Goal: Task Accomplishment & Management: Complete application form

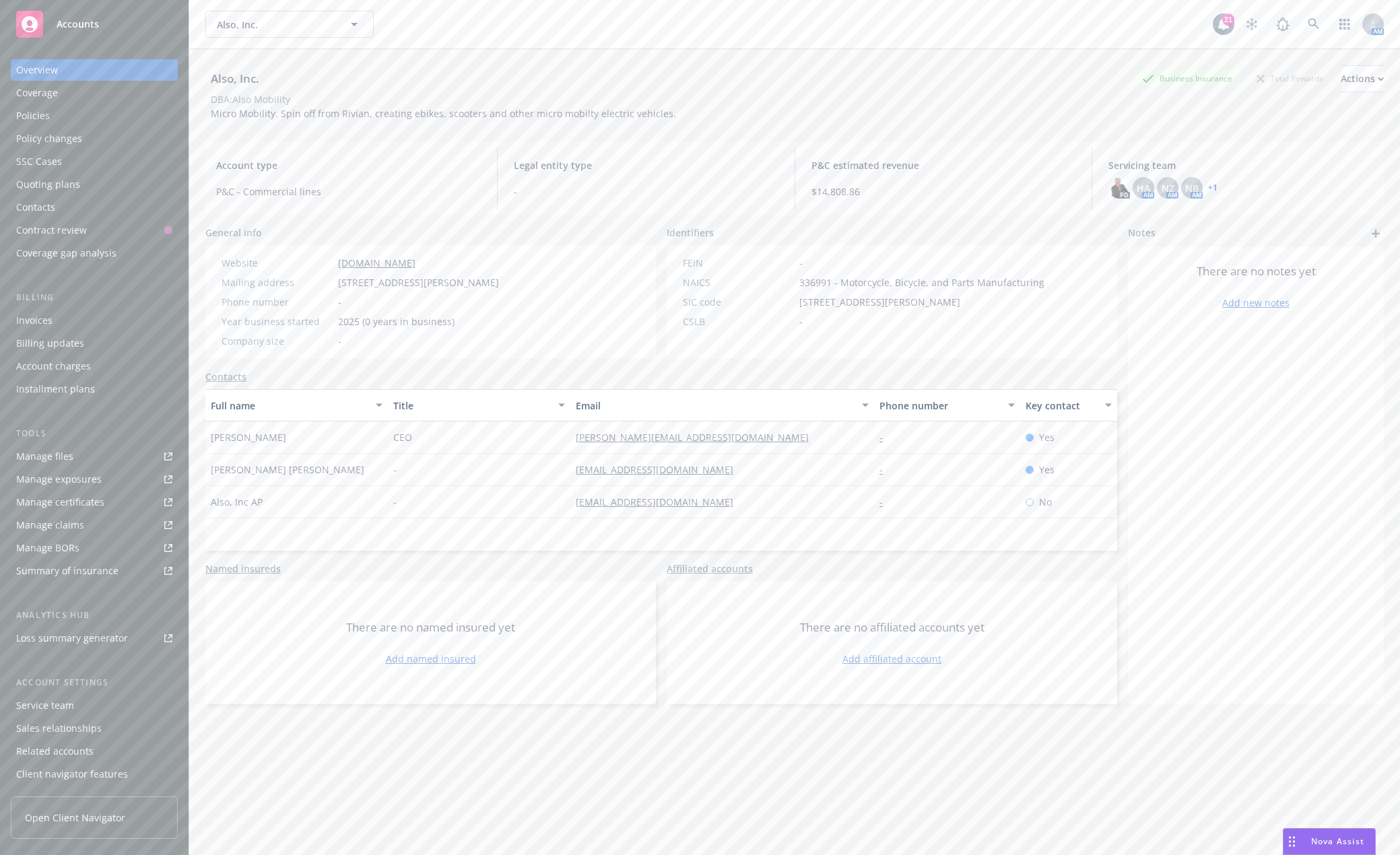
click at [1208, 184] on link "+ 1" at bounding box center [1212, 188] width 9 height 8
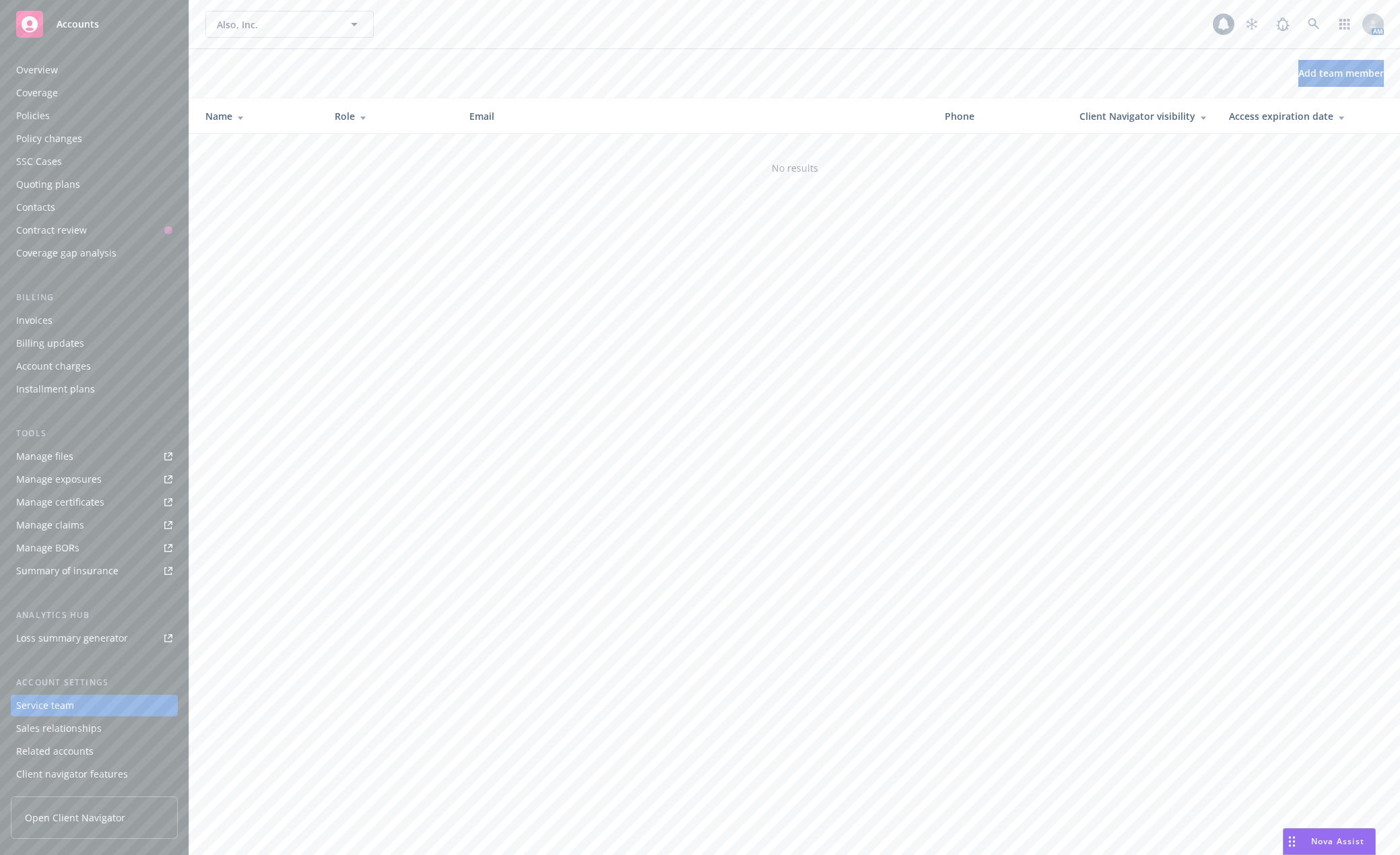
scroll to position [22, 0]
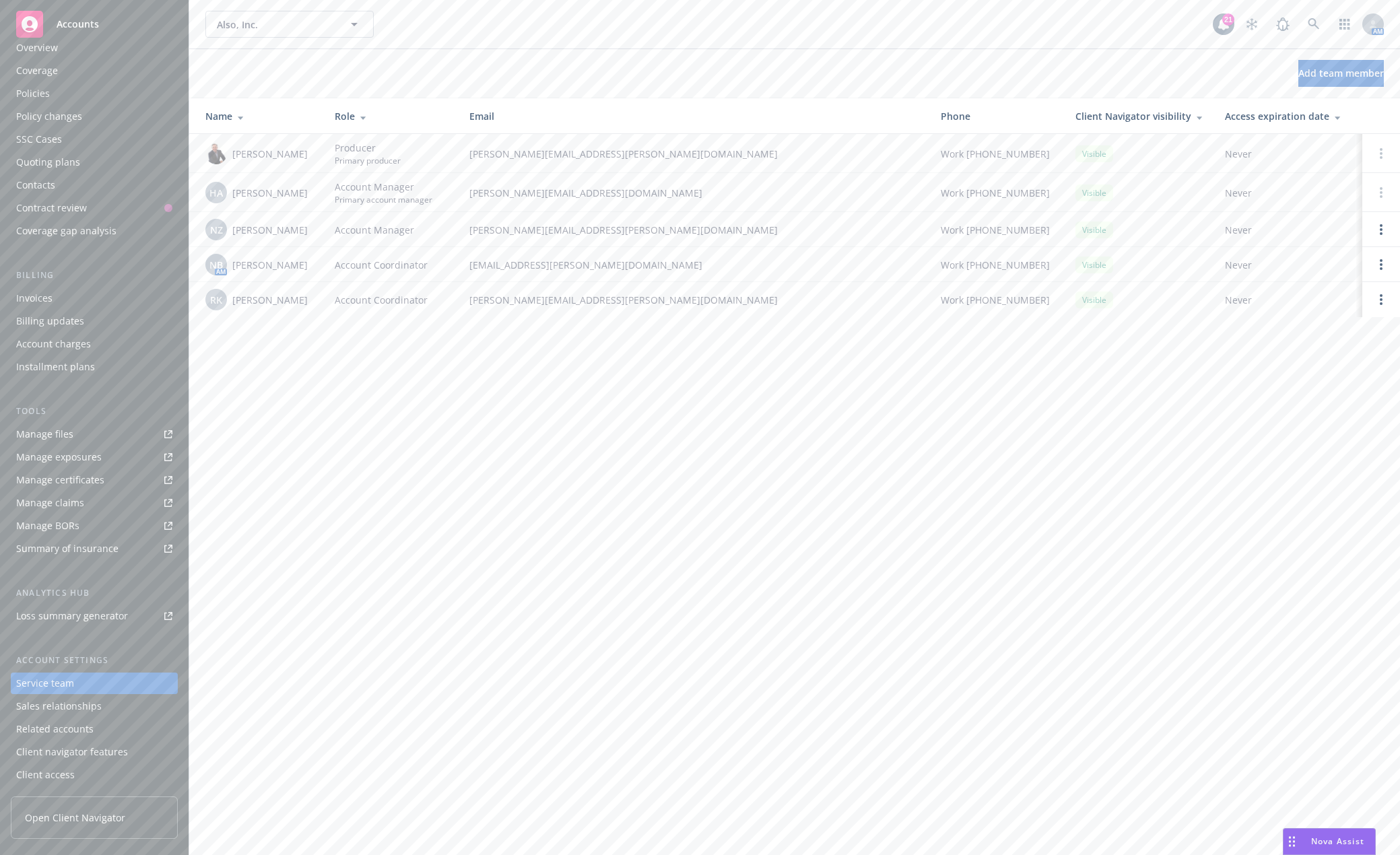
click at [56, 90] on div "Policies" at bounding box center [94, 94] width 156 height 22
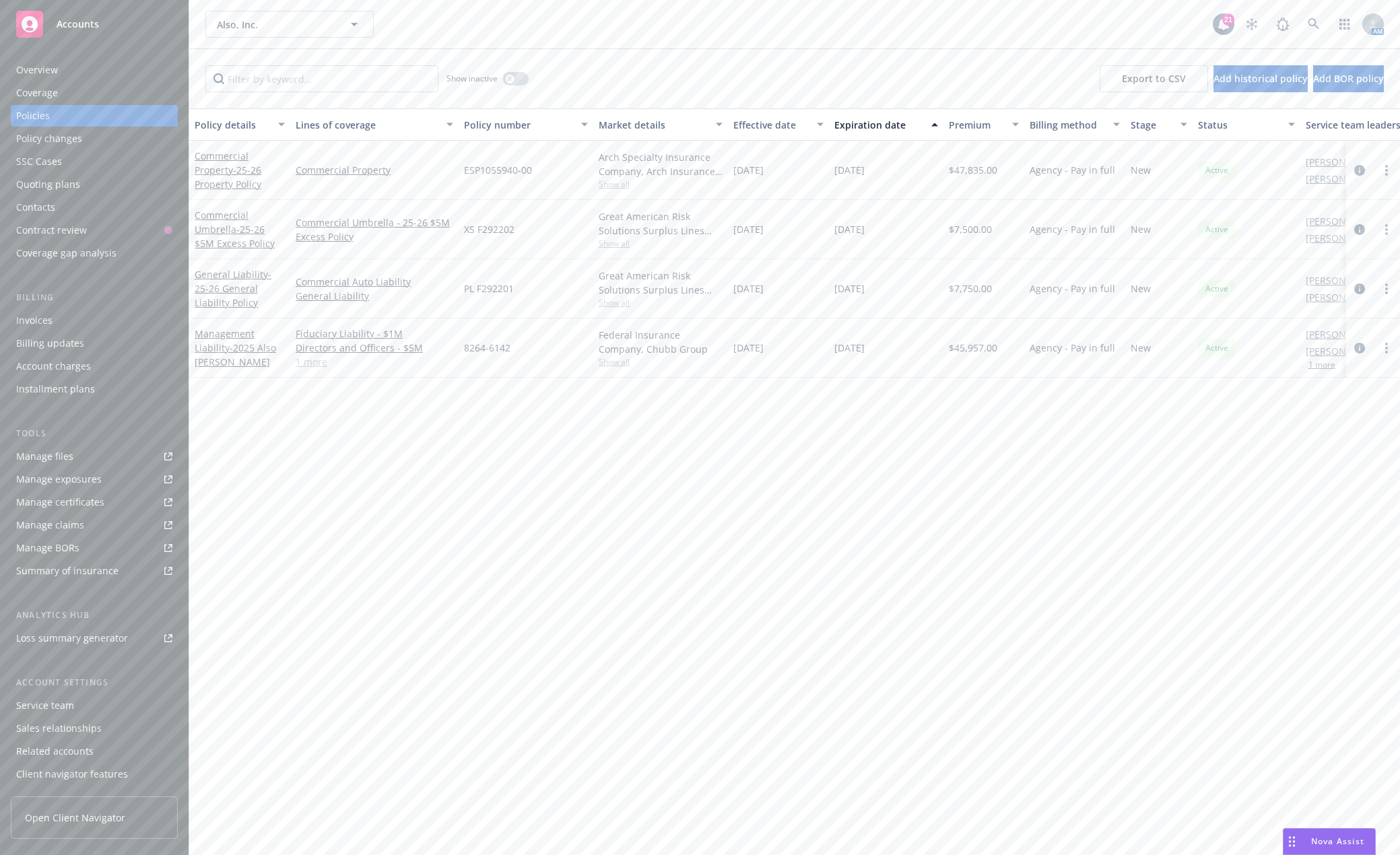
click at [63, 30] on span "Accounts" at bounding box center [77, 24] width 42 height 11
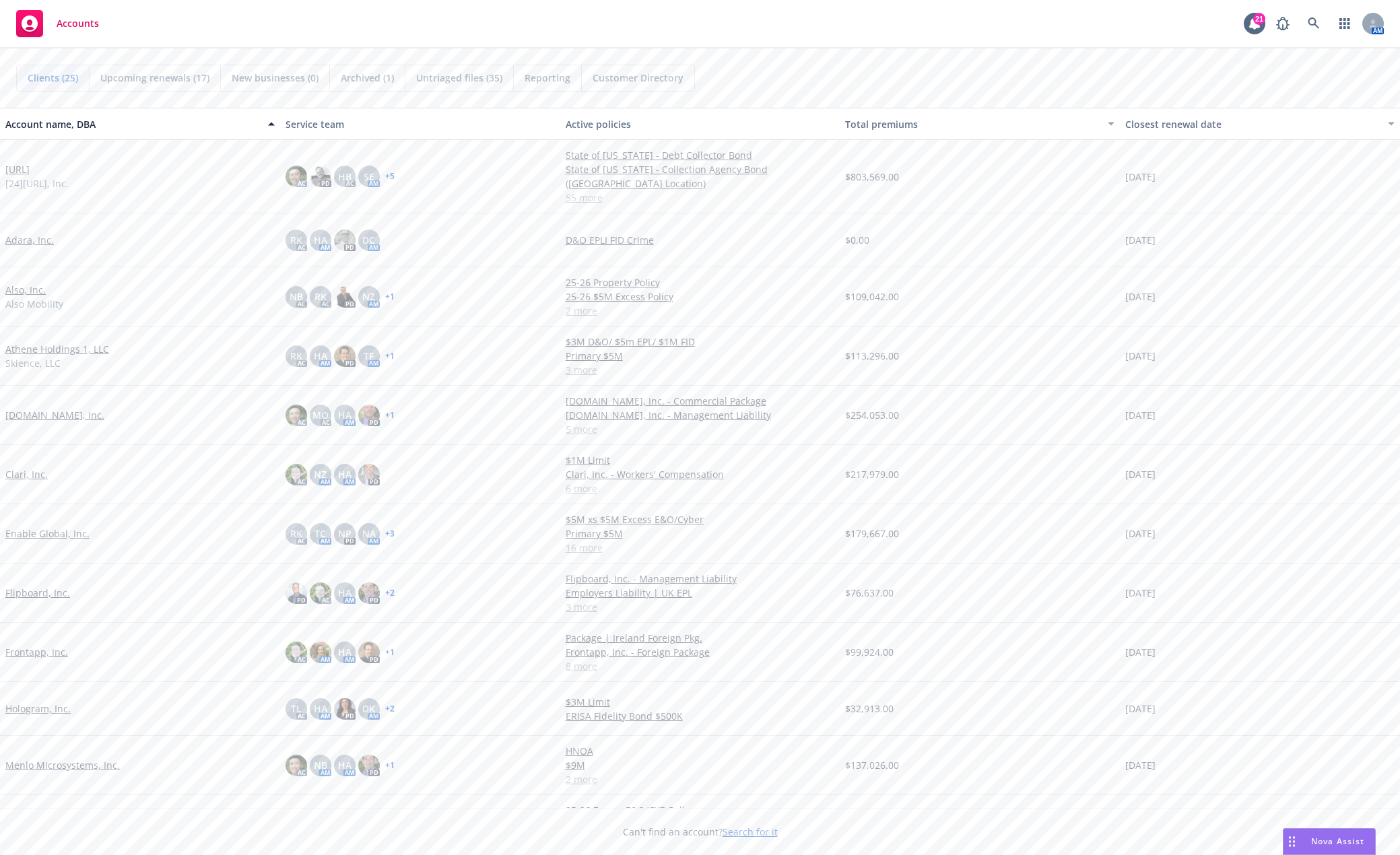
click at [41, 590] on link "Flipboard, Inc." at bounding box center [38, 593] width 65 height 14
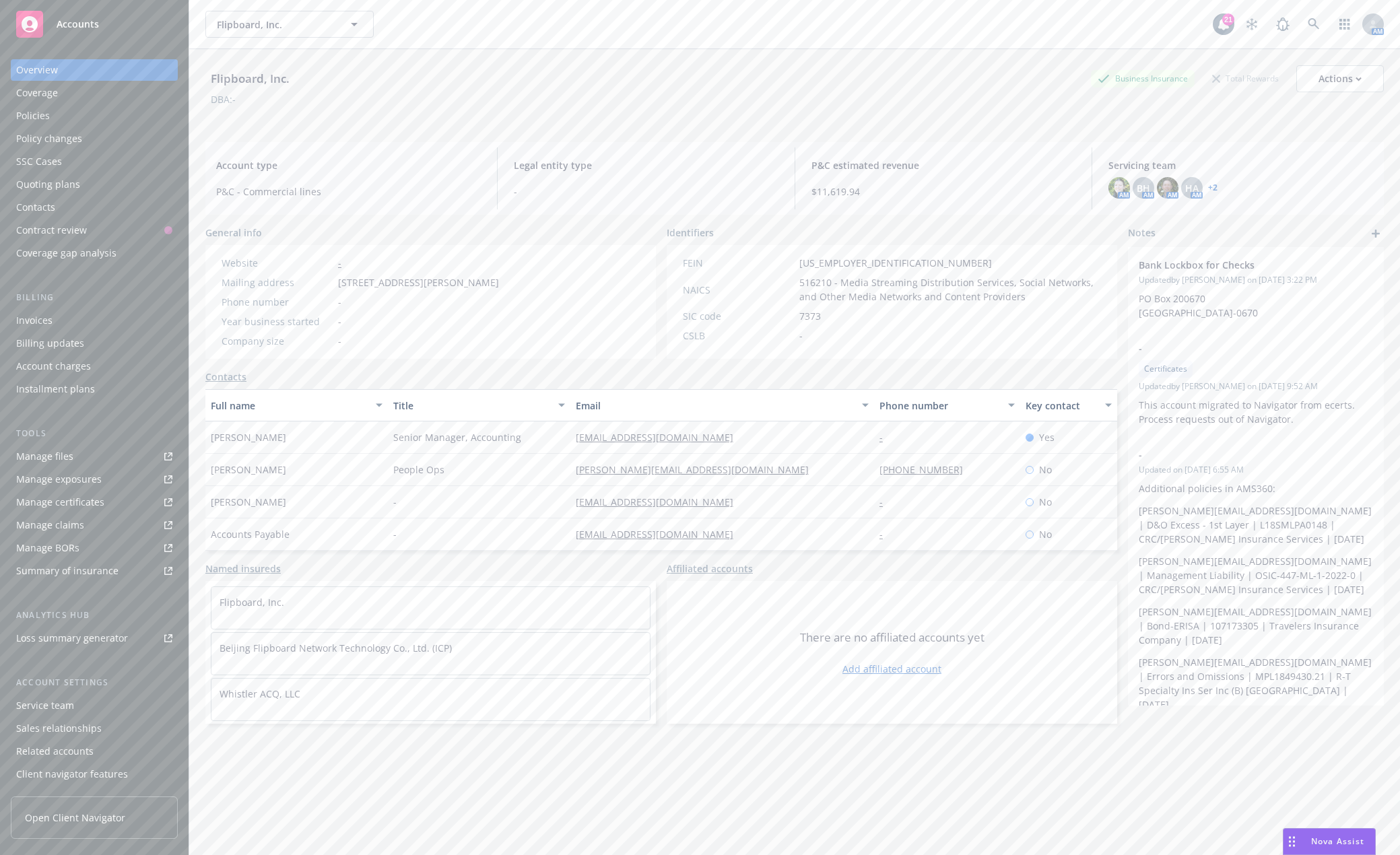
click at [44, 186] on div "Quoting plans" at bounding box center [48, 185] width 64 height 22
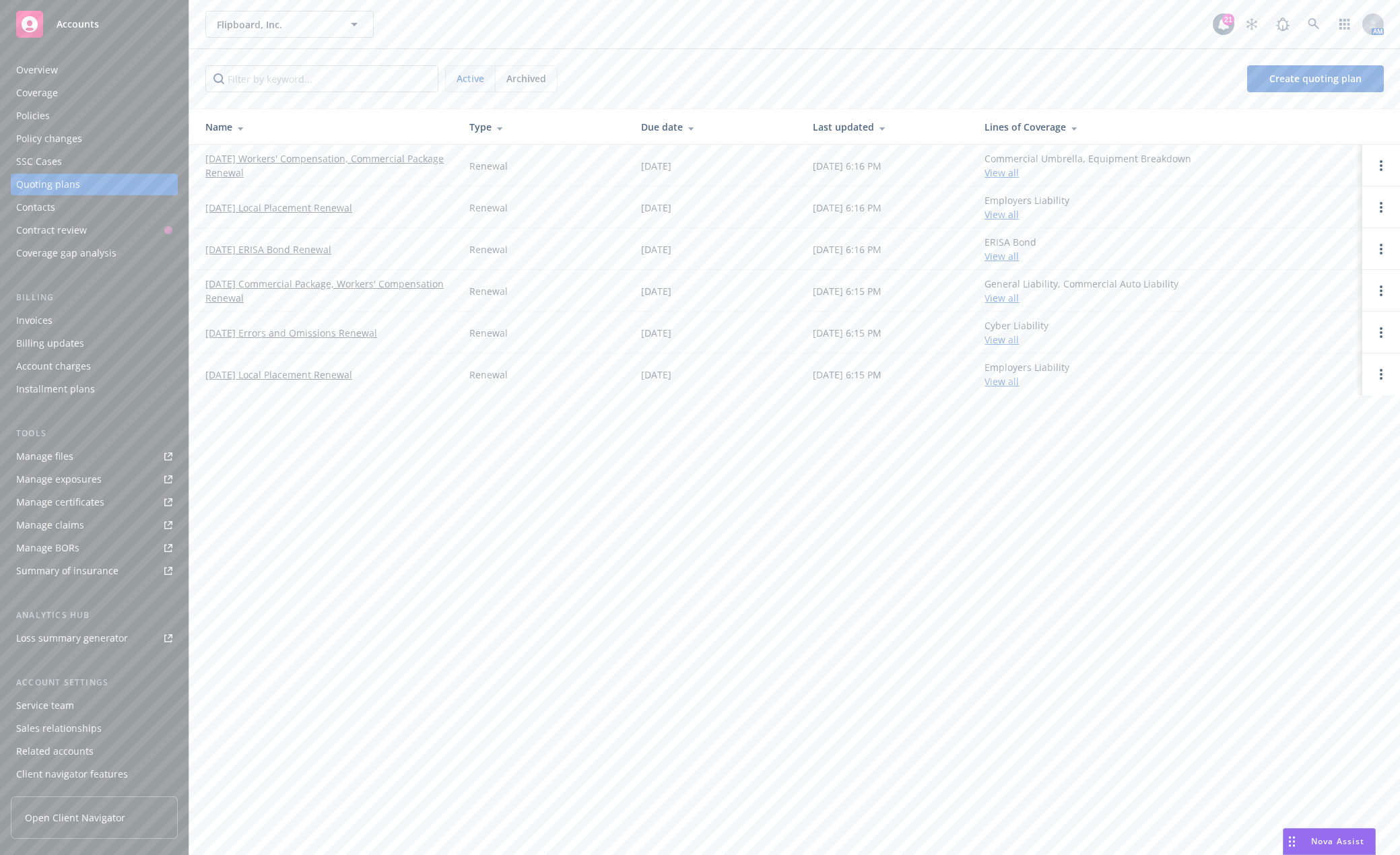
click at [337, 335] on link "01/12/25 Errors and Omissions Renewal" at bounding box center [291, 333] width 171 height 14
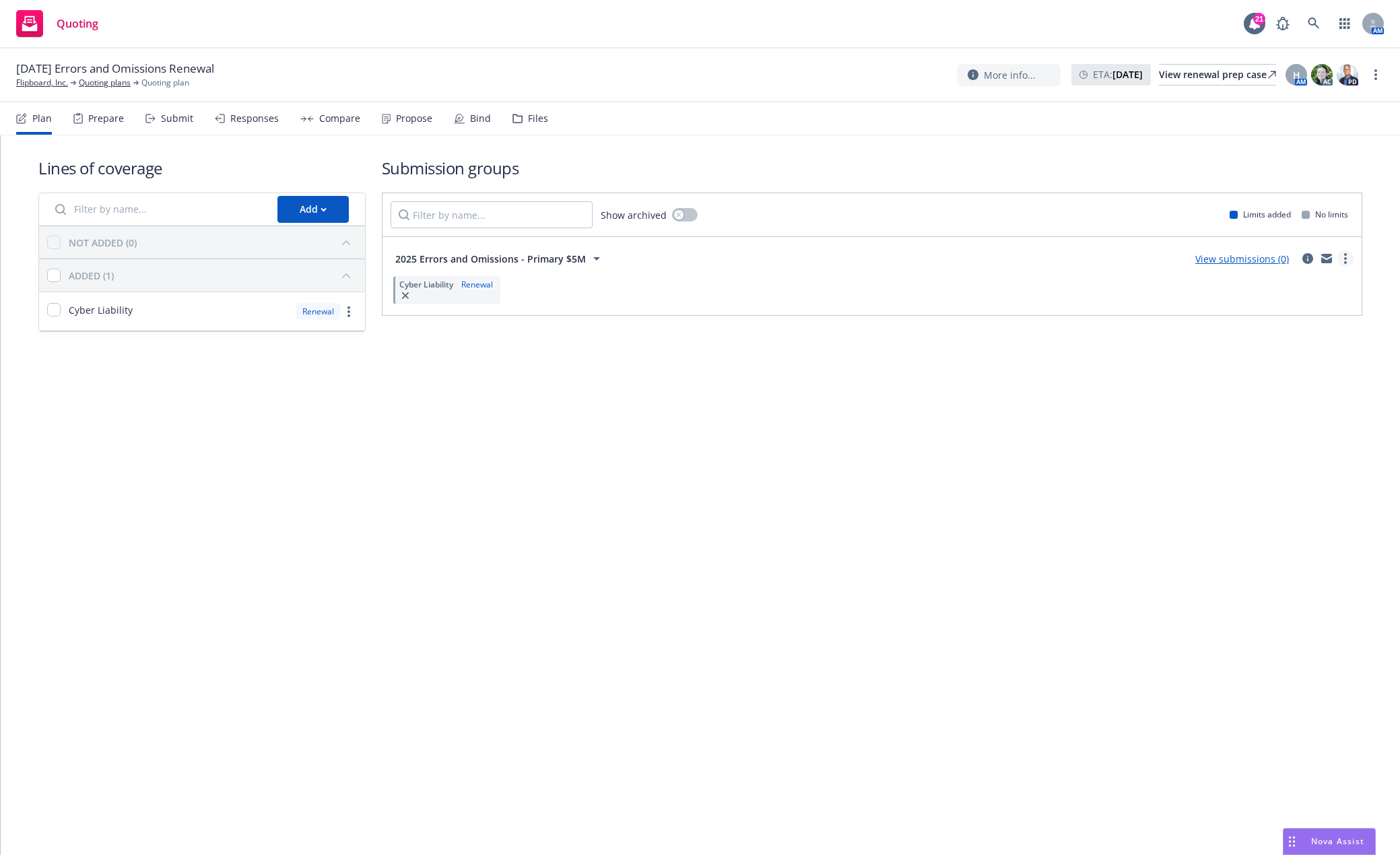
click at [1348, 262] on link "more" at bounding box center [1345, 259] width 17 height 17
click at [1311, 430] on span "Create policy (fast track)" at bounding box center [1282, 425] width 141 height 12
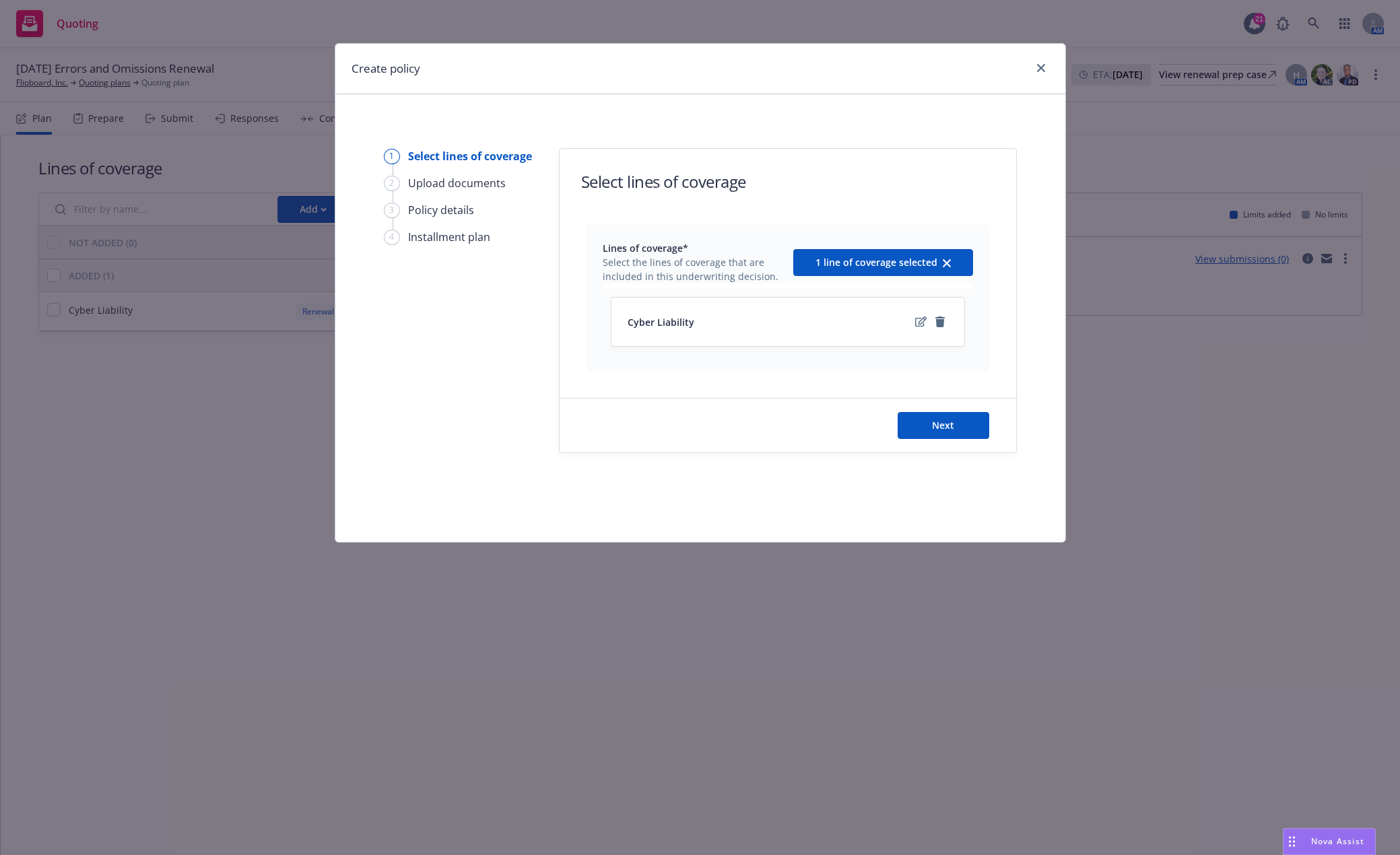
drag, startPoint x: 676, startPoint y: 252, endPoint x: 691, endPoint y: 259, distance: 16.6
click at [676, 252] on span "Lines of coverage*" at bounding box center [694, 247] width 182 height 14
click at [959, 425] on button "Next" at bounding box center [943, 425] width 92 height 27
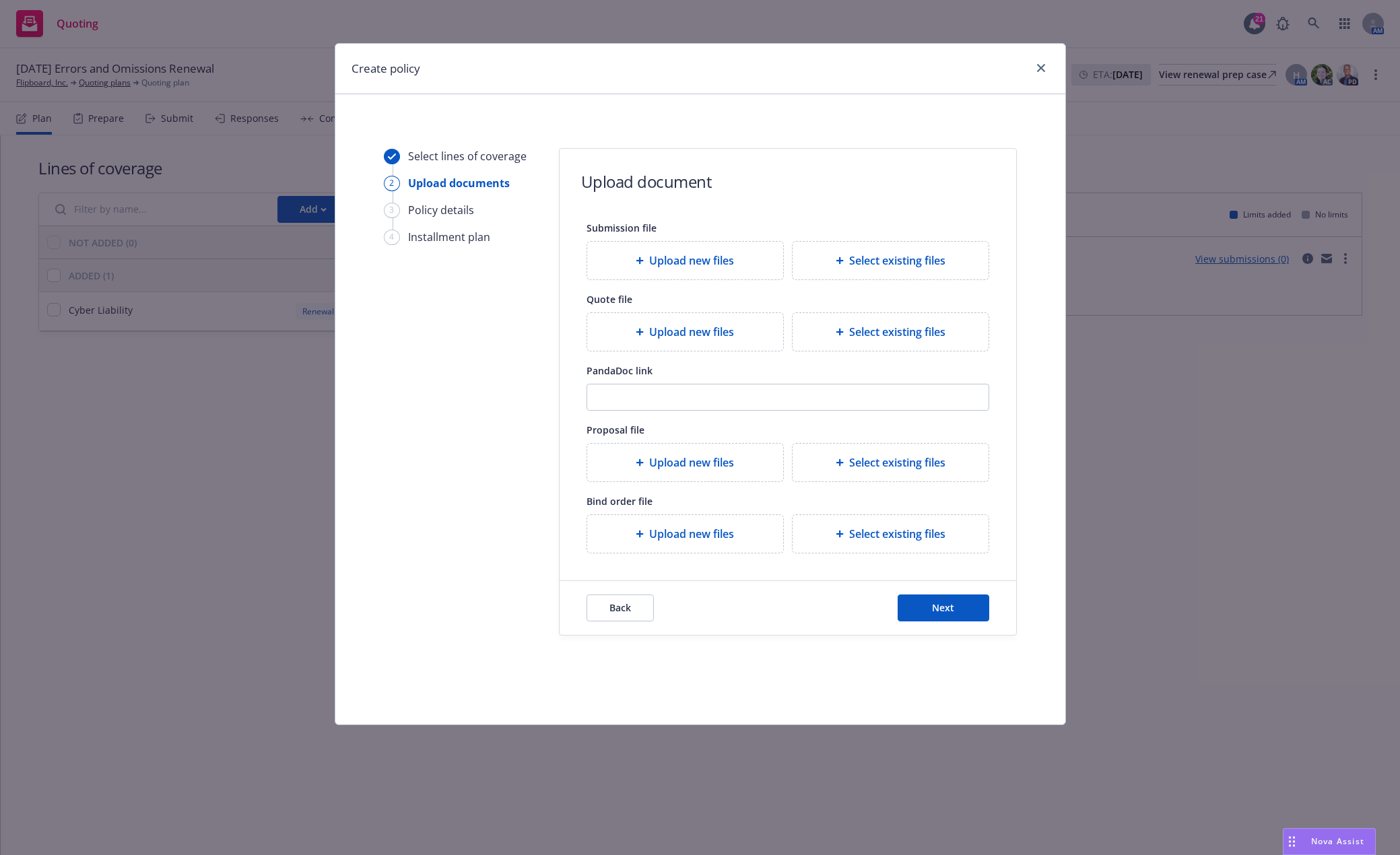
click at [938, 624] on div "Back Next" at bounding box center [788, 608] width 457 height 54
click at [938, 612] on span "Next" at bounding box center [943, 607] width 22 height 12
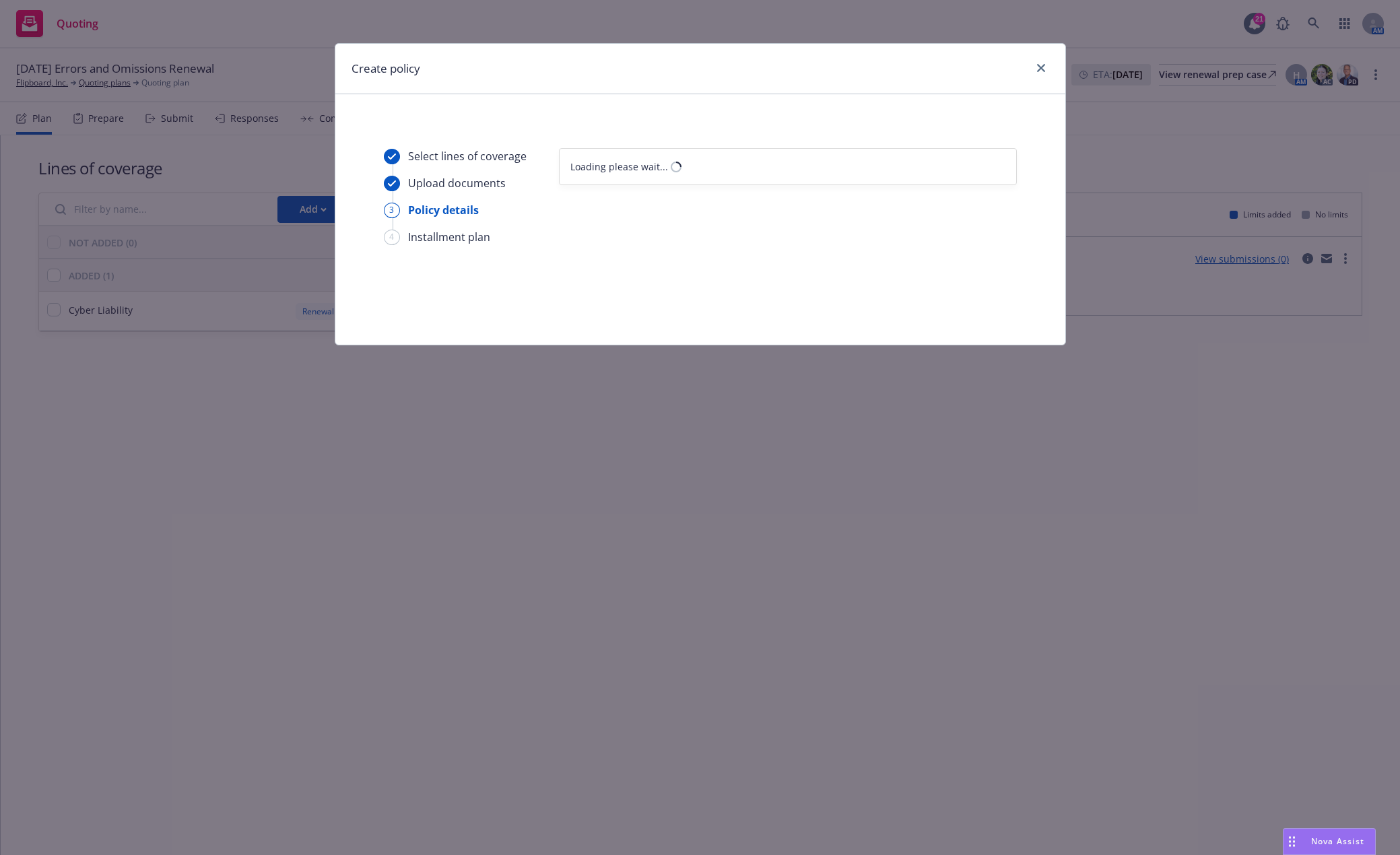
select select "12"
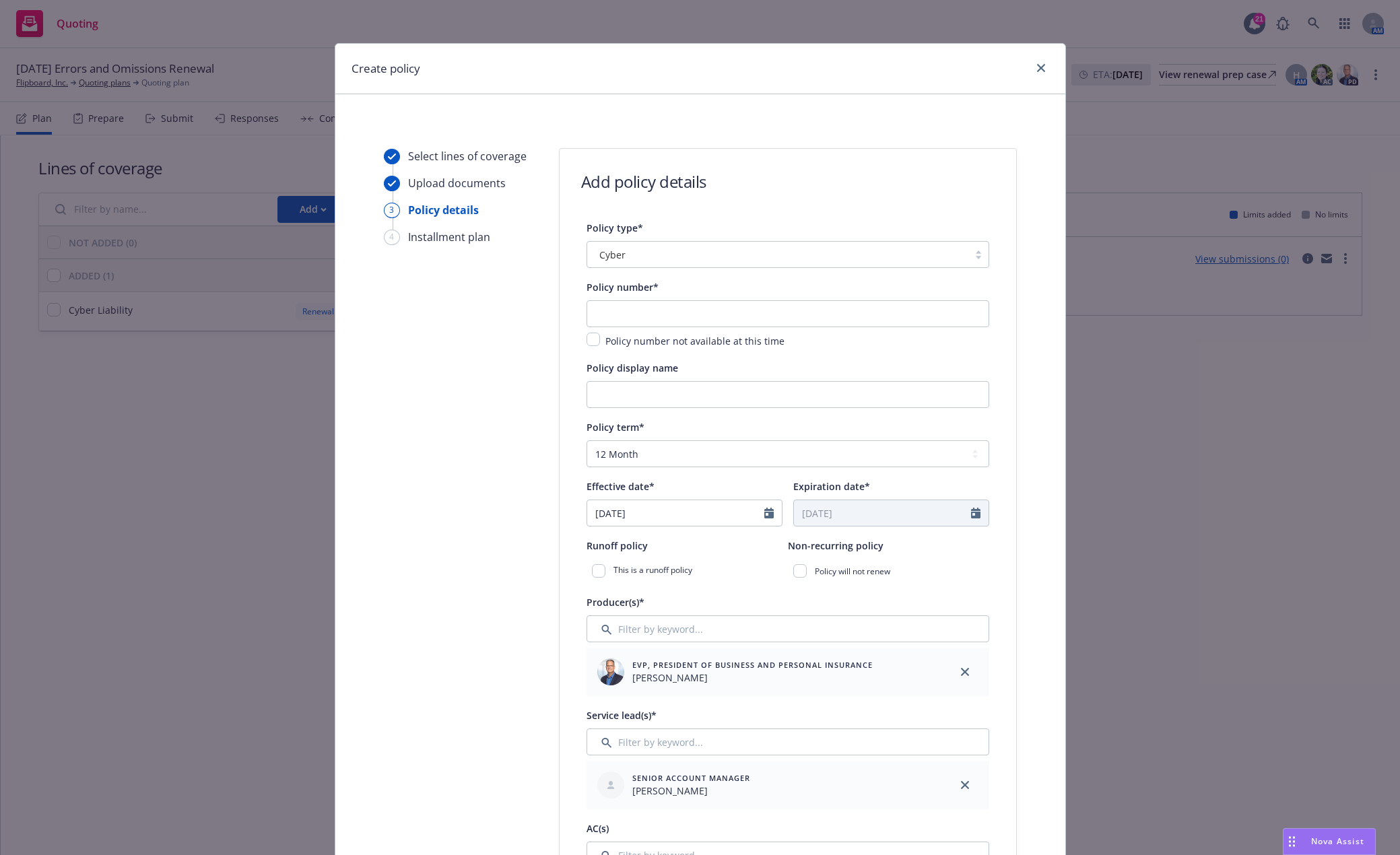
click at [826, 247] on div at bounding box center [777, 255] width 368 height 17
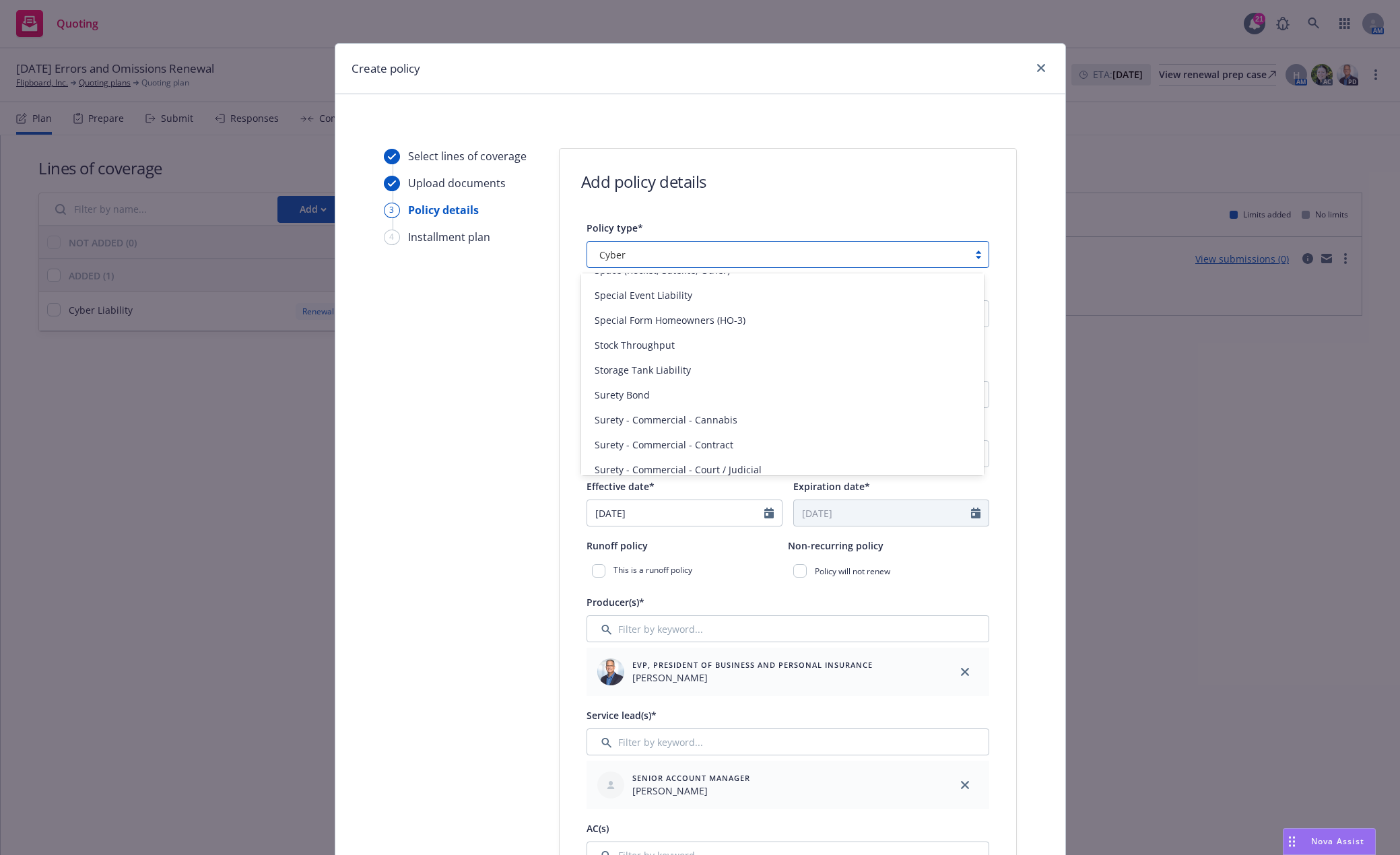
scroll to position [3299, 0]
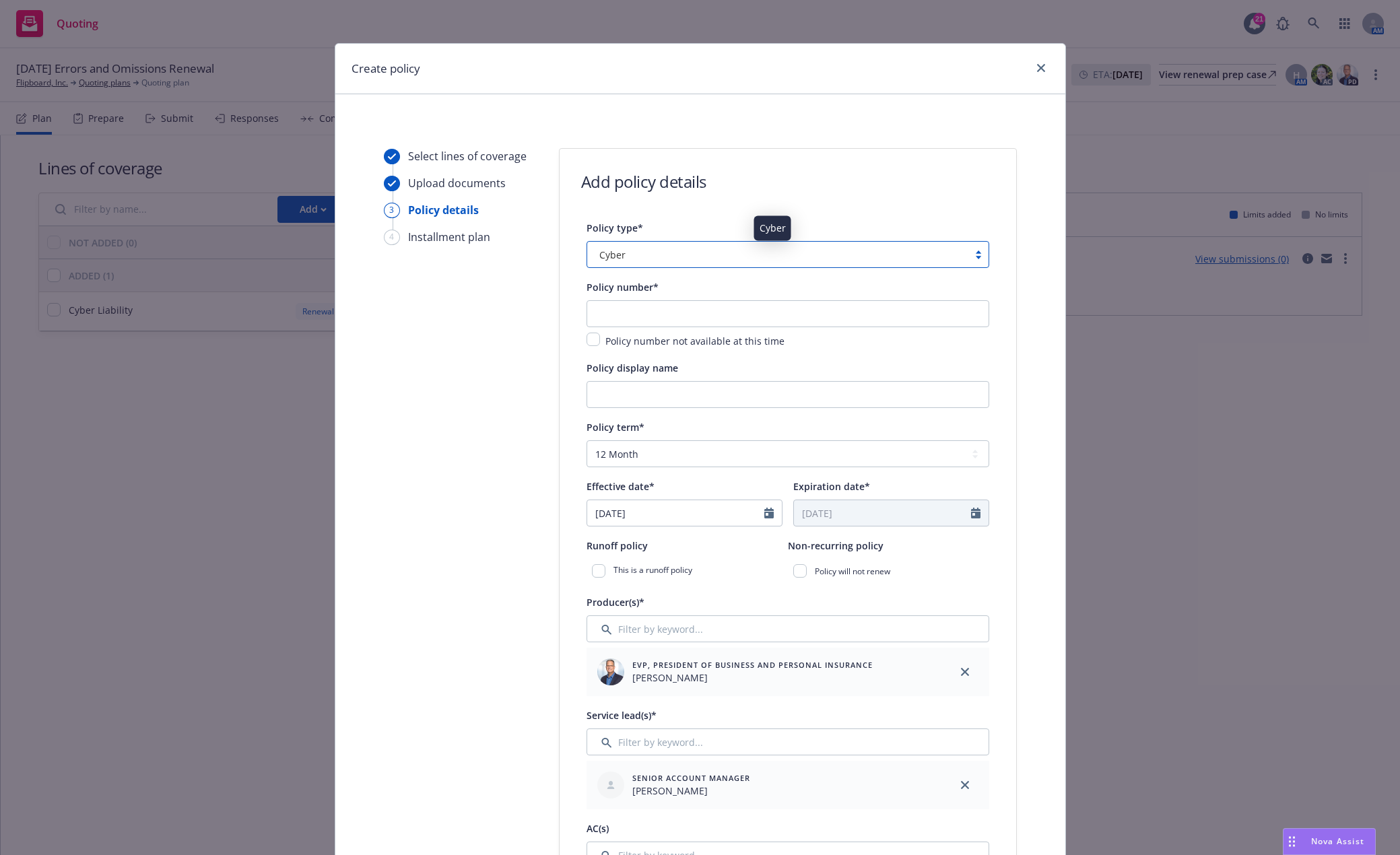
click at [673, 252] on div "Cyber" at bounding box center [777, 254] width 368 height 14
click at [644, 257] on div "Cyber" at bounding box center [777, 254] width 368 height 14
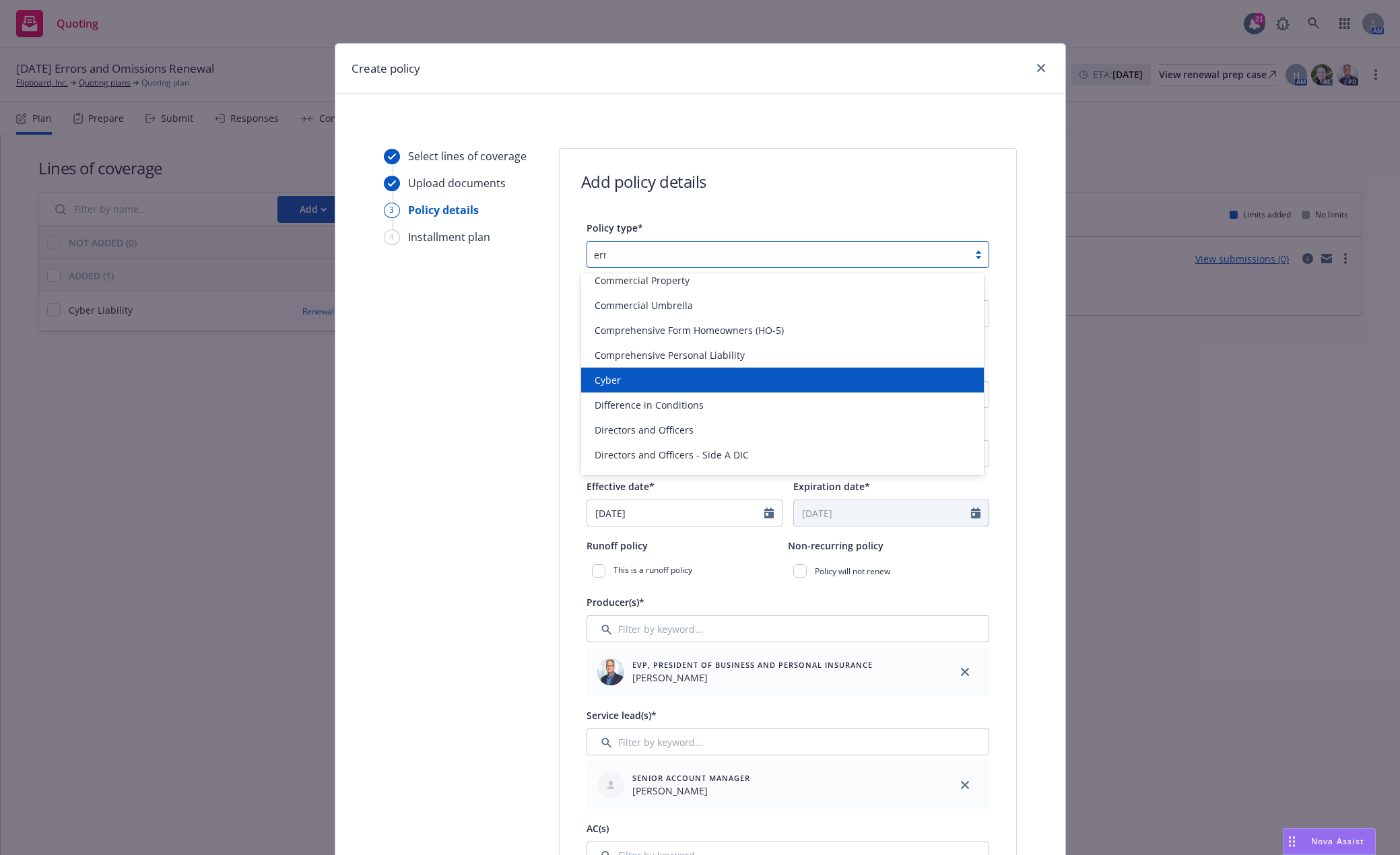
scroll to position [0, 0]
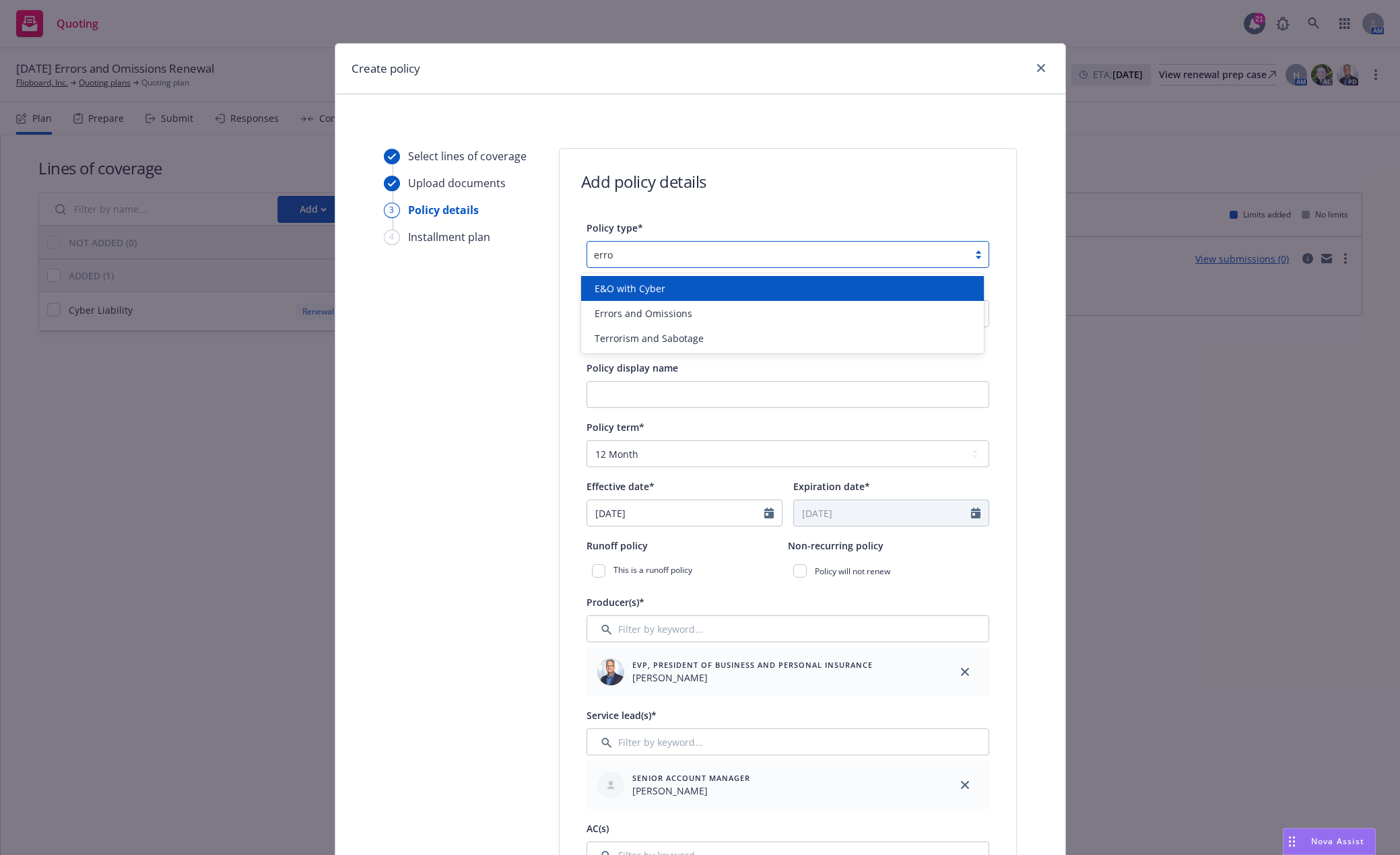
type input "error"
click at [650, 291] on span "E&O with Cyber" at bounding box center [629, 288] width 70 height 14
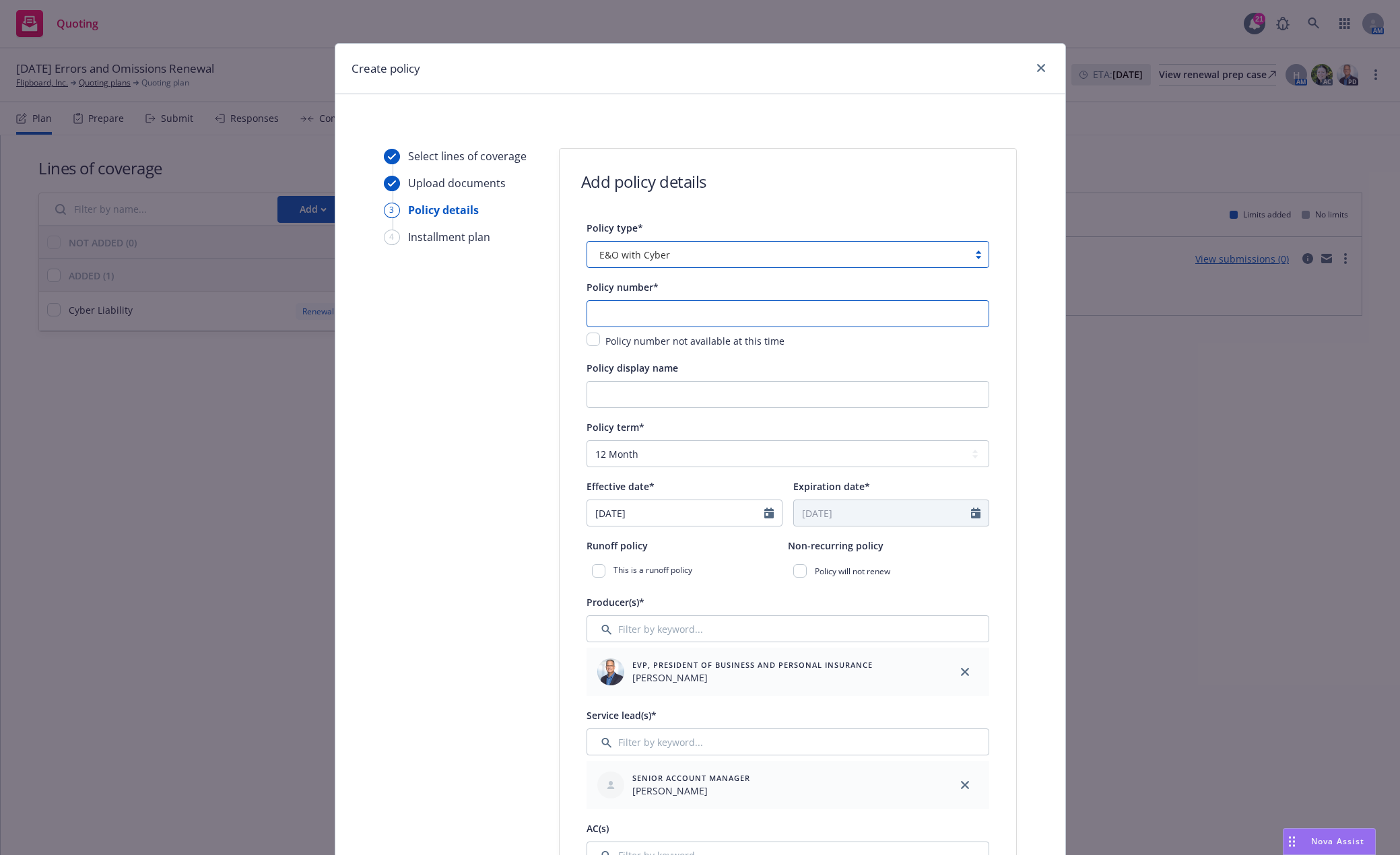
click at [657, 312] on input "text" at bounding box center [787, 314] width 402 height 27
click at [709, 309] on input "text" at bounding box center [787, 314] width 402 height 27
paste input "AB-6702088-03"
type input "AB-6702088-03"
click at [691, 392] on input "Policy display name" at bounding box center [787, 394] width 402 height 27
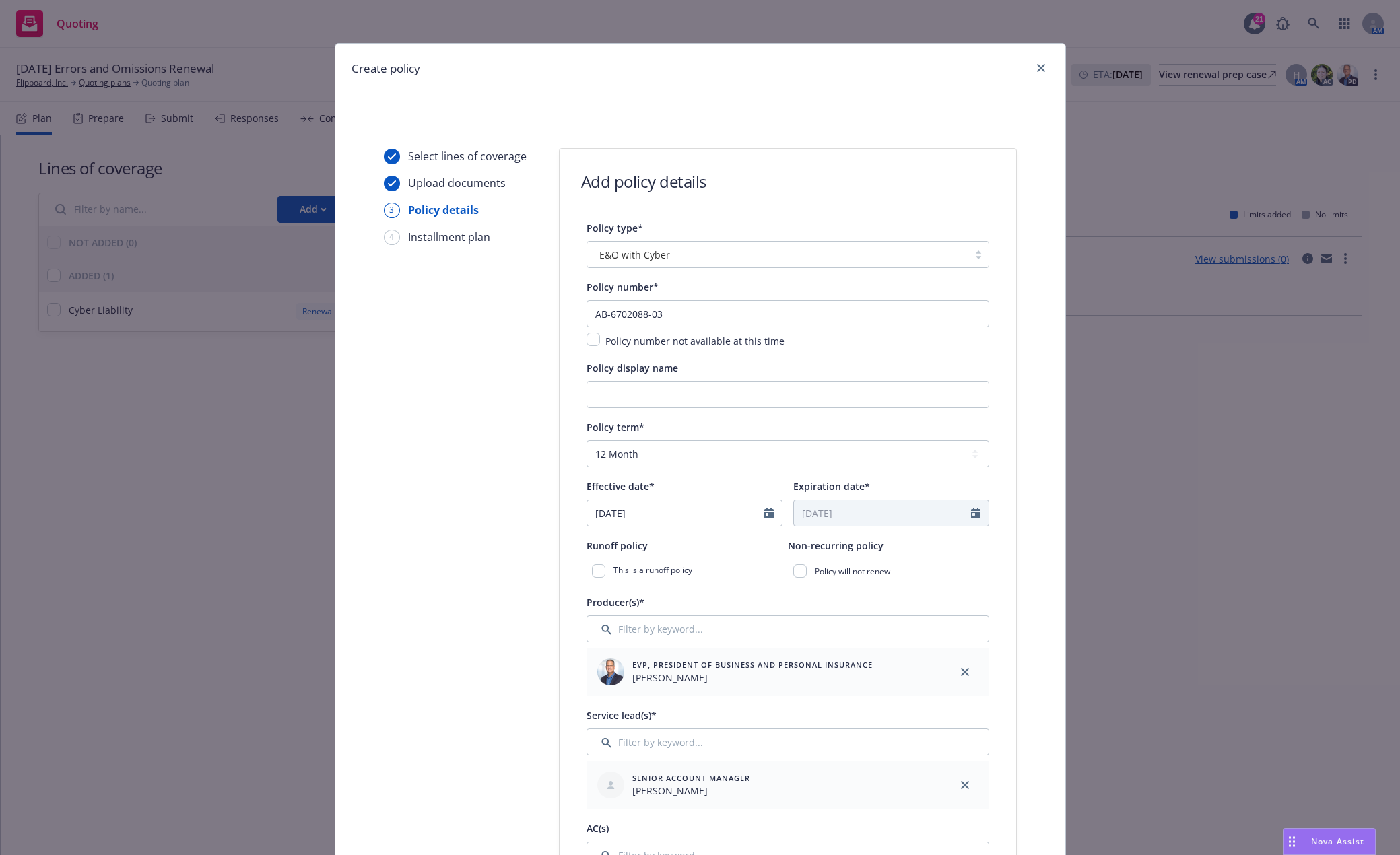
click at [763, 369] on div "Policy display name" at bounding box center [787, 367] width 402 height 17
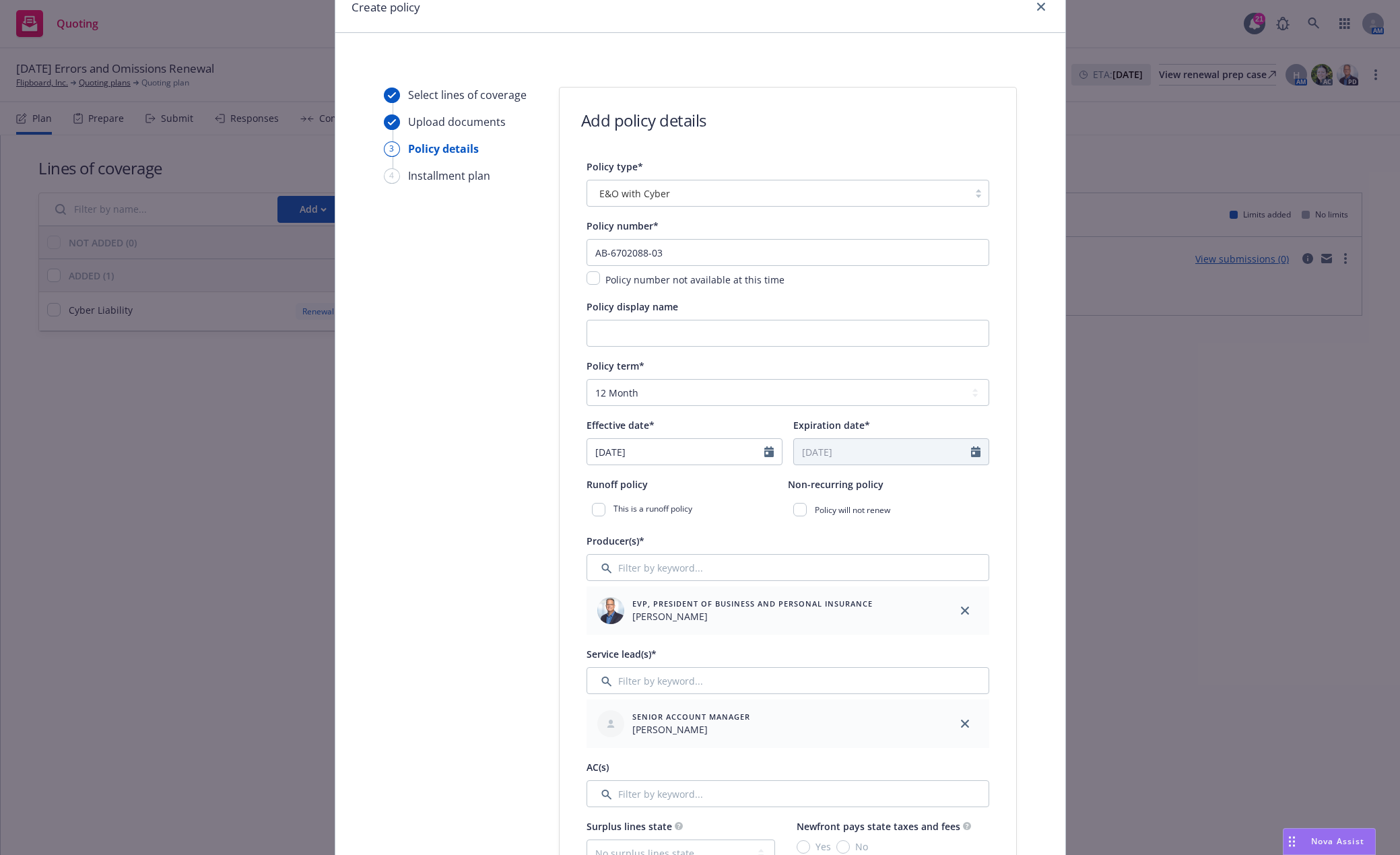
scroll to position [135, 0]
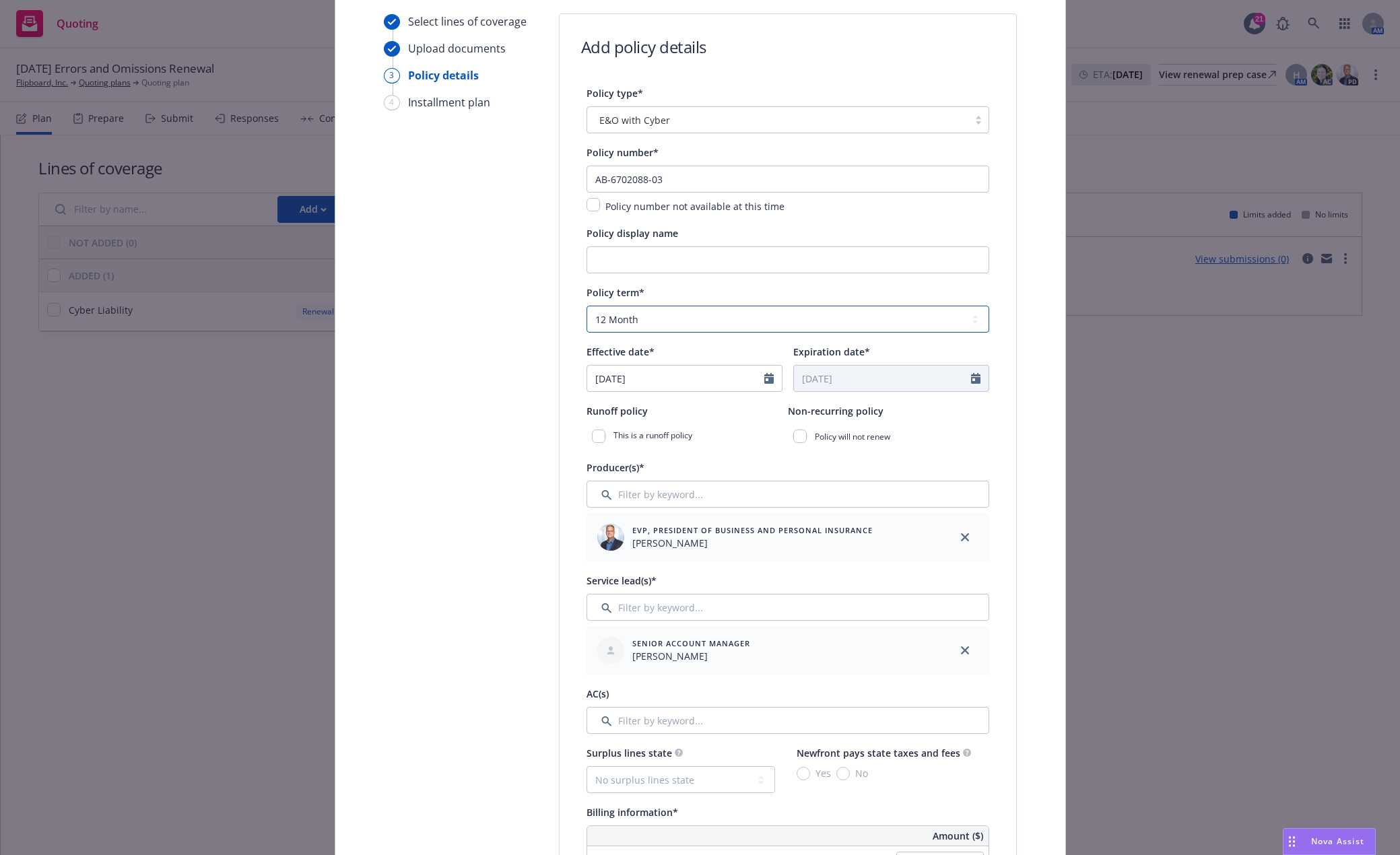
click at [731, 323] on select "Select policy term 12 Month 6 Month 4 Month 3 Month 2 Month 1 Month 36 Month (3…" at bounding box center [787, 319] width 402 height 27
select select "other"
click at [586, 305] on select "Select policy term 12 Month 6 Month 4 Month 3 Month 2 Month 1 Month 36 Month (3…" at bounding box center [787, 319] width 402 height 27
click at [883, 371] on input "Expiration date*" at bounding box center [883, 378] width 177 height 26
select select "8"
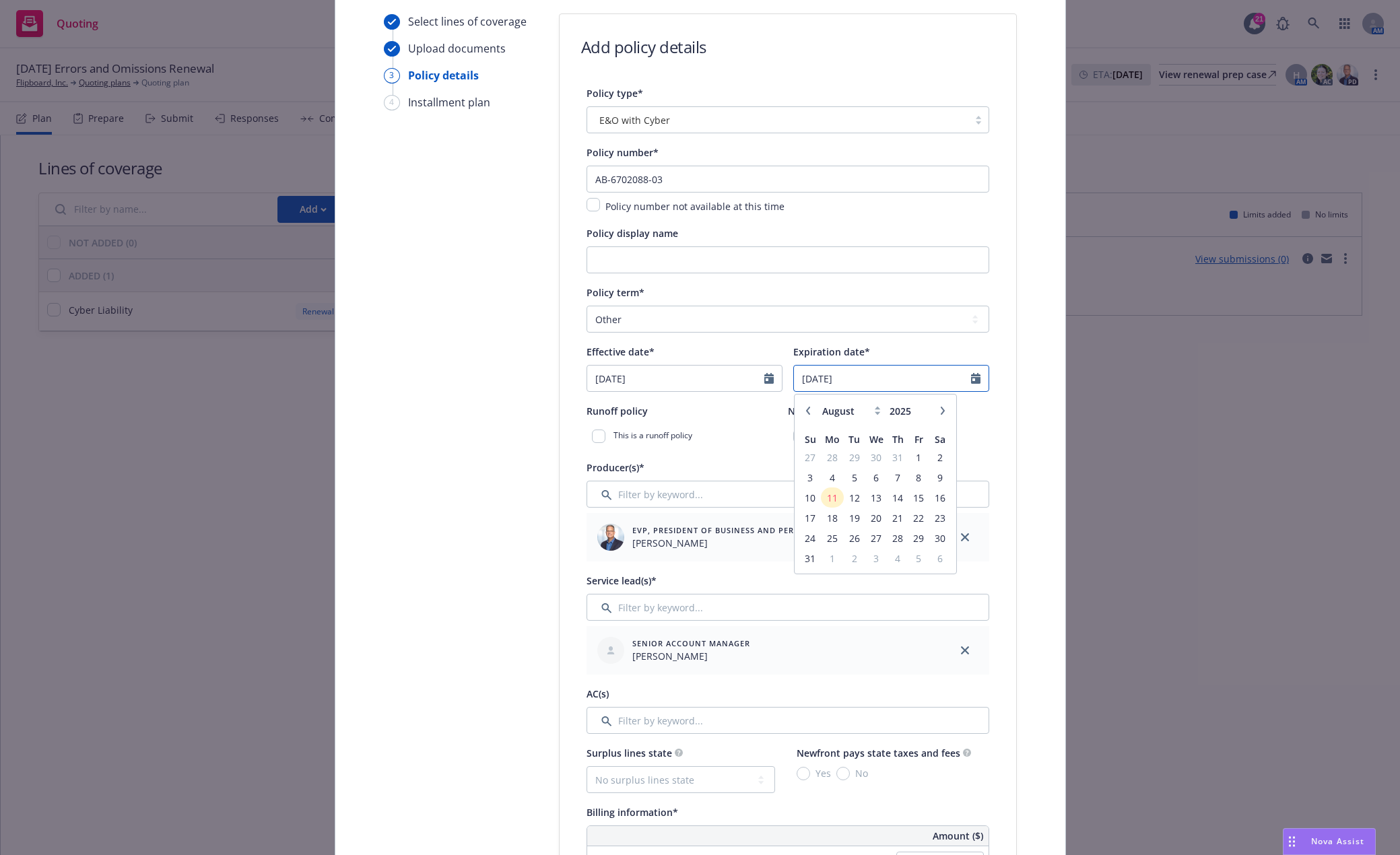
type input "12/13/2025"
click at [741, 421] on div "Runoff policy This is a runoff policy" at bounding box center [686, 425] width 201 height 46
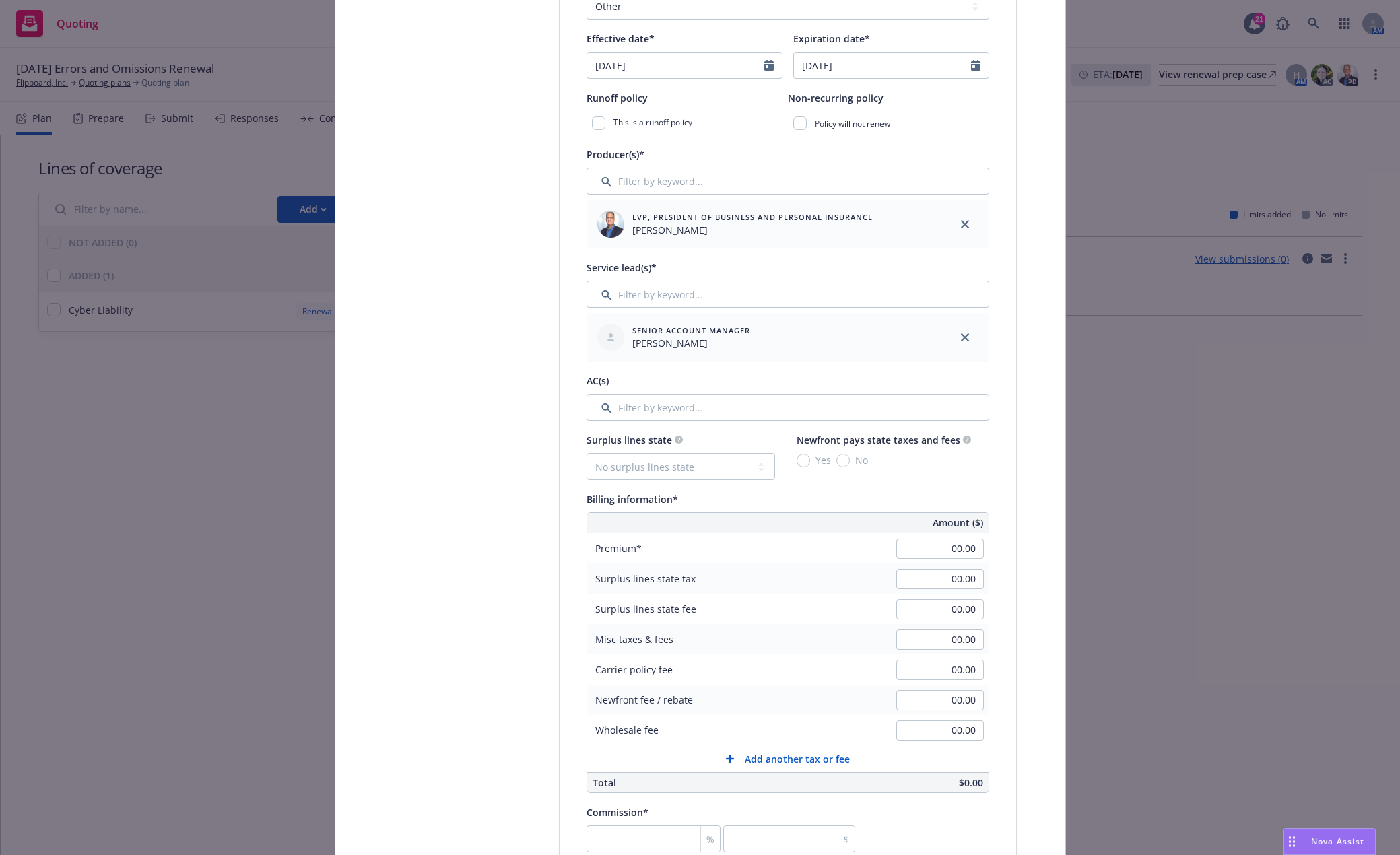
scroll to position [471, 0]
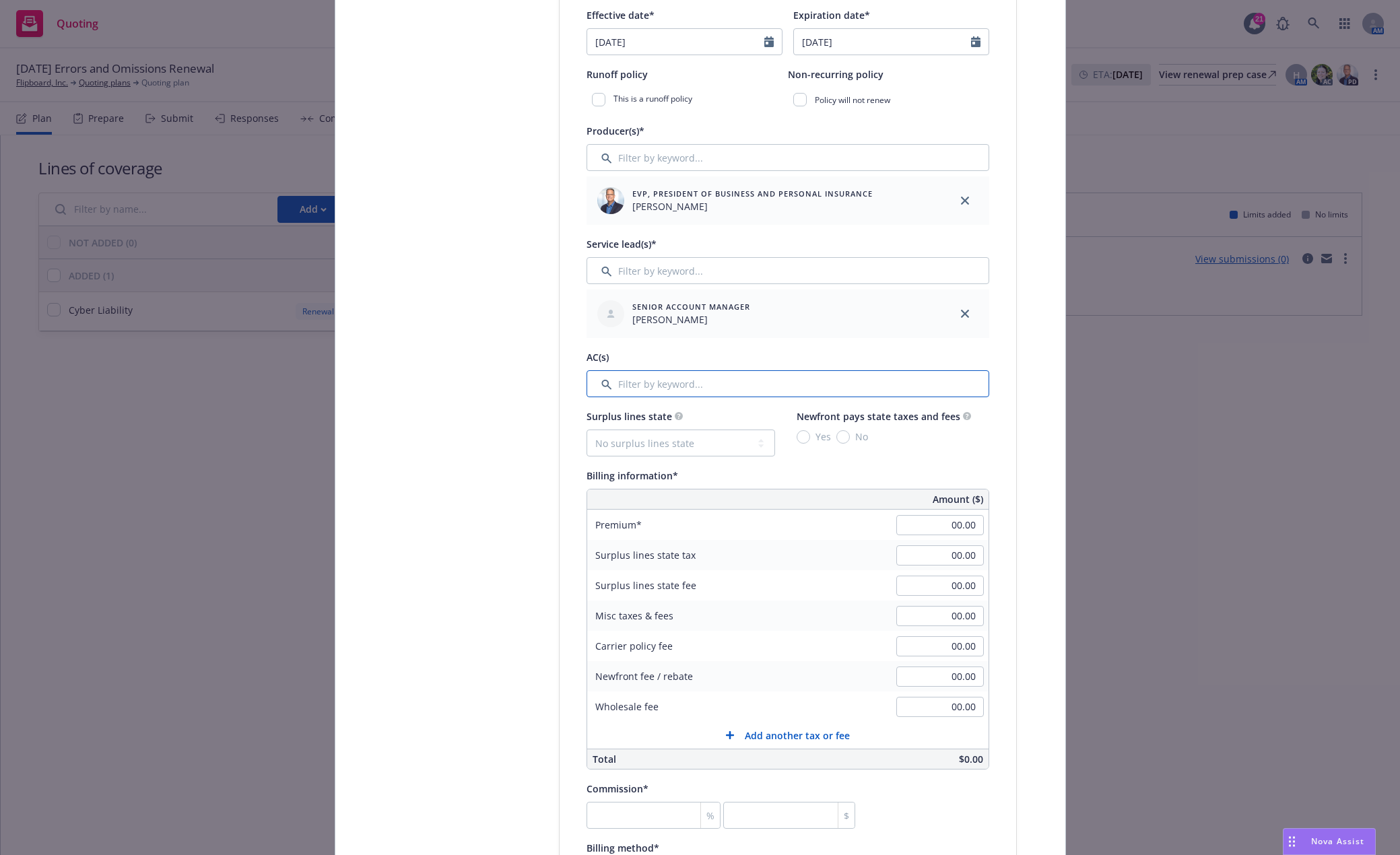
click at [647, 387] on input "Filter by keyword..." at bounding box center [787, 383] width 402 height 27
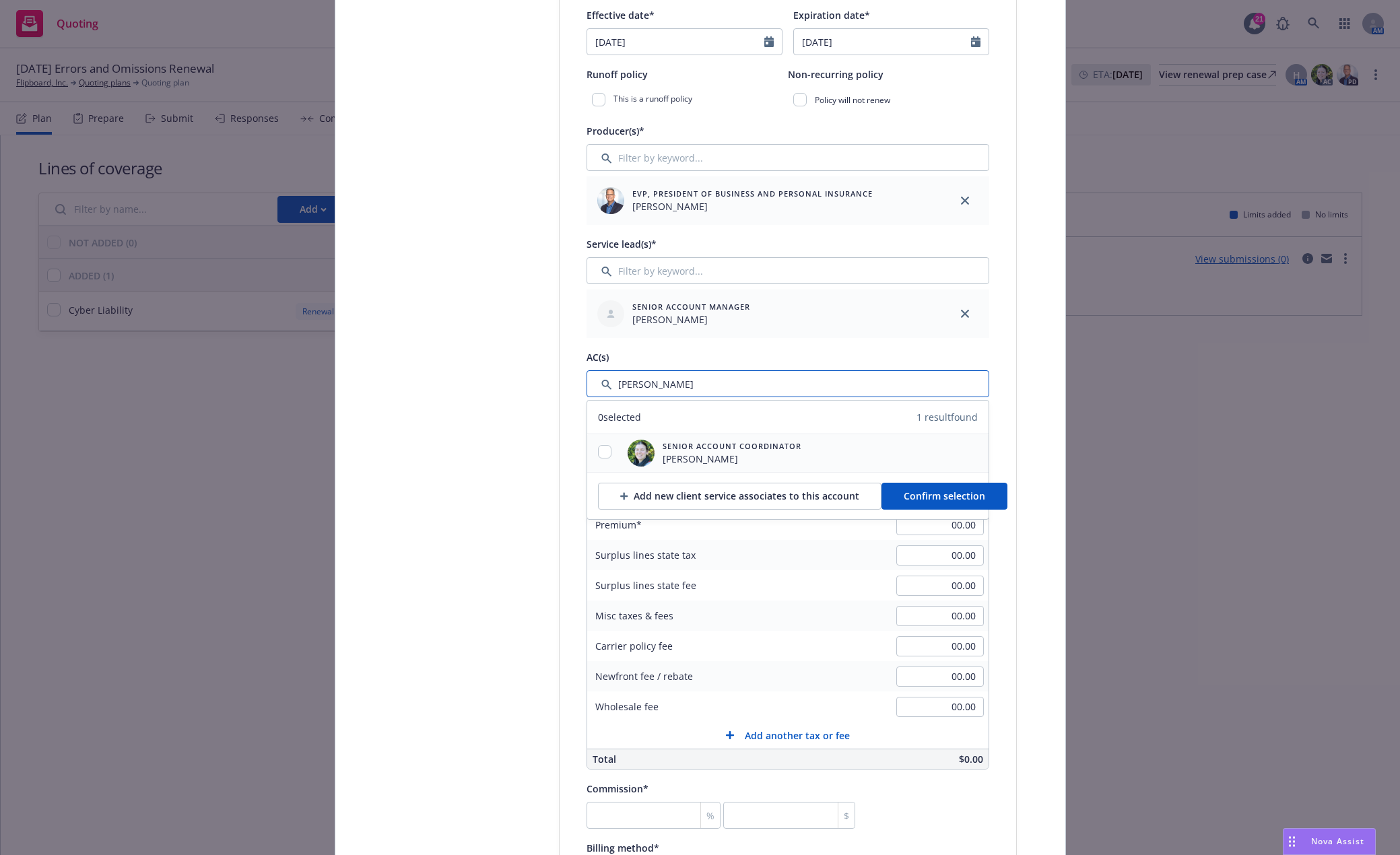
type input "alison"
click at [600, 449] on input "checkbox" at bounding box center [604, 452] width 13 height 13
checkbox input "true"
click at [926, 492] on span "Confirm selection" at bounding box center [945, 495] width 81 height 12
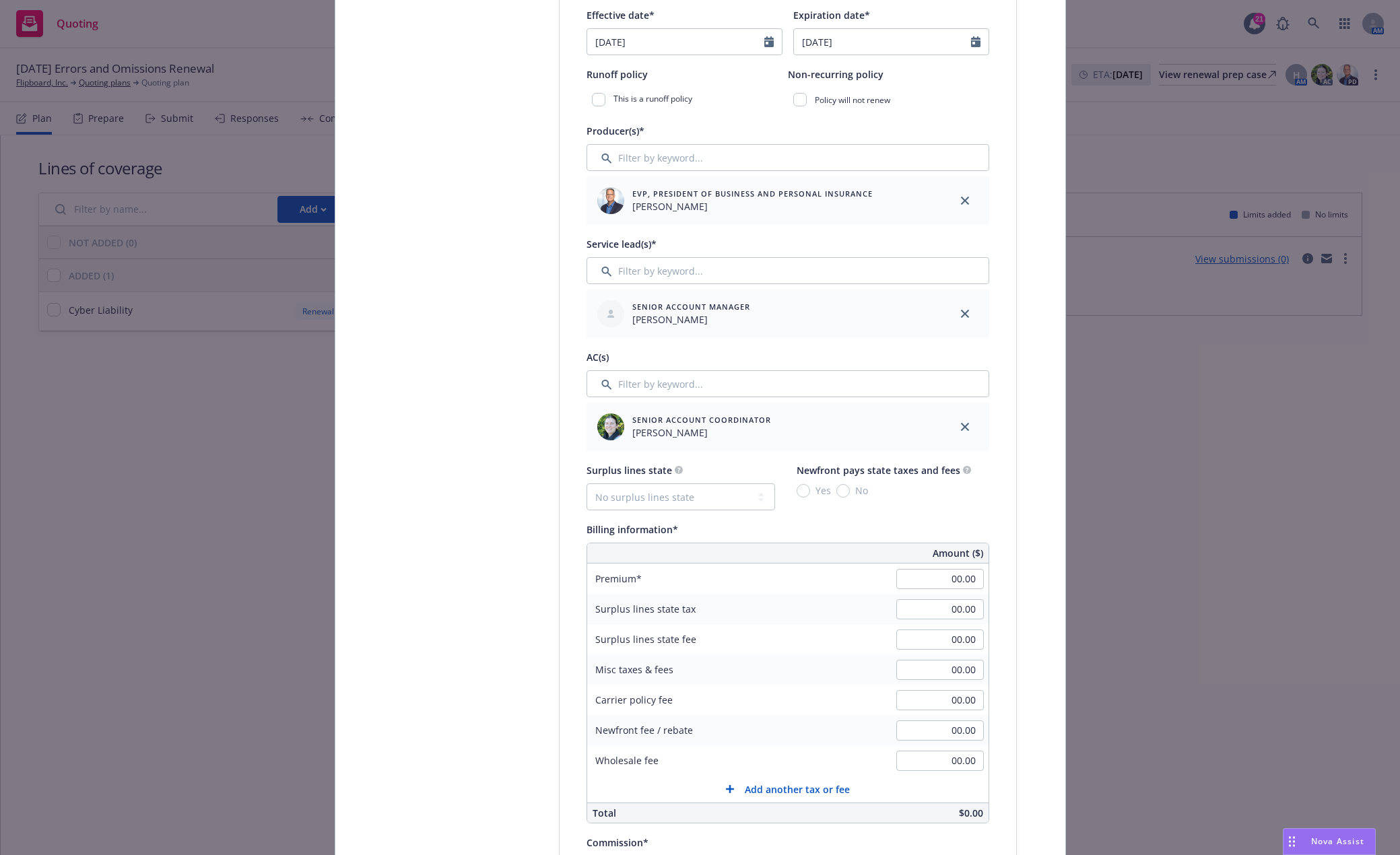
scroll to position [539, 0]
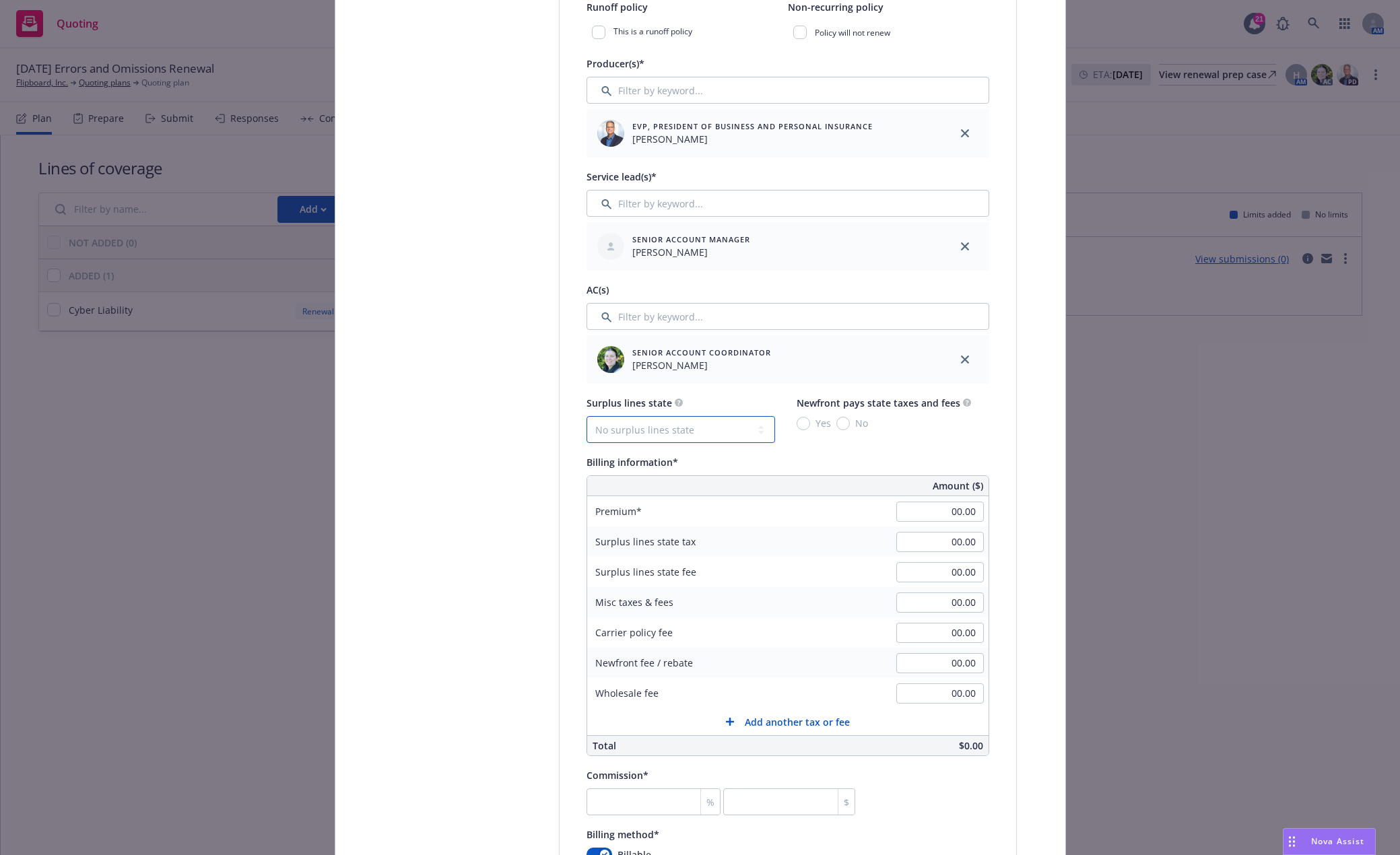
click at [700, 426] on select "No surplus lines state Alaska Alabama Arkansas Arizona California Colorado Conn…" at bounding box center [681, 430] width 189 height 27
select select "CA"
click at [586, 416] on select "No surplus lines state Alaska Alabama Arkansas Arizona California Colorado Conn…" at bounding box center [681, 430] width 189 height 27
click at [839, 424] on input "No" at bounding box center [843, 424] width 13 height 13
radio input "true"
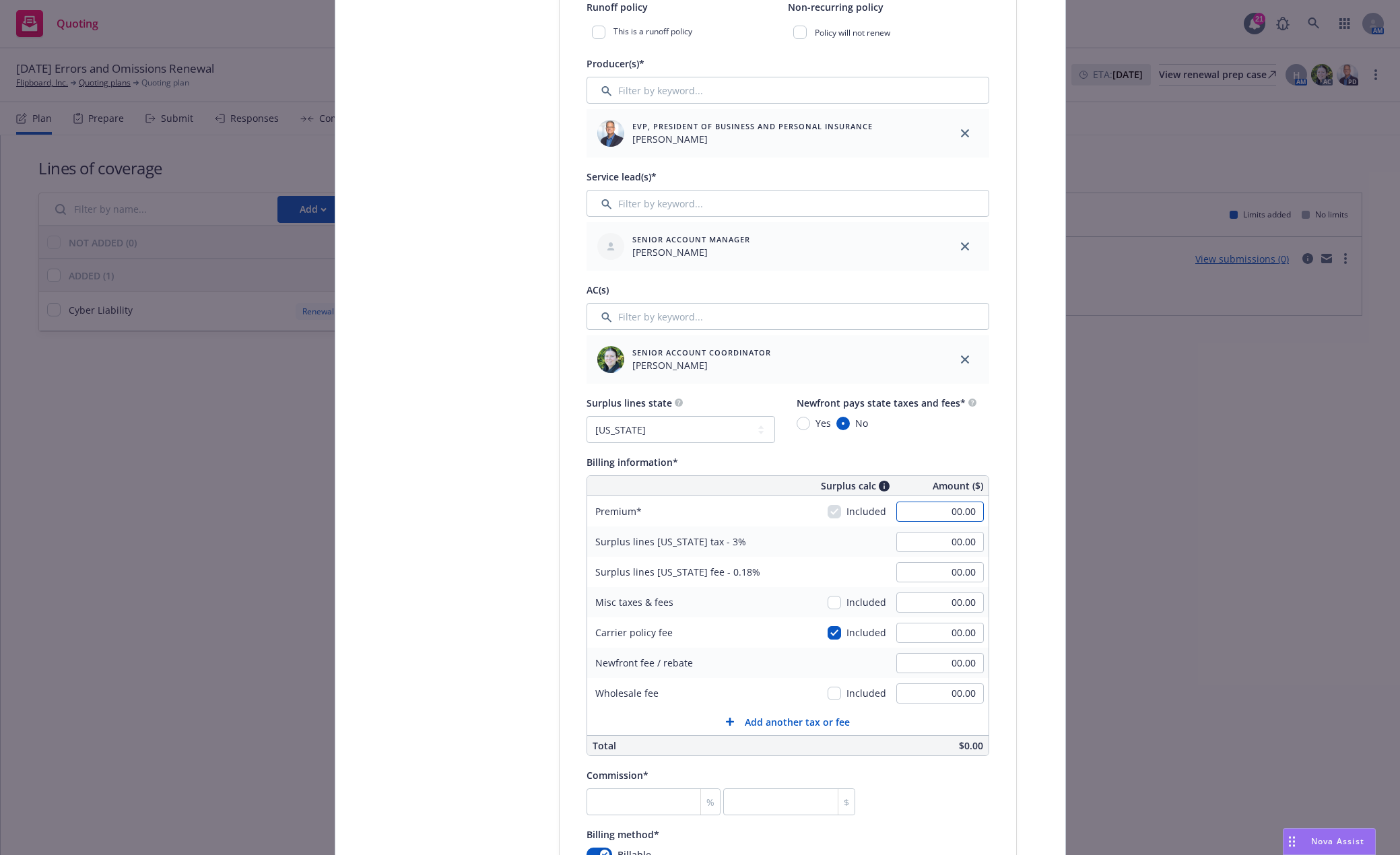
click at [919, 511] on input "00.00" at bounding box center [941, 512] width 88 height 20
type input "43,662.00"
type input "1,309.86"
type input "78.59"
click at [830, 633] on input "checkbox" at bounding box center [835, 632] width 13 height 13
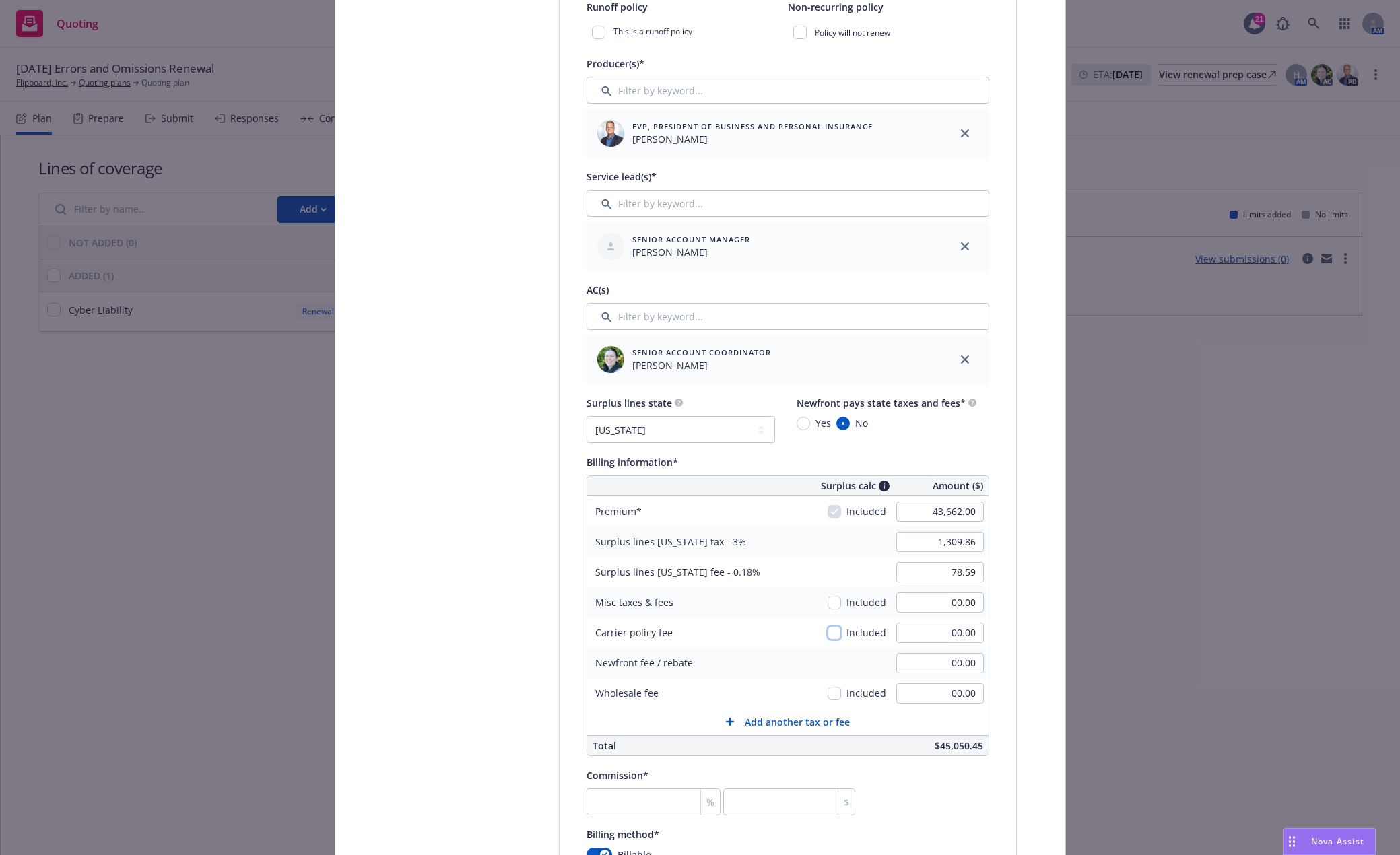
checkbox input "false"
type input "321.00"
click at [930, 660] on input "00.00" at bounding box center [941, 663] width 88 height 20
type input "1,319.49"
type input "79.17"
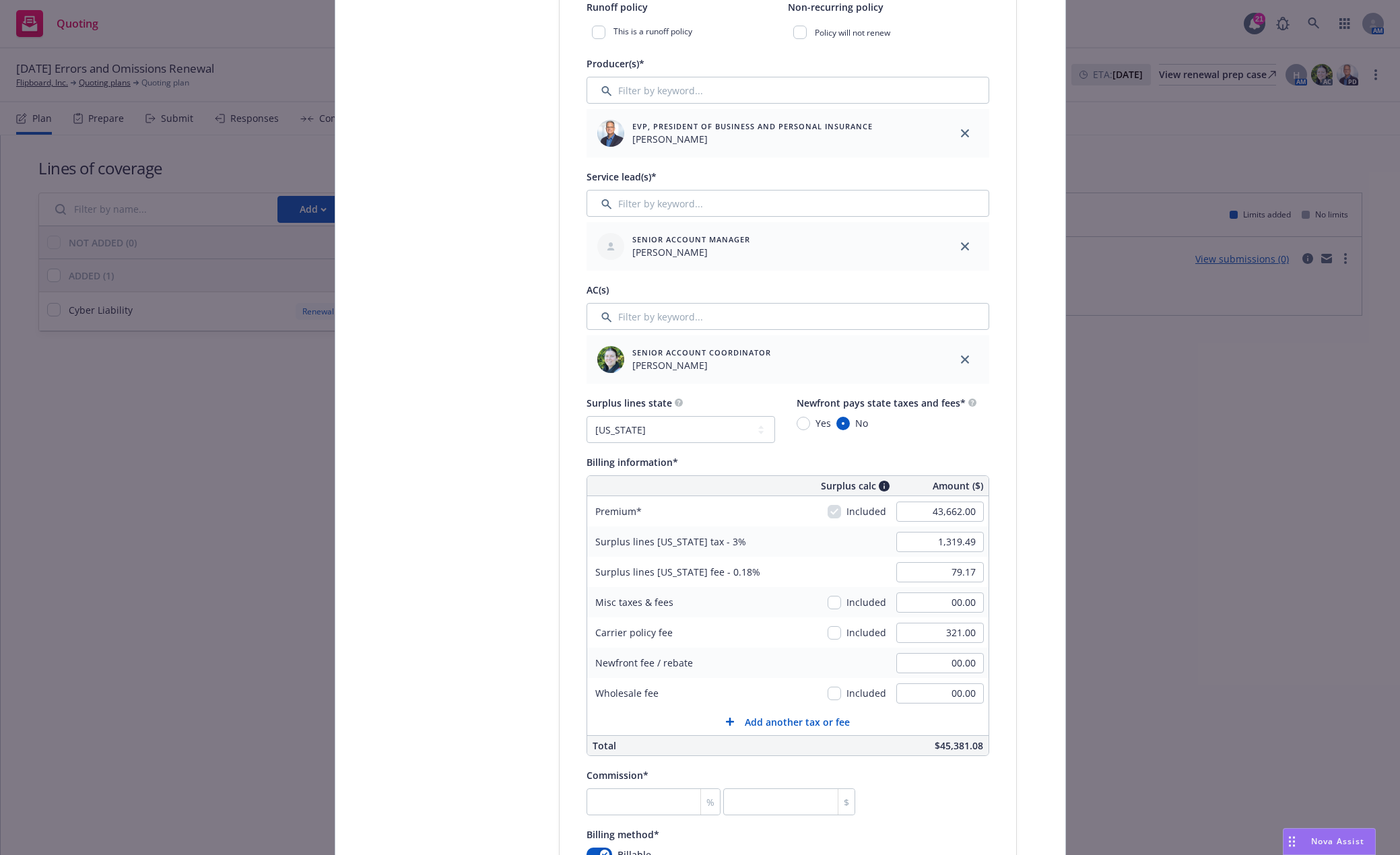
click at [783, 572] on div "Surplus lines California fee - 0.18%" at bounding box center [688, 572] width 202 height 31
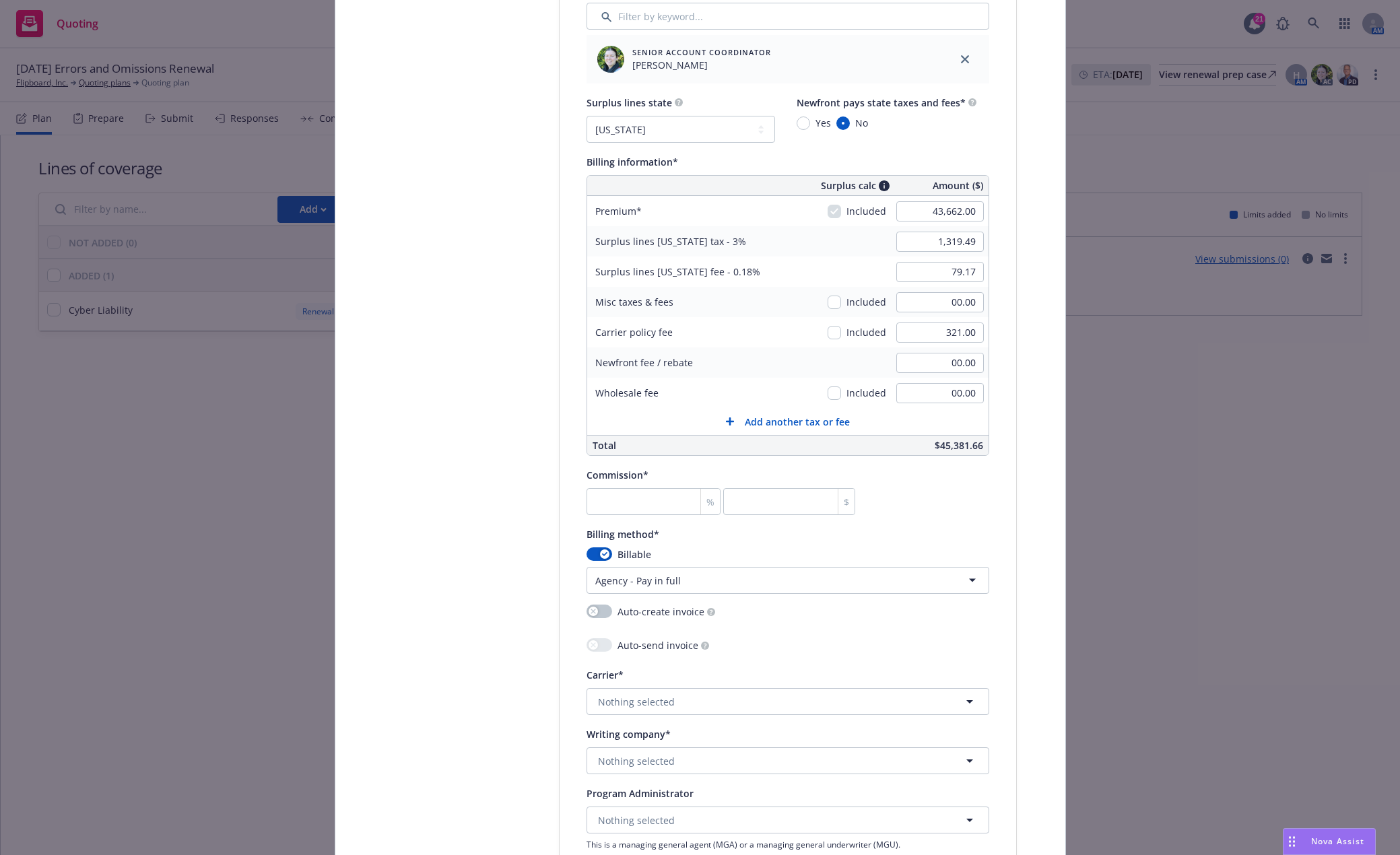
scroll to position [875, 0]
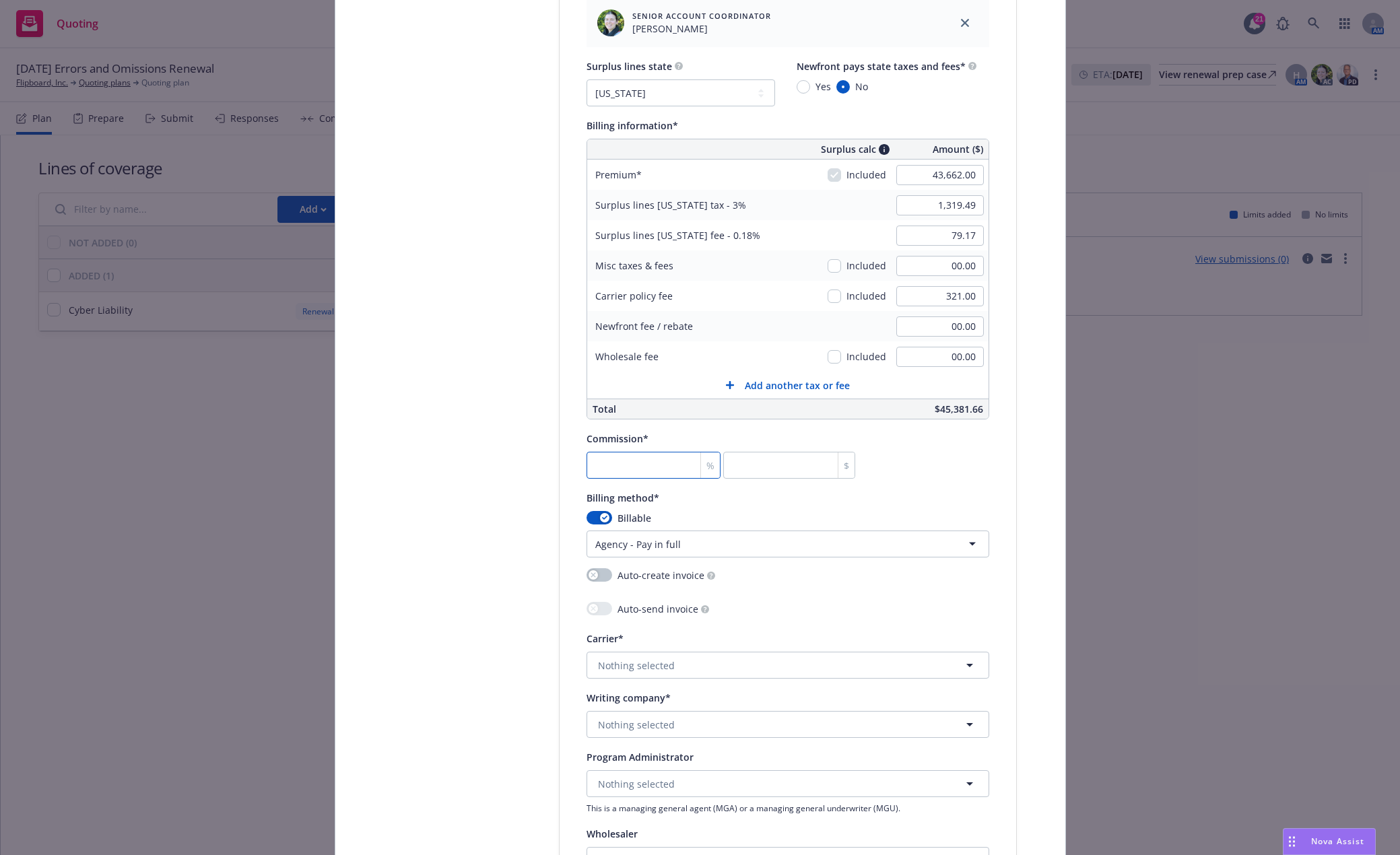
click at [657, 468] on input "number" at bounding box center [653, 465] width 135 height 27
type input "1"
type input "436.62"
type input "12"
type input "5239.44"
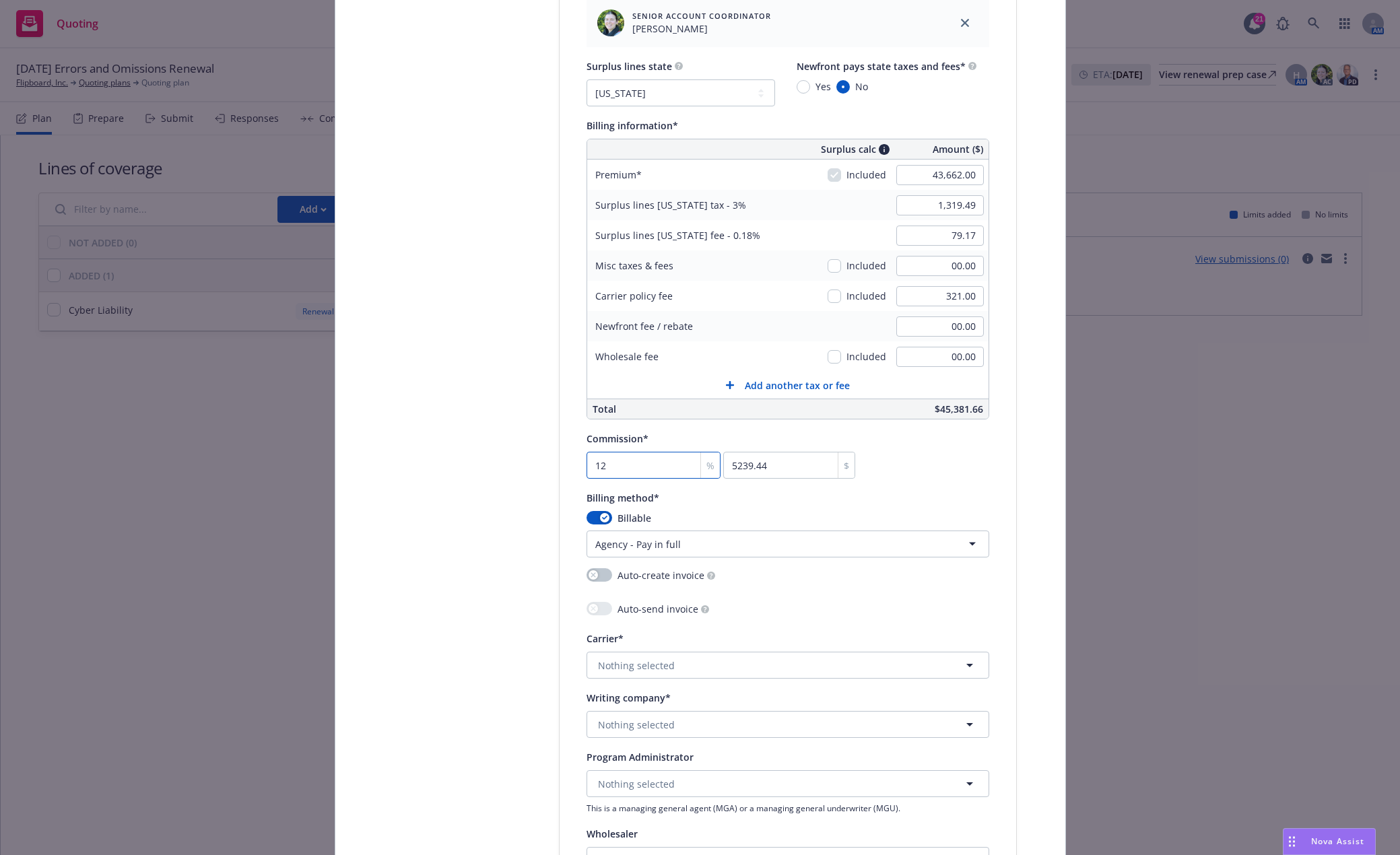
type input "12"
click at [798, 589] on div "Auto-create invoice Auto-send invoice" at bounding box center [787, 594] width 402 height 51
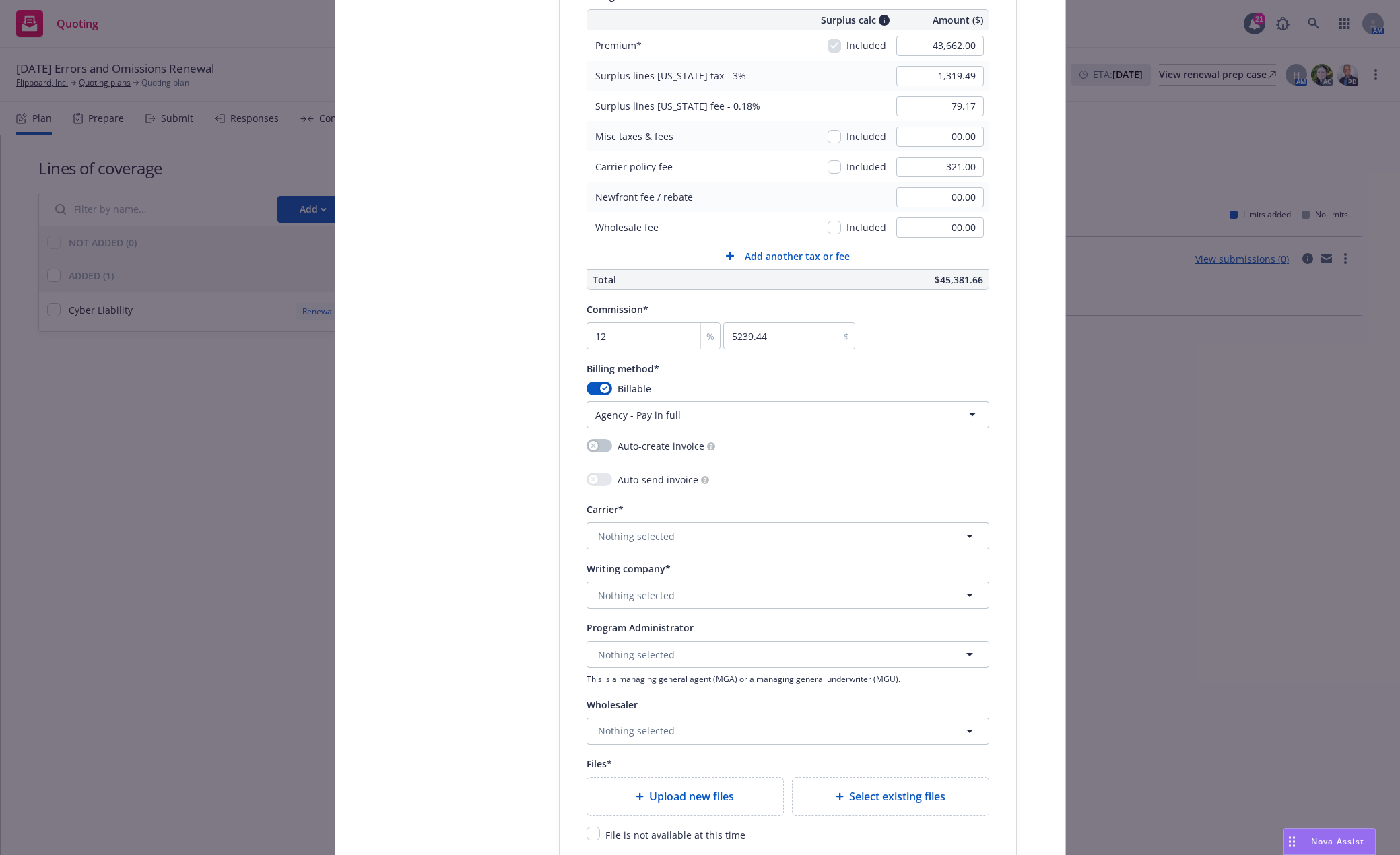
scroll to position [1010, 0]
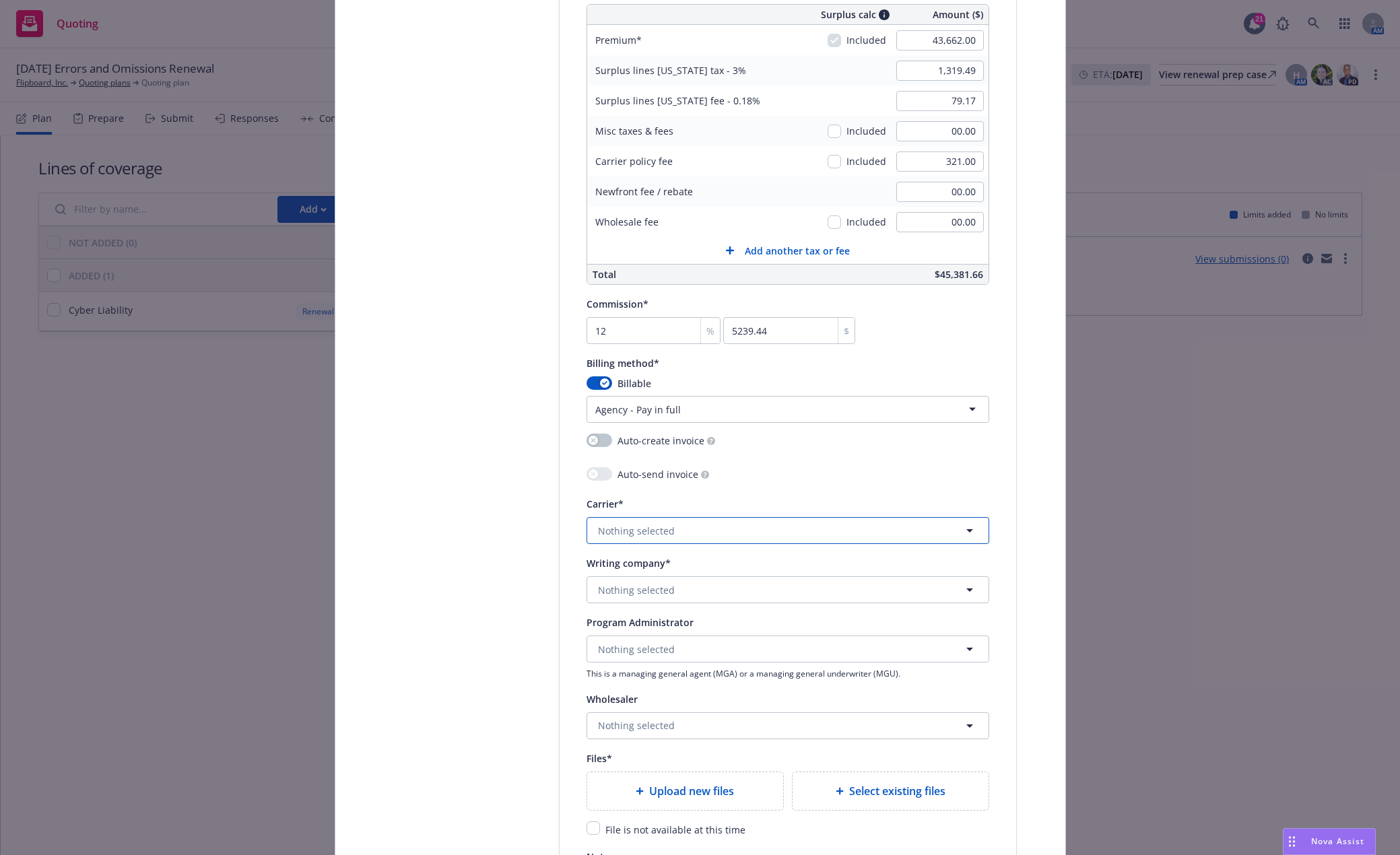
click at [733, 530] on button "Nothing selected" at bounding box center [787, 531] width 402 height 27
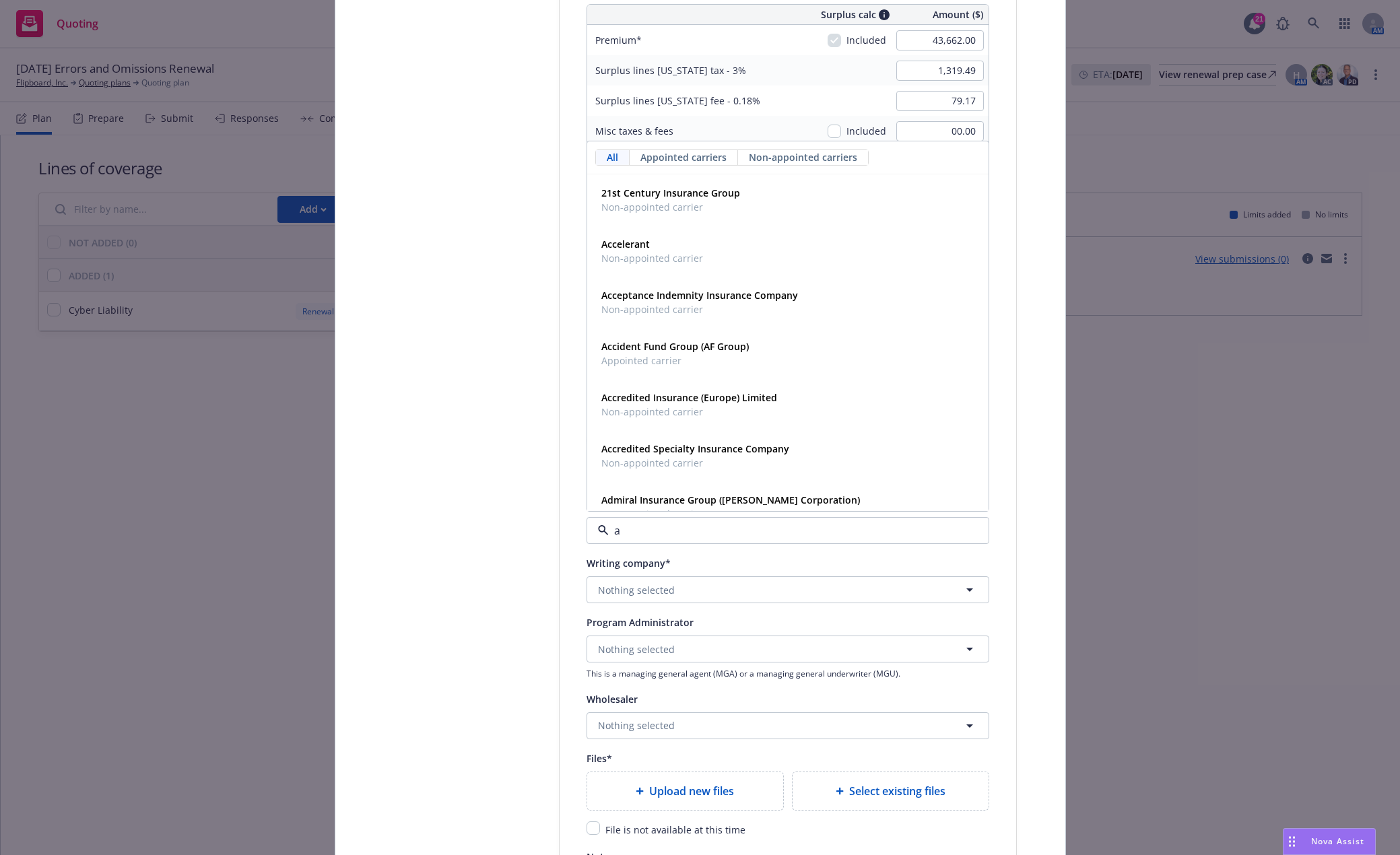
type input "at"
click at [659, 243] on span "At-Bay, Inc." at bounding box center [652, 243] width 102 height 14
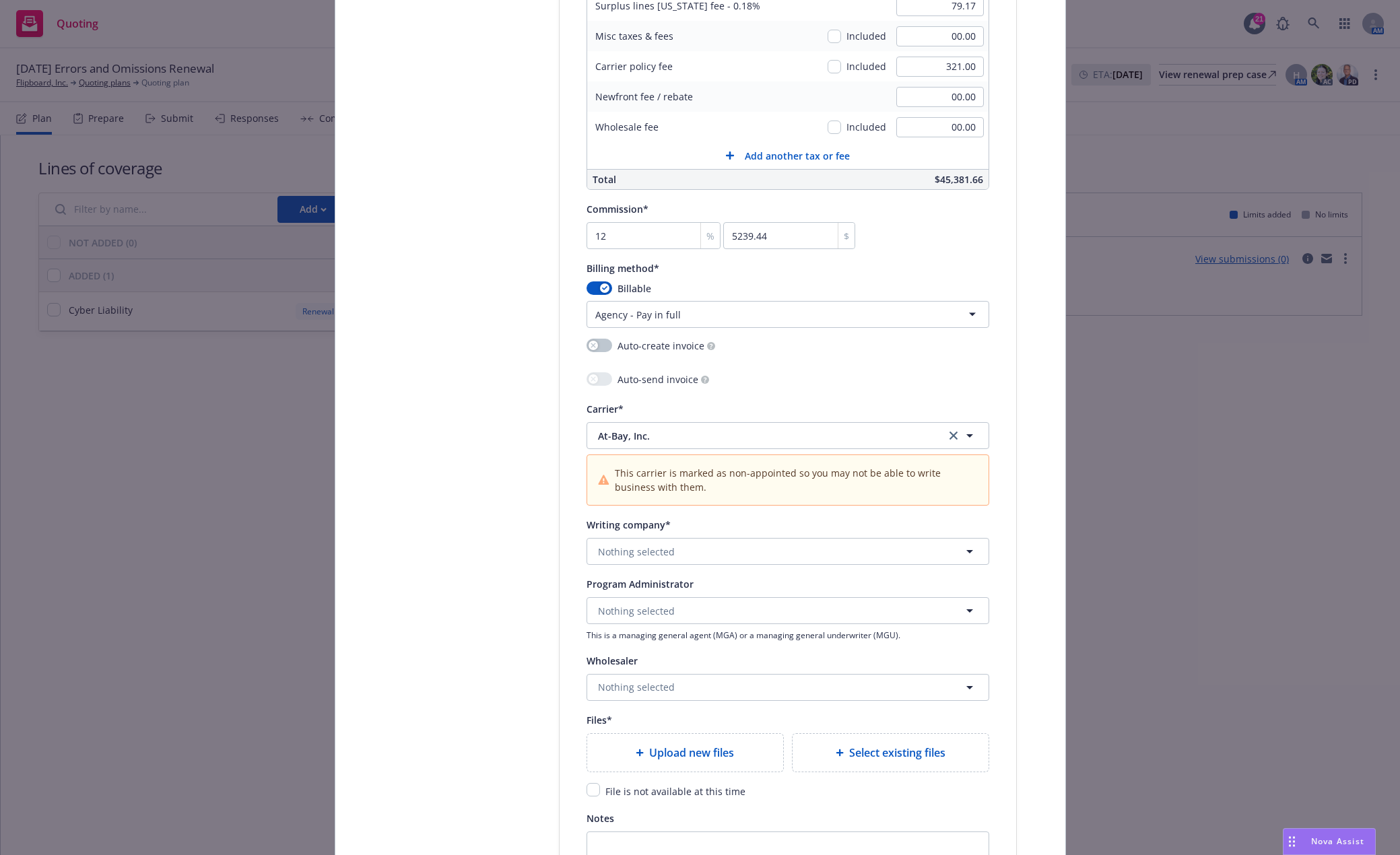
scroll to position [1145, 0]
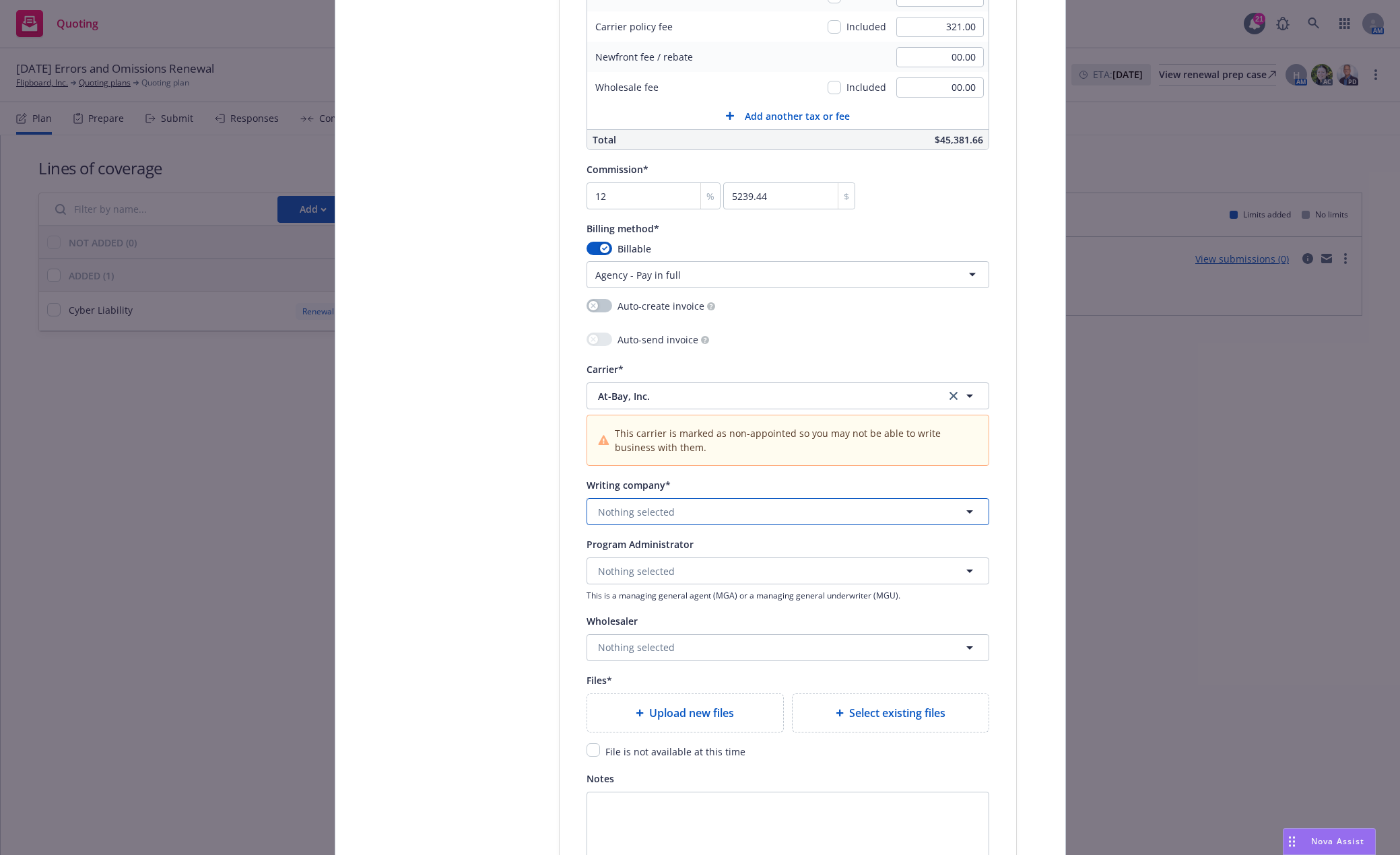
click at [664, 513] on span "Nothing selected" at bounding box center [636, 512] width 77 height 14
click at [670, 554] on strong "At-Bay Specialty Insurance Company" at bounding box center [686, 549] width 169 height 12
click at [670, 572] on button "Nothing selected" at bounding box center [787, 571] width 402 height 27
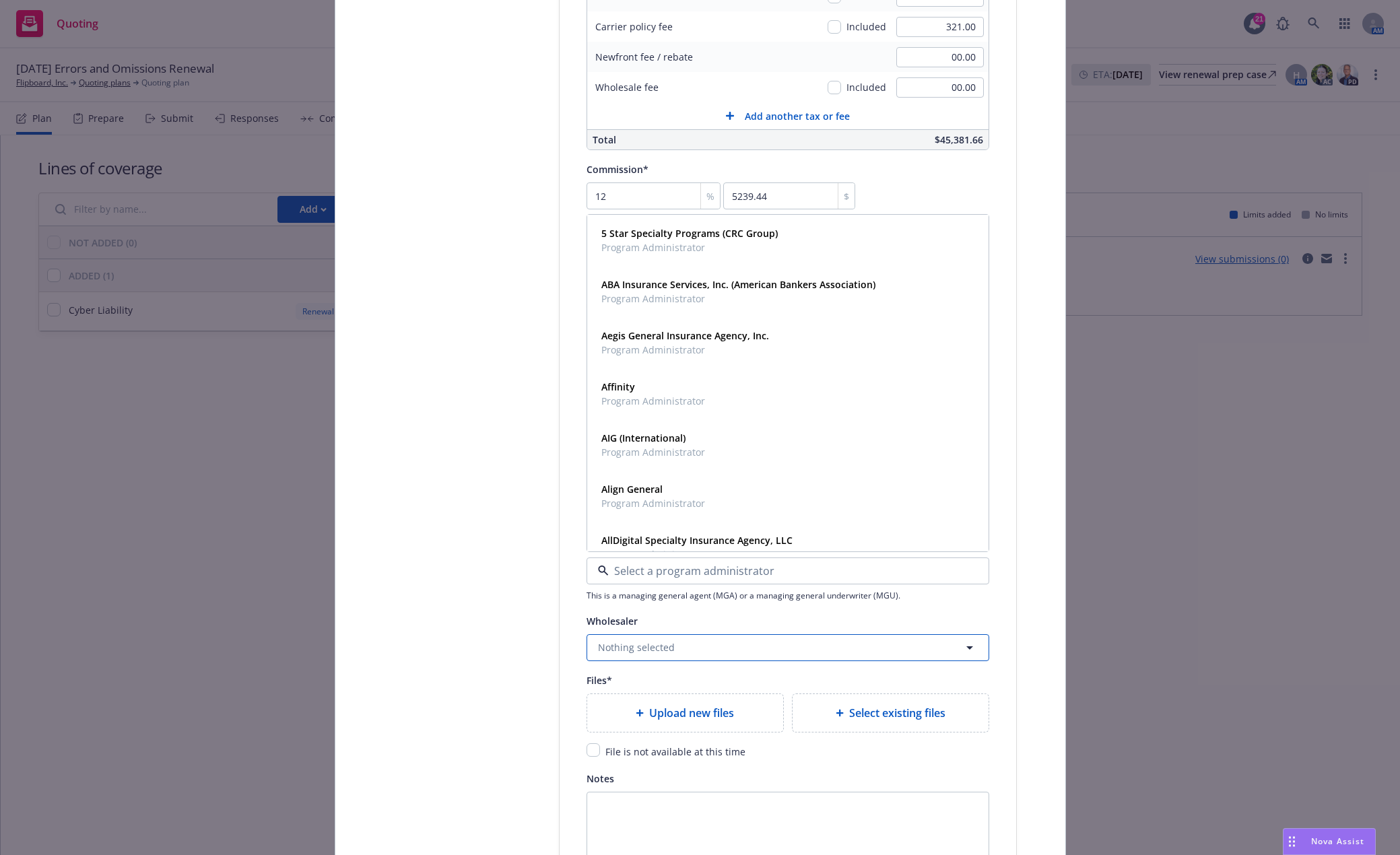
click at [624, 643] on span "Nothing selected" at bounding box center [636, 647] width 77 height 14
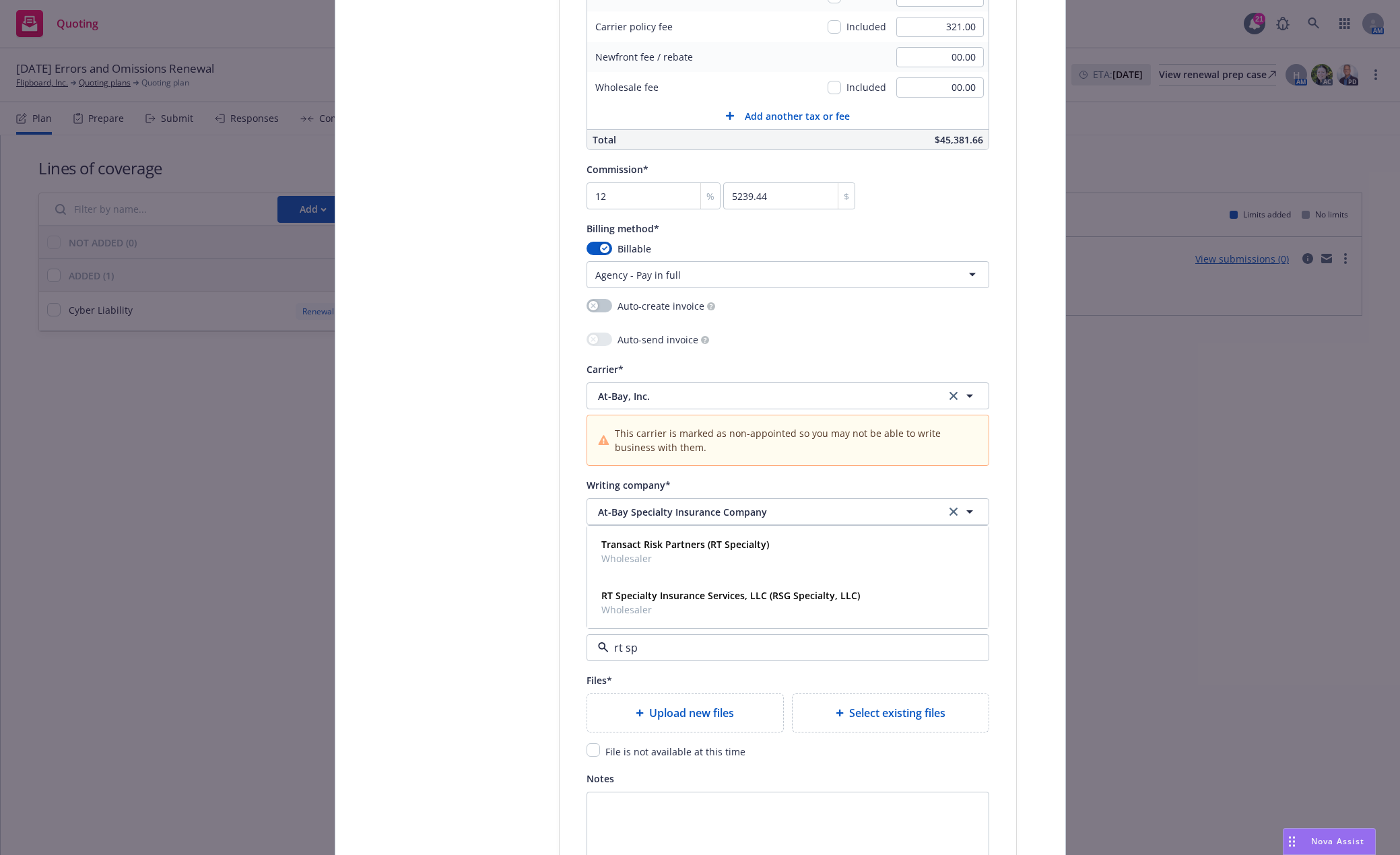
type input "rt spe"
click at [671, 600] on strong "RT Specialty Insurance Services, LLC (RSG Specialty, LLC)" at bounding box center [730, 595] width 258 height 12
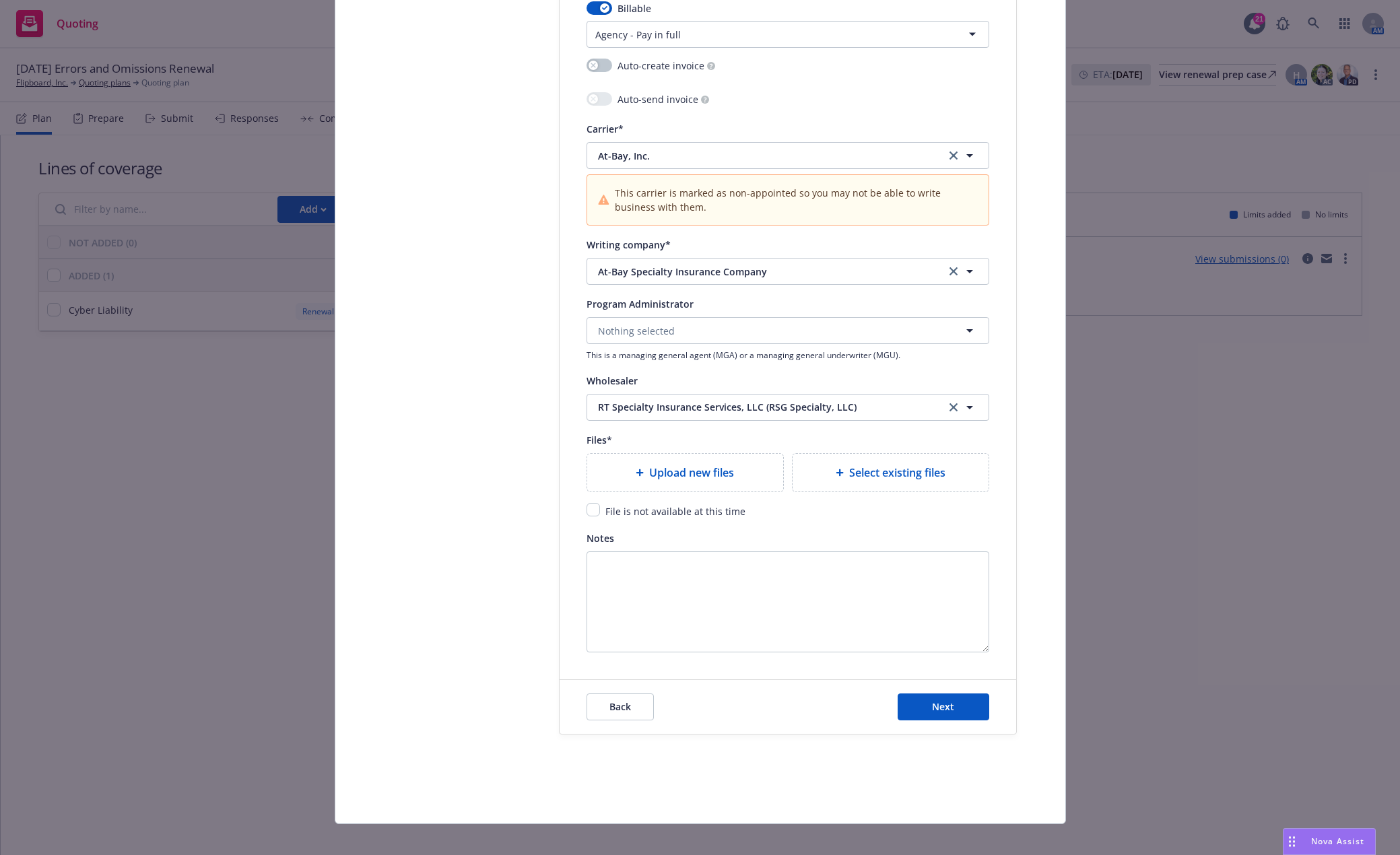
scroll to position [1397, 0]
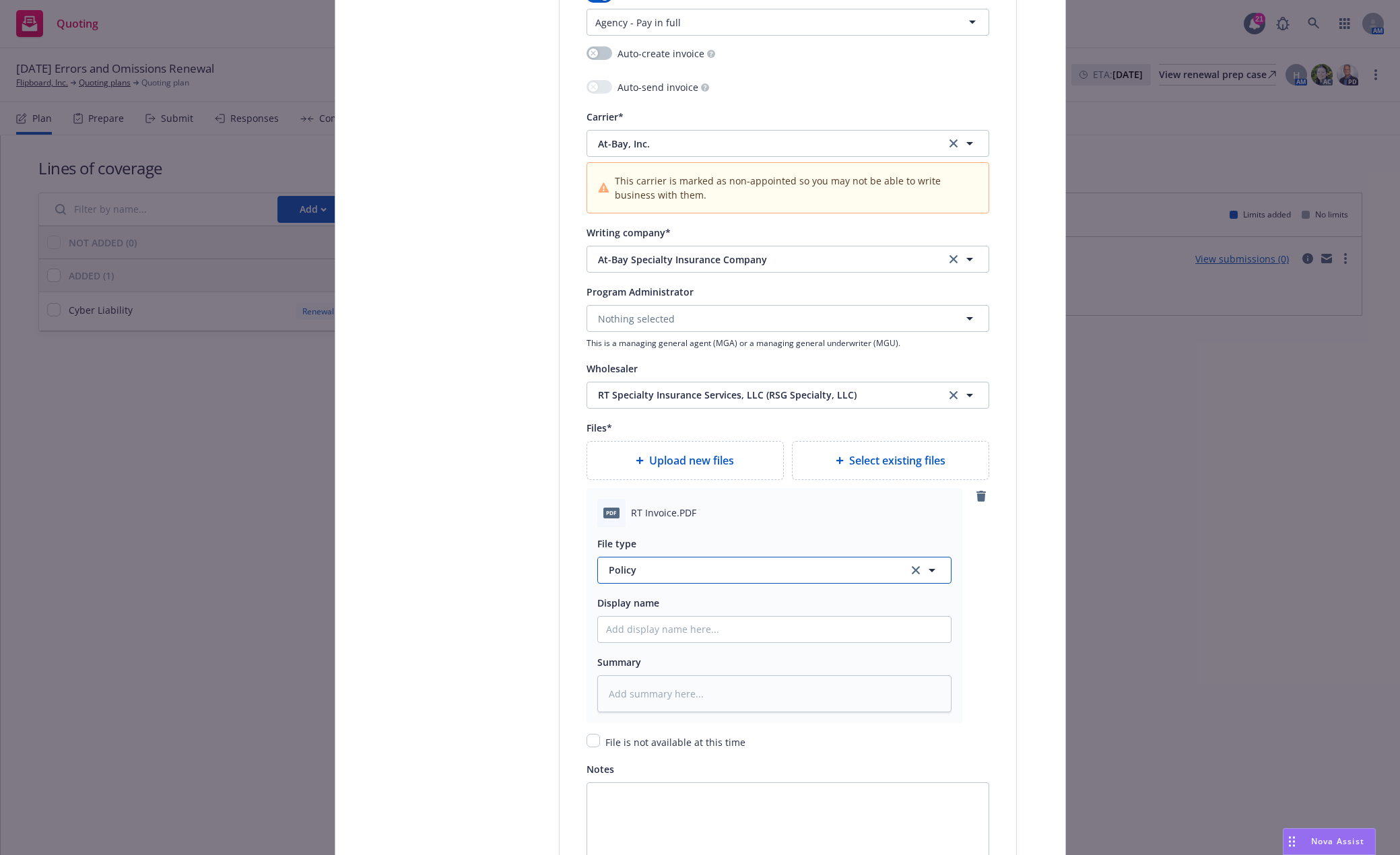
click at [764, 577] on span "Policy" at bounding box center [750, 569] width 283 height 14
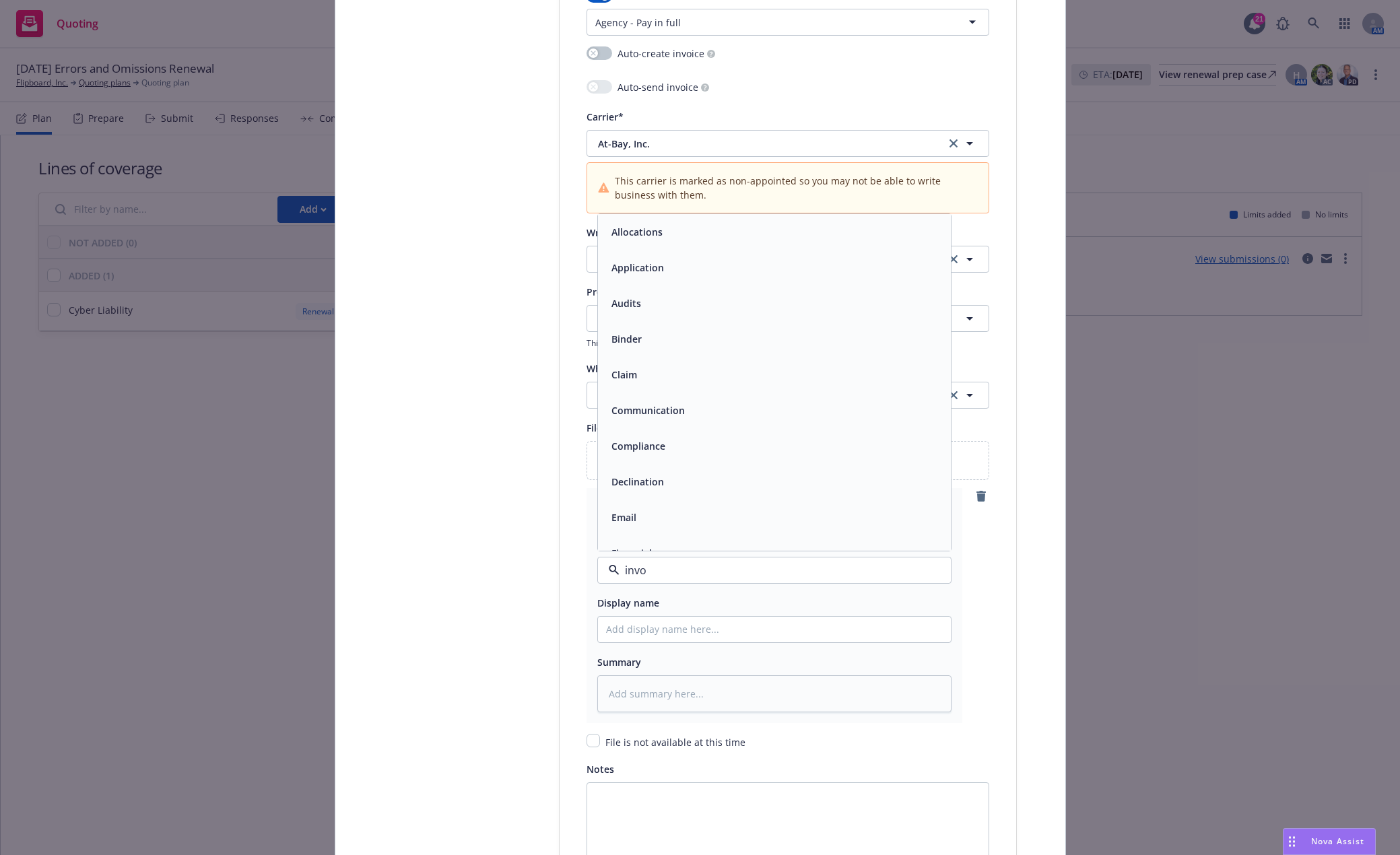
type input "invoi"
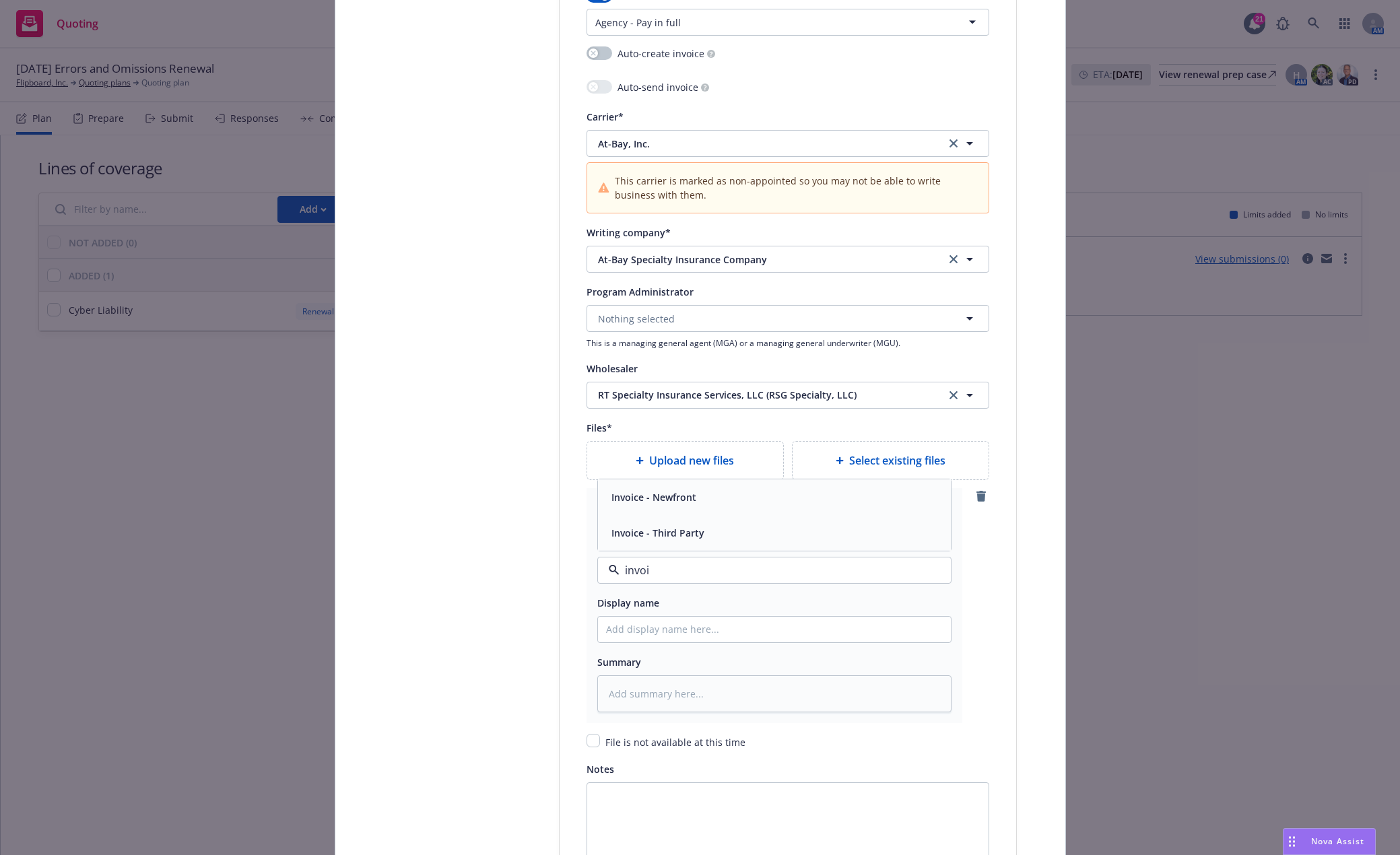
click at [681, 535] on span "Invoice - Third Party" at bounding box center [658, 532] width 93 height 14
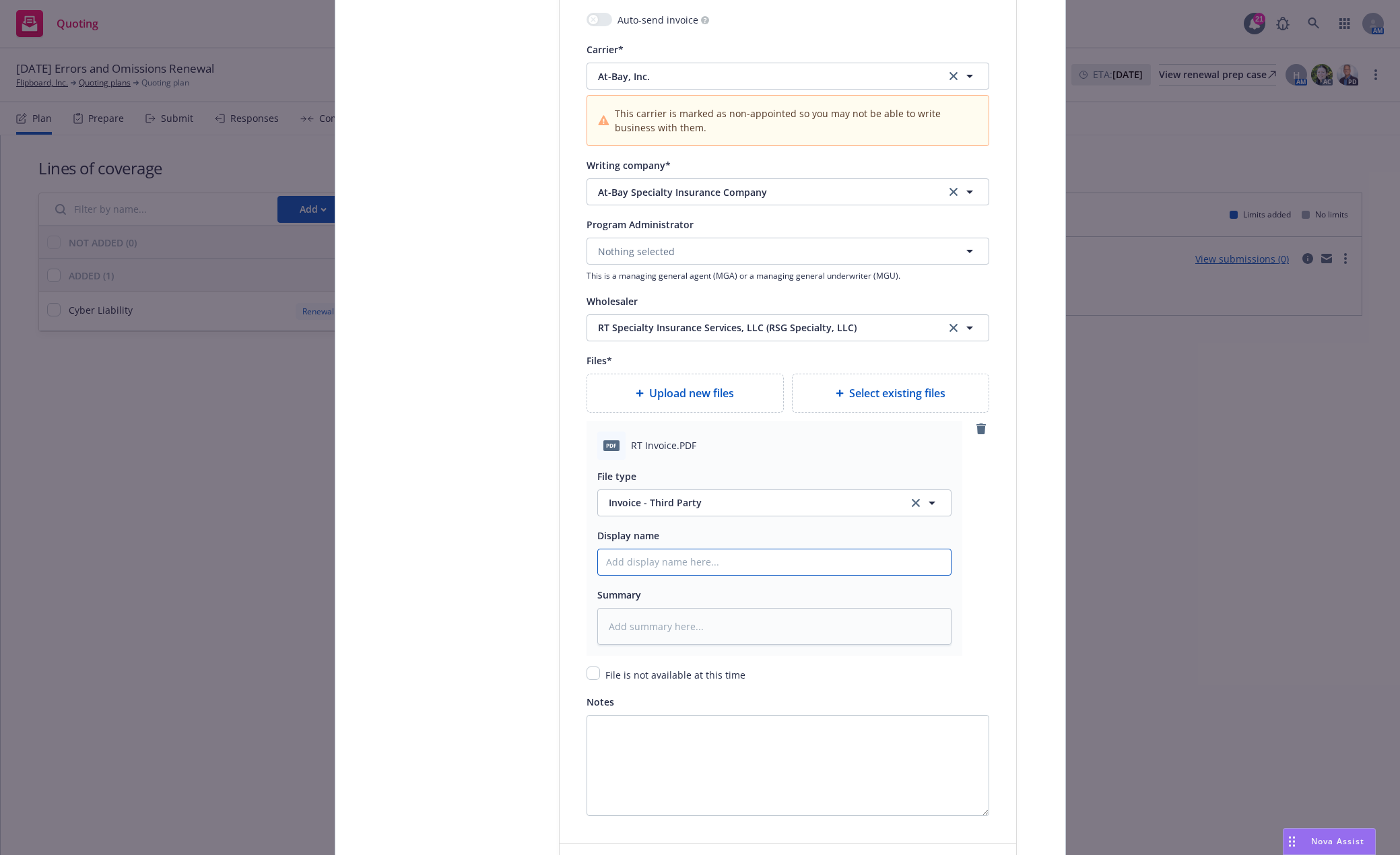
click at [712, 564] on input "Policy display name" at bounding box center [774, 562] width 353 height 26
type textarea "x"
type input "2"
type textarea "x"
type input "25"
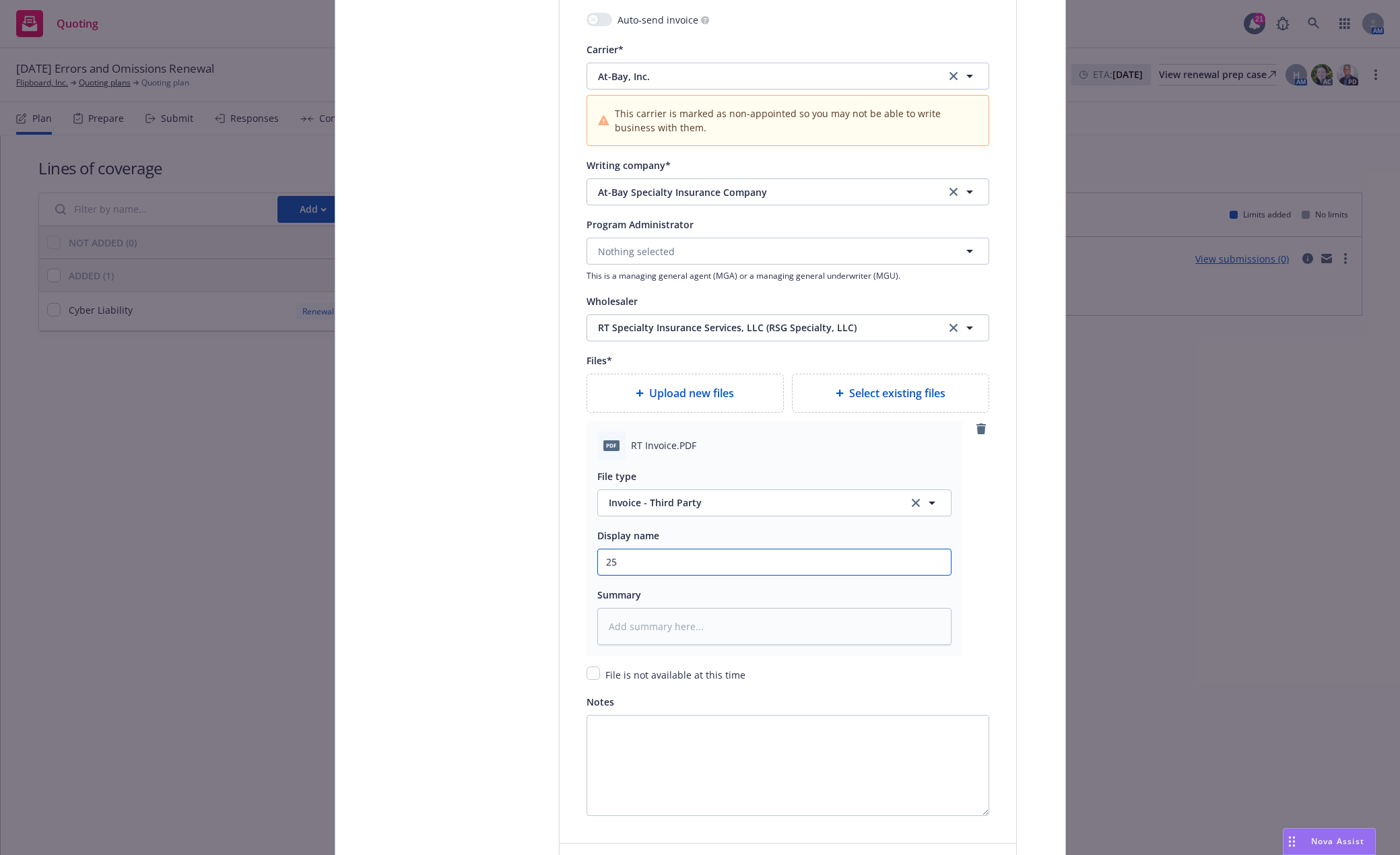
type textarea "x"
type input "25-"
type textarea "x"
type input "25-2"
type textarea "x"
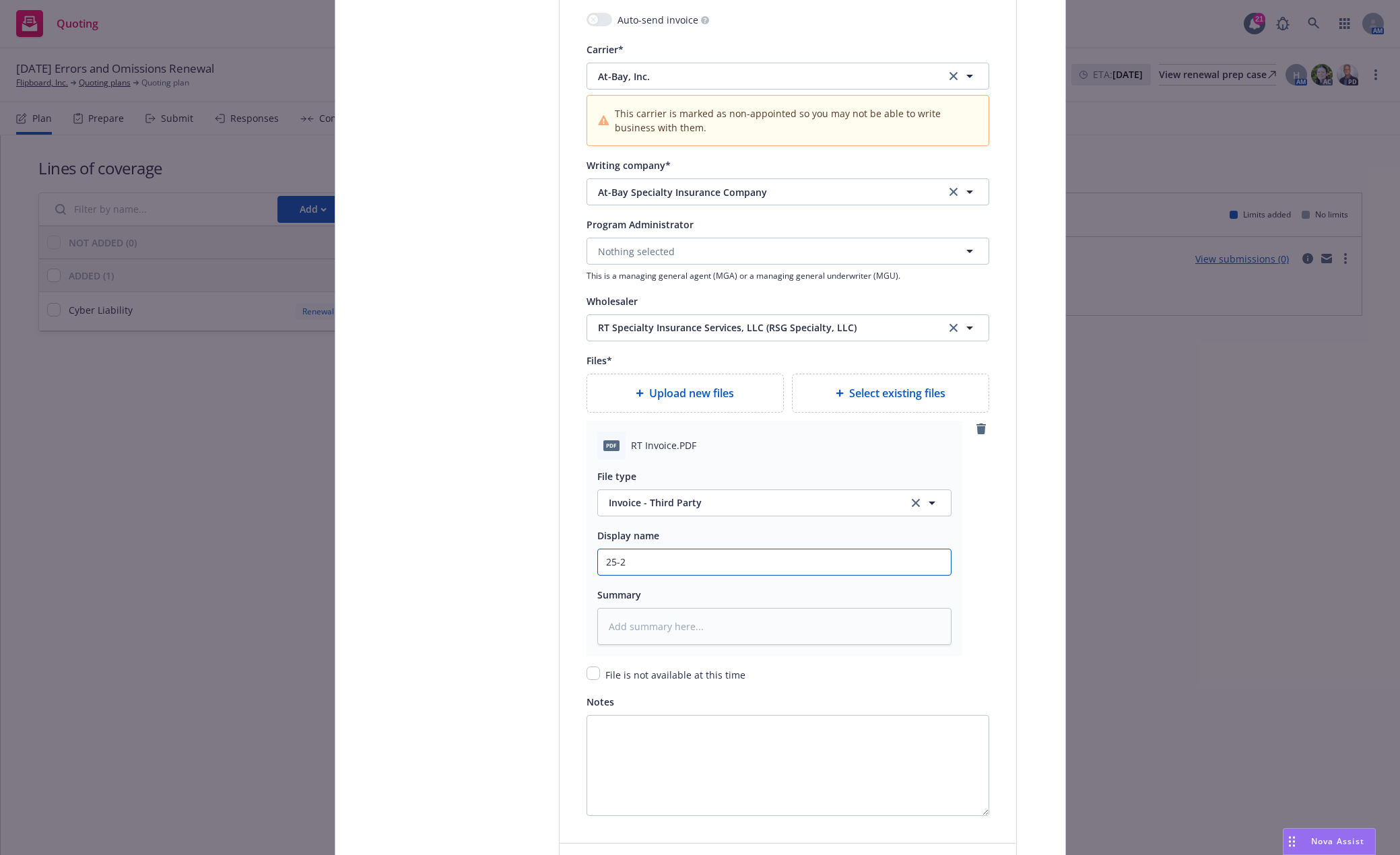
type input "25-26"
type textarea "x"
type input "25-26"
type textarea "x"
type input "25-26 E"
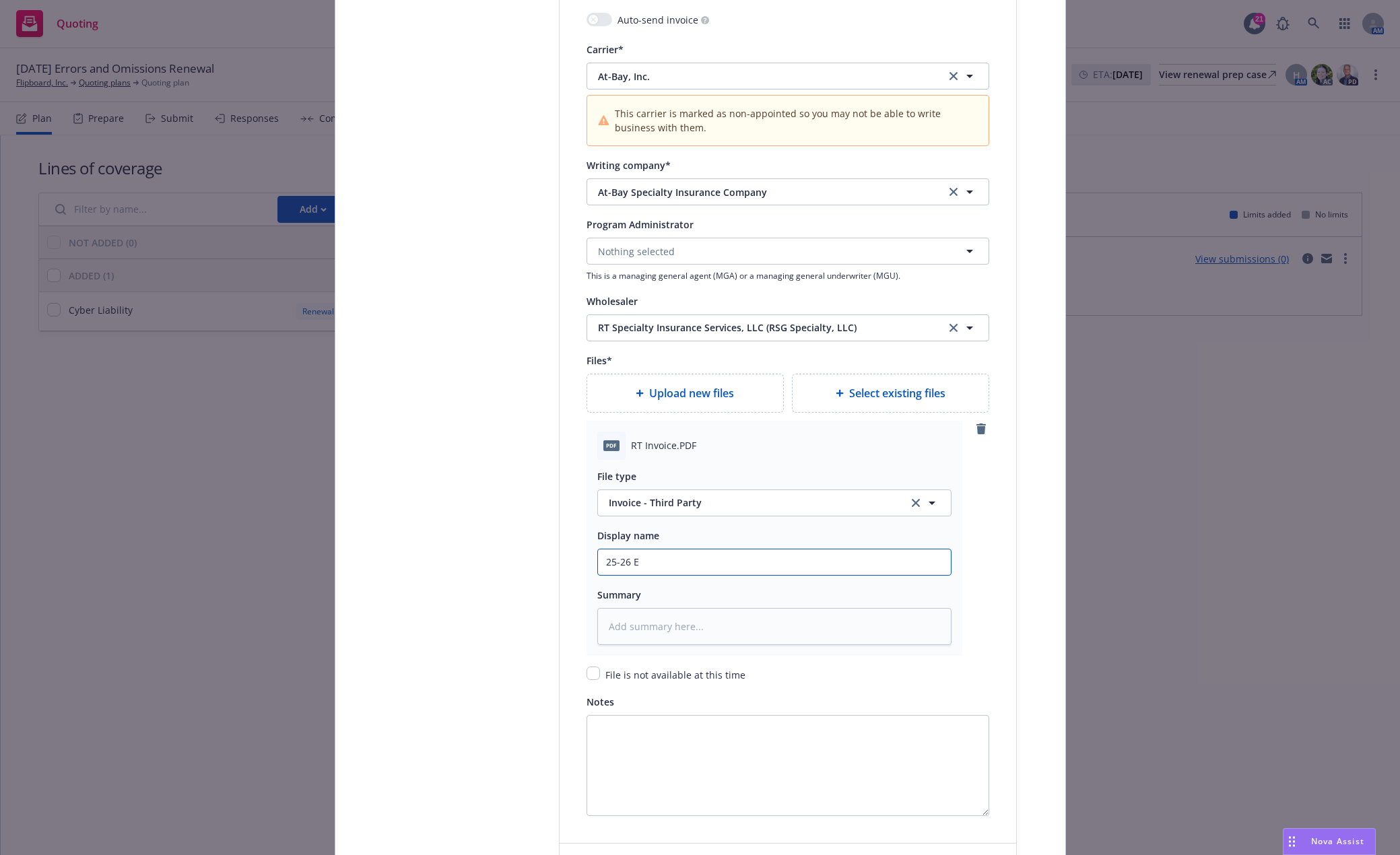
type textarea "x"
type input "25-26 E&"
type textarea "x"
type input "25-26 E&O"
type textarea "x"
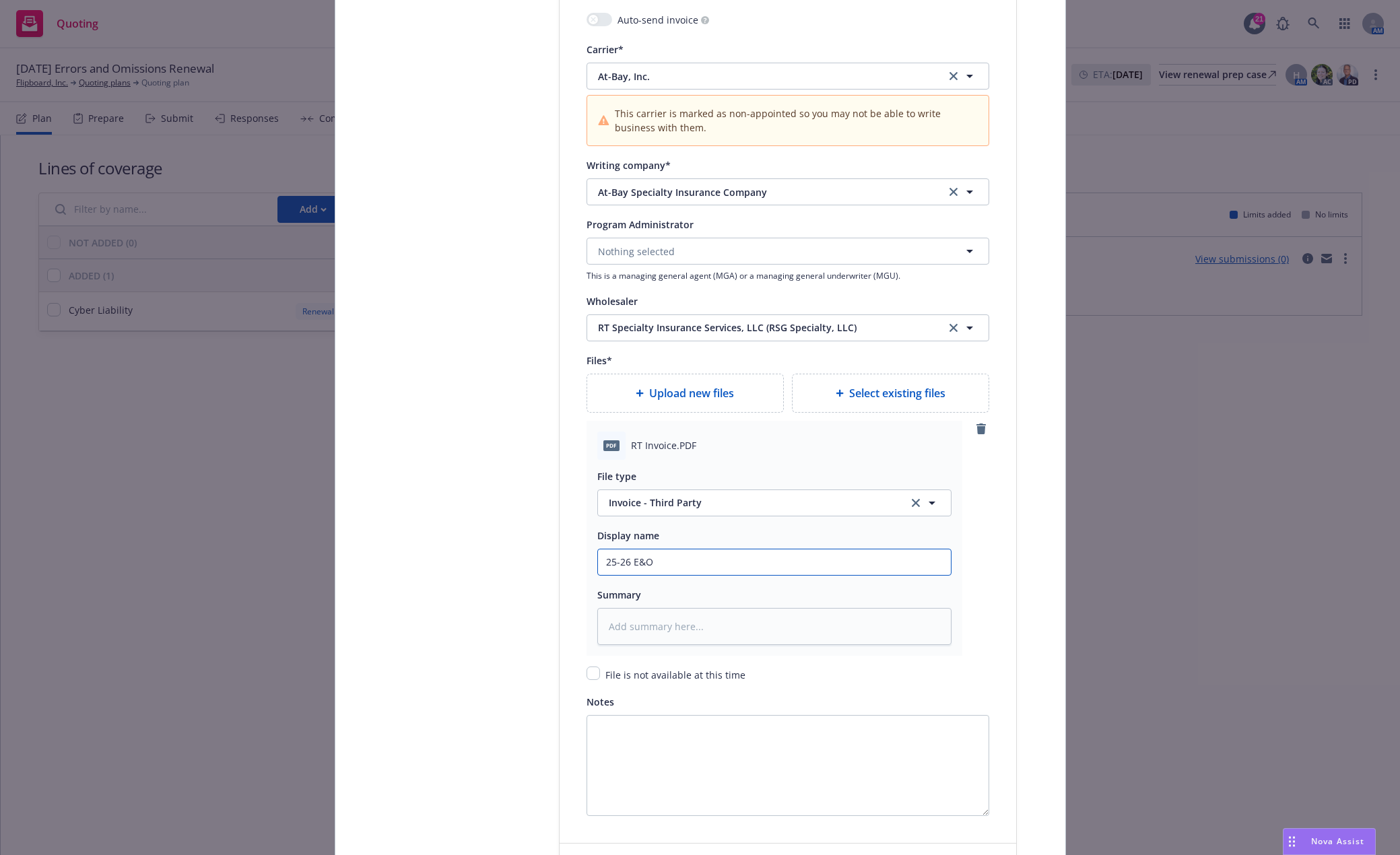
type input "25-26 E&O/"
type textarea "x"
type input "25-26 E&O/C"
type textarea "x"
type input "25-26 E&O/CY"
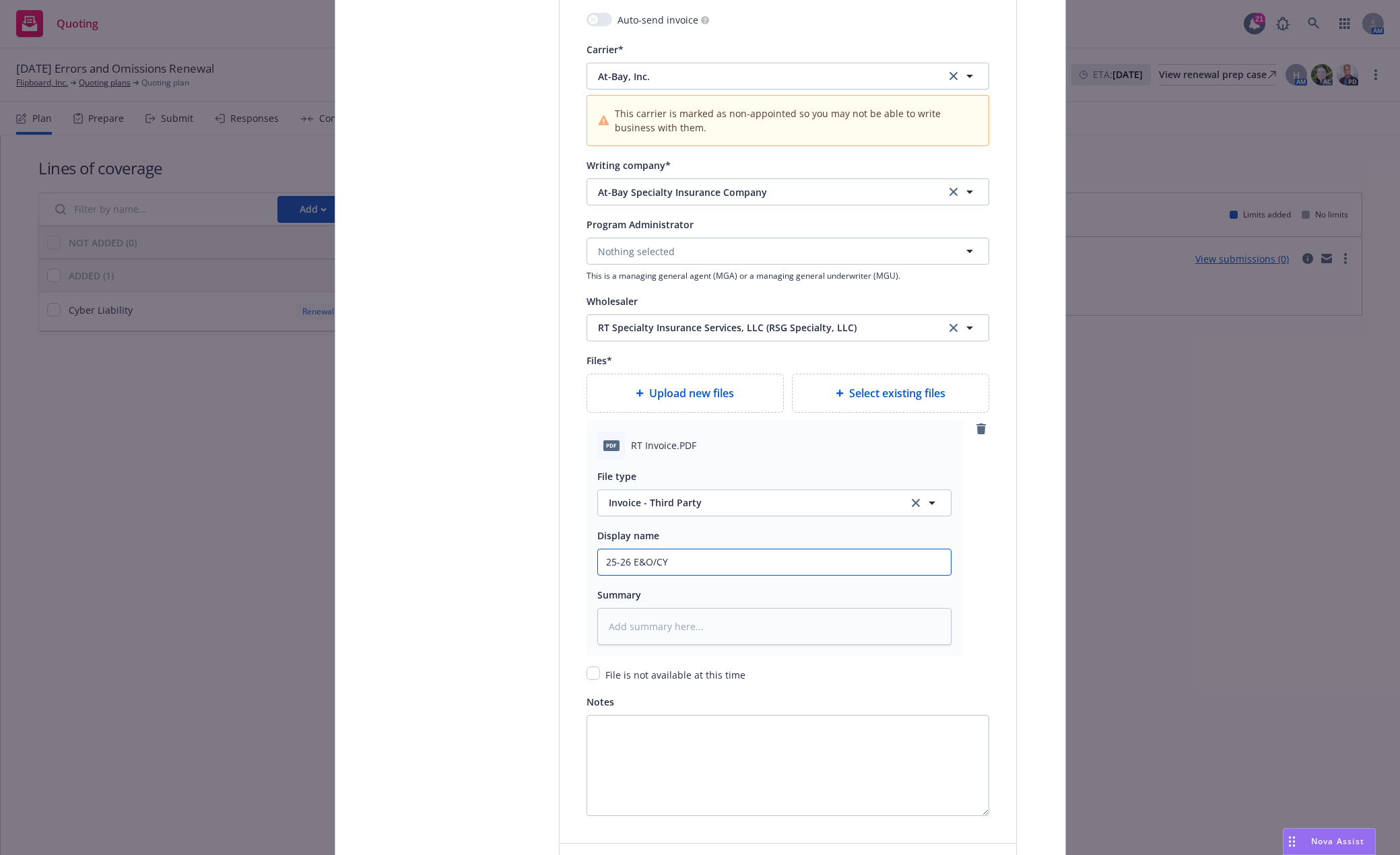
type textarea "x"
type input "25-26 E&O/CYB"
type textarea "x"
type input "25-26 E&O/CYB"
type textarea "x"
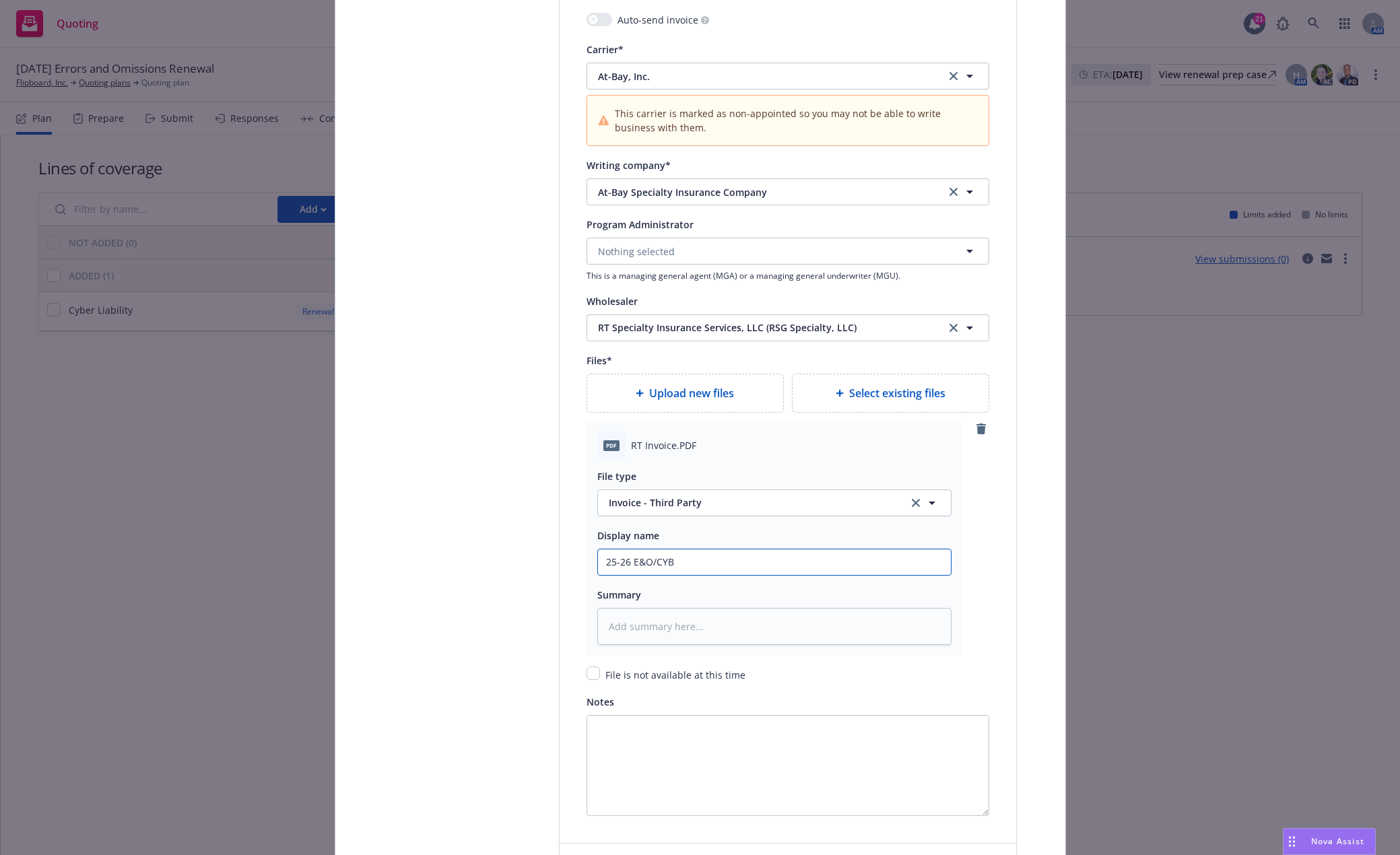
type input "25-26 E&O/CYB I"
type textarea "x"
type input "25-26 E&O/CYB"
type textarea "x"
type input "25-26 E&O/CYB C"
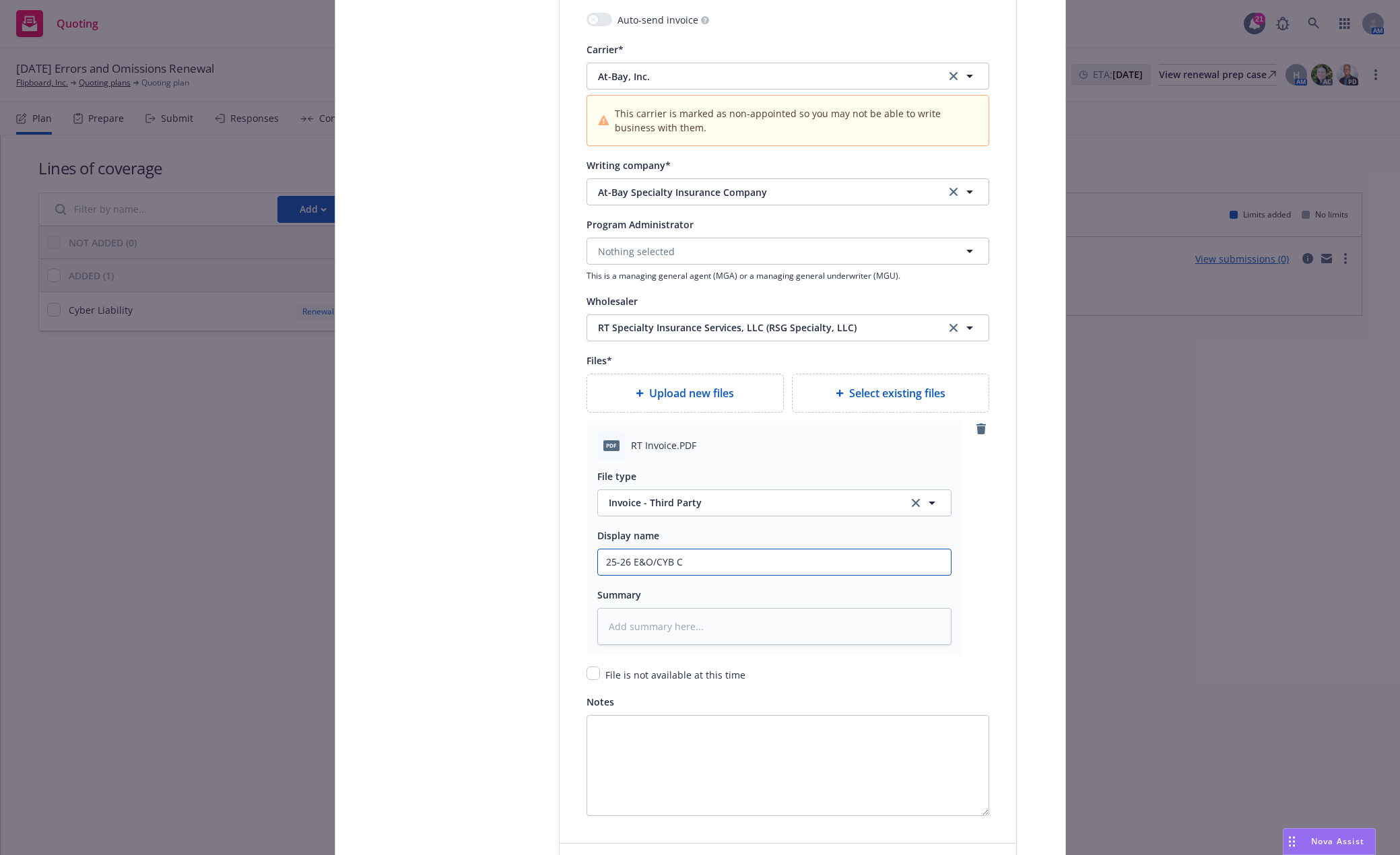
type textarea "x"
type input "25-26 E&O/CYB Ca"
type textarea "x"
type input "25-26 E&O/CYB Car"
type textarea "x"
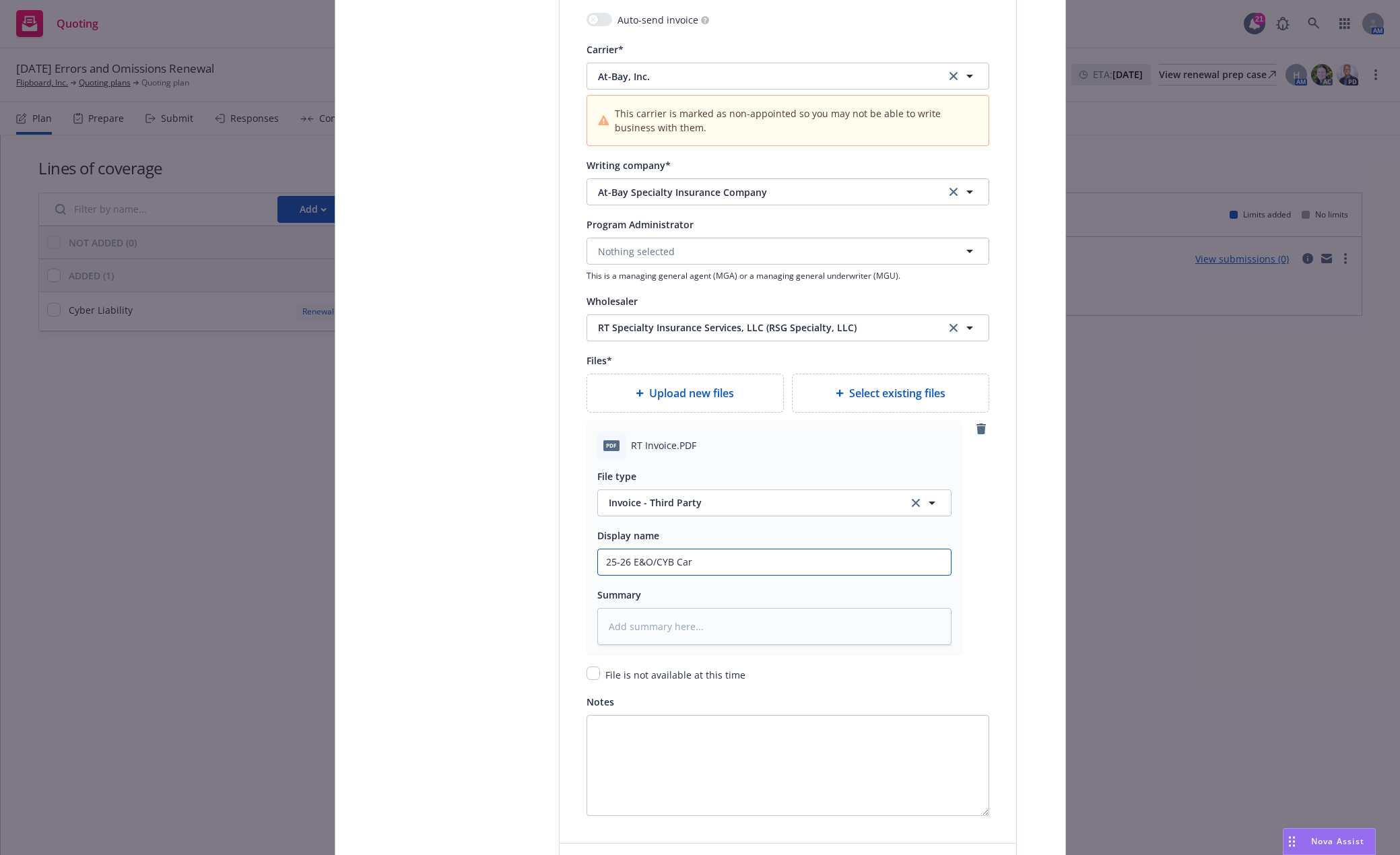
type input "25-26 E&O/CYB Carr"
type textarea "x"
type input "25-26 E&O/CYB Carri"
type textarea "x"
type input "25-26 E&O/CYB Carrie"
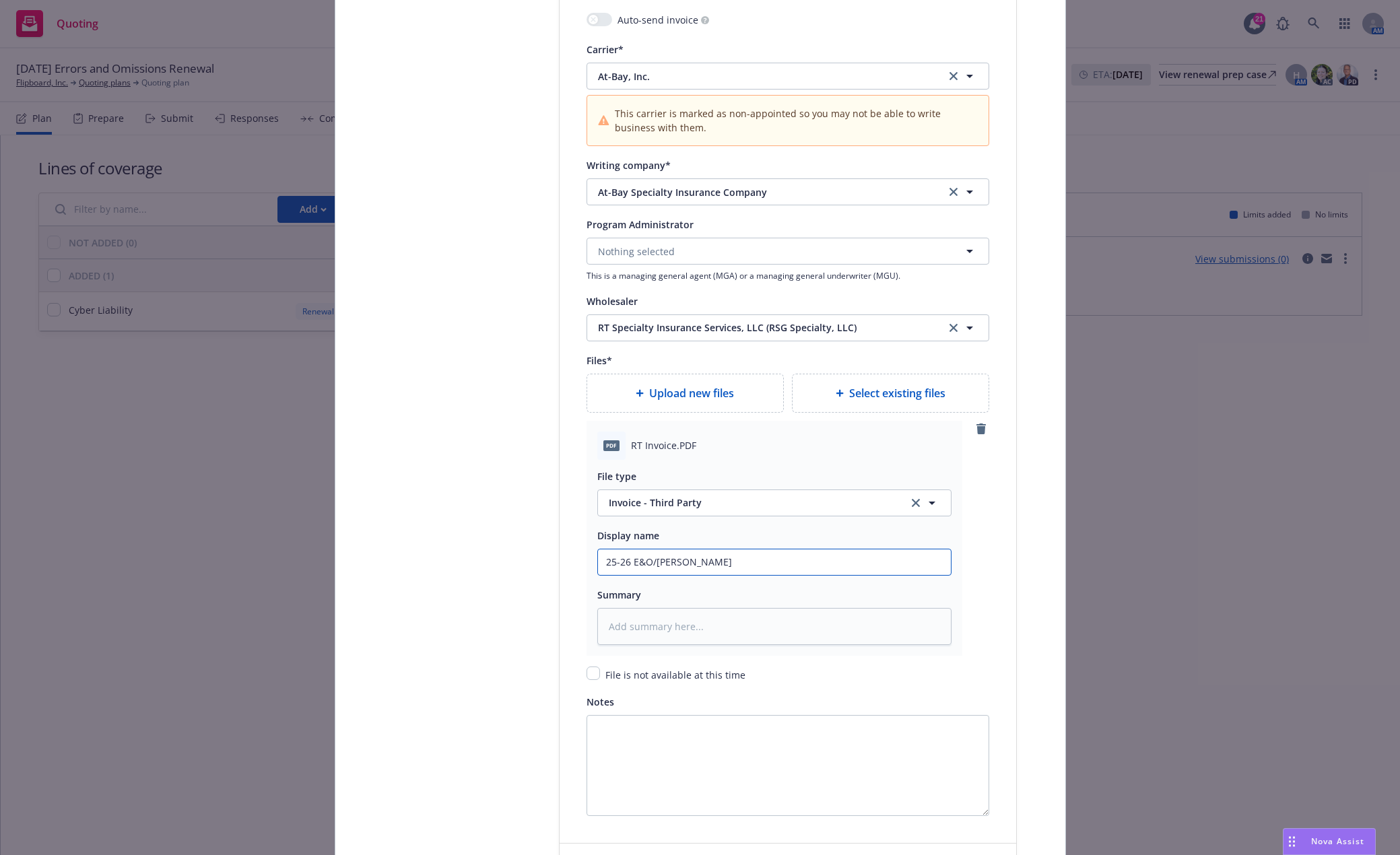
type textarea "x"
type input "25-26 E&O/CYB Carrier"
type textarea "x"
type input "25-26 E&O/CYB Carrier"
type textarea "x"
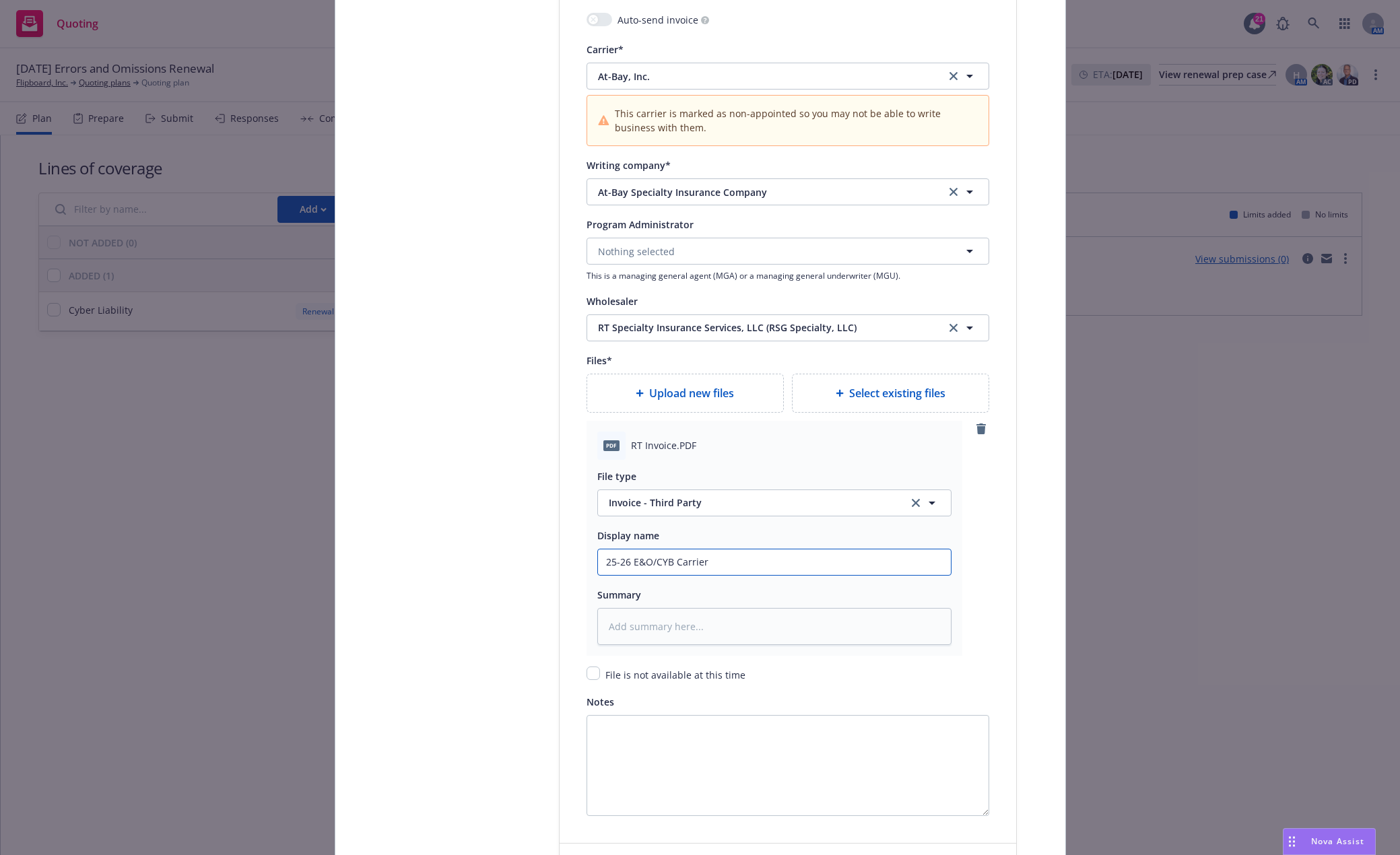
type input "25-26 E&O/CYB Carrier I"
type textarea "x"
type input "25-26 E&O/CYB Carrier In"
type textarea "x"
type input "25-26 E&O/CYB Carrier Inv"
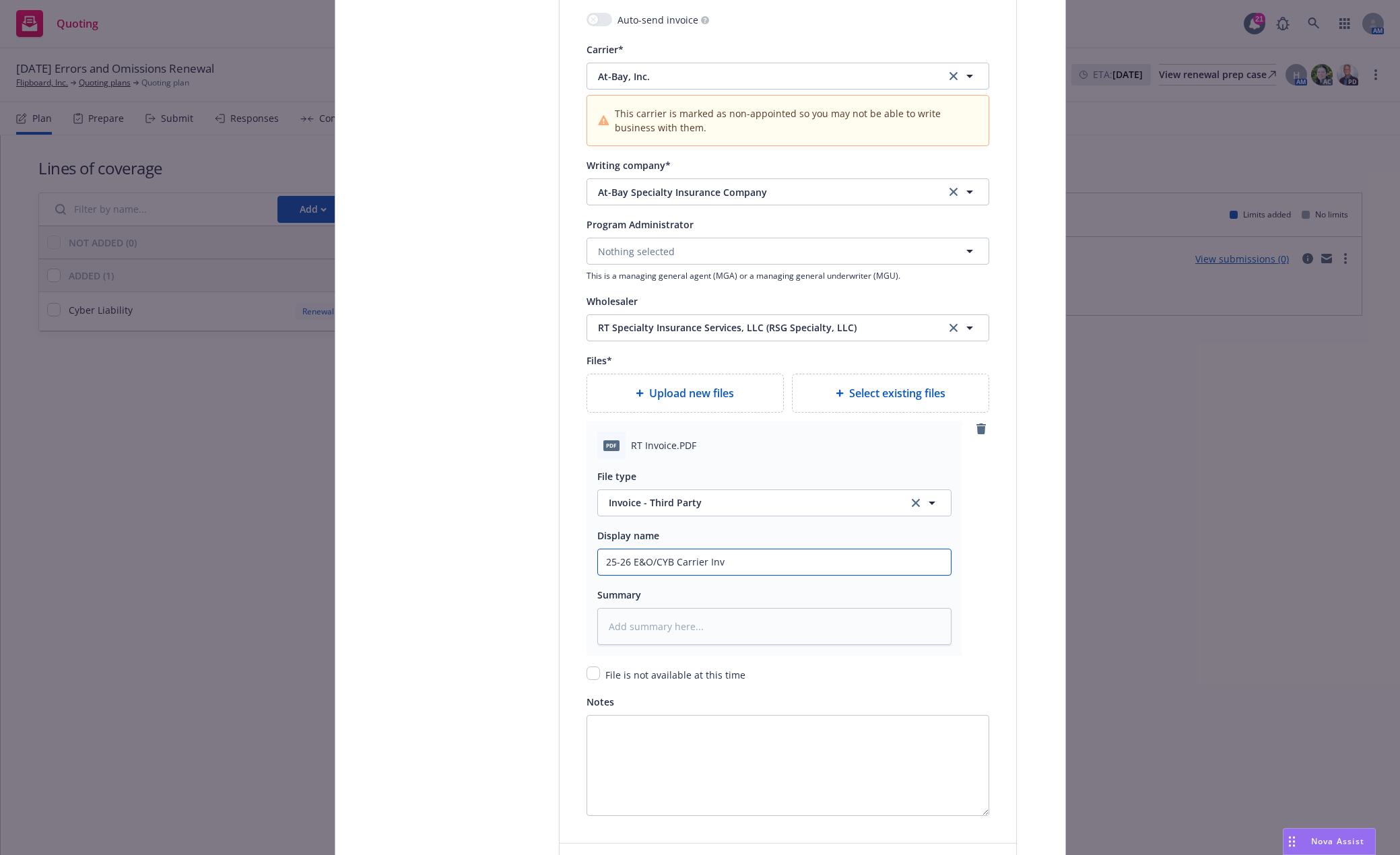
type textarea "x"
type input "25-26 E&O/CYB Carrier Invo"
type textarea "x"
type input "25-26 E&O/CYB Carrier Invoi"
type textarea "x"
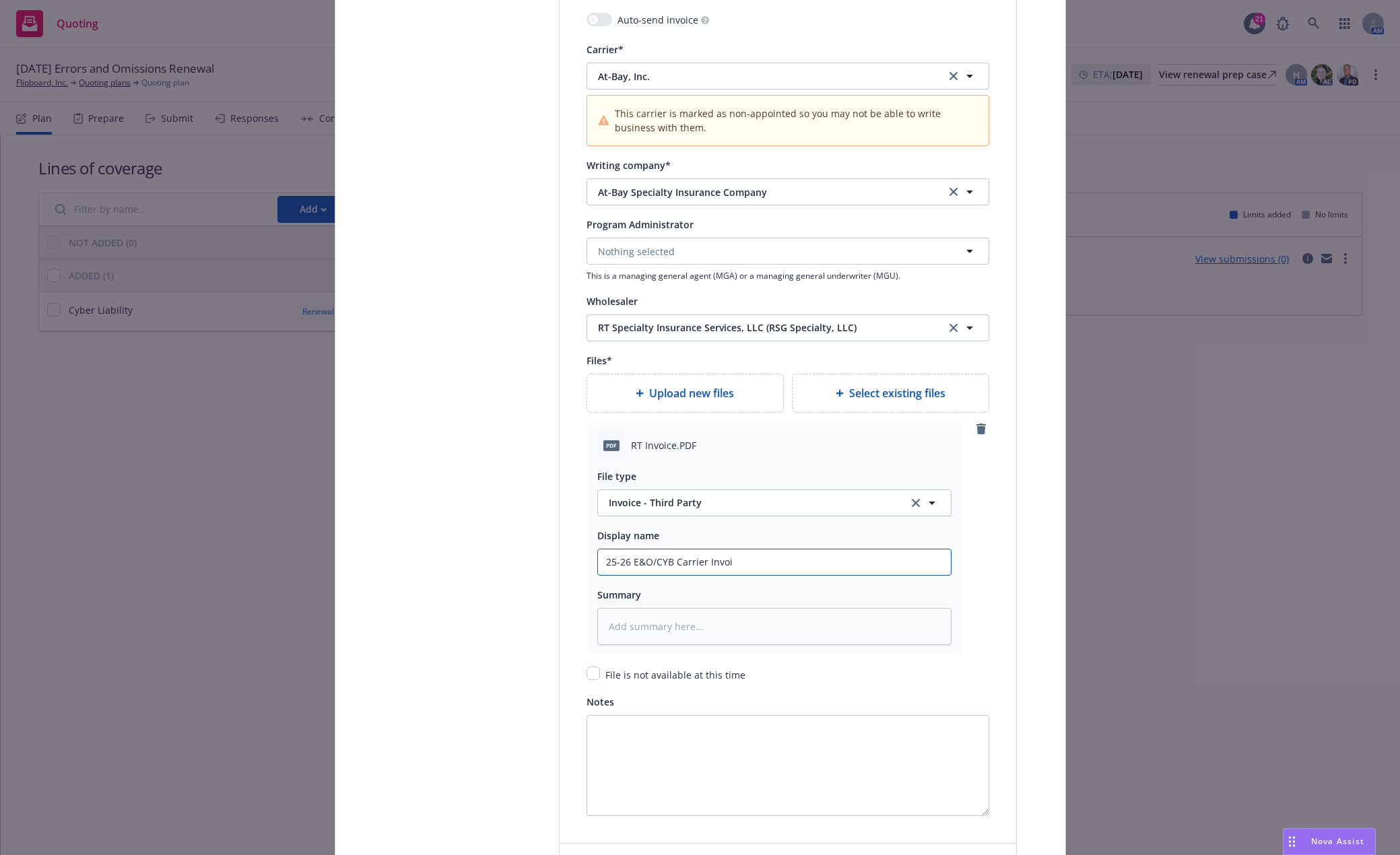
type input "25-26 E&O/CYB Carrier Invoic"
type textarea "x"
type input "25-26 E&O/CYB Carrier Invoice"
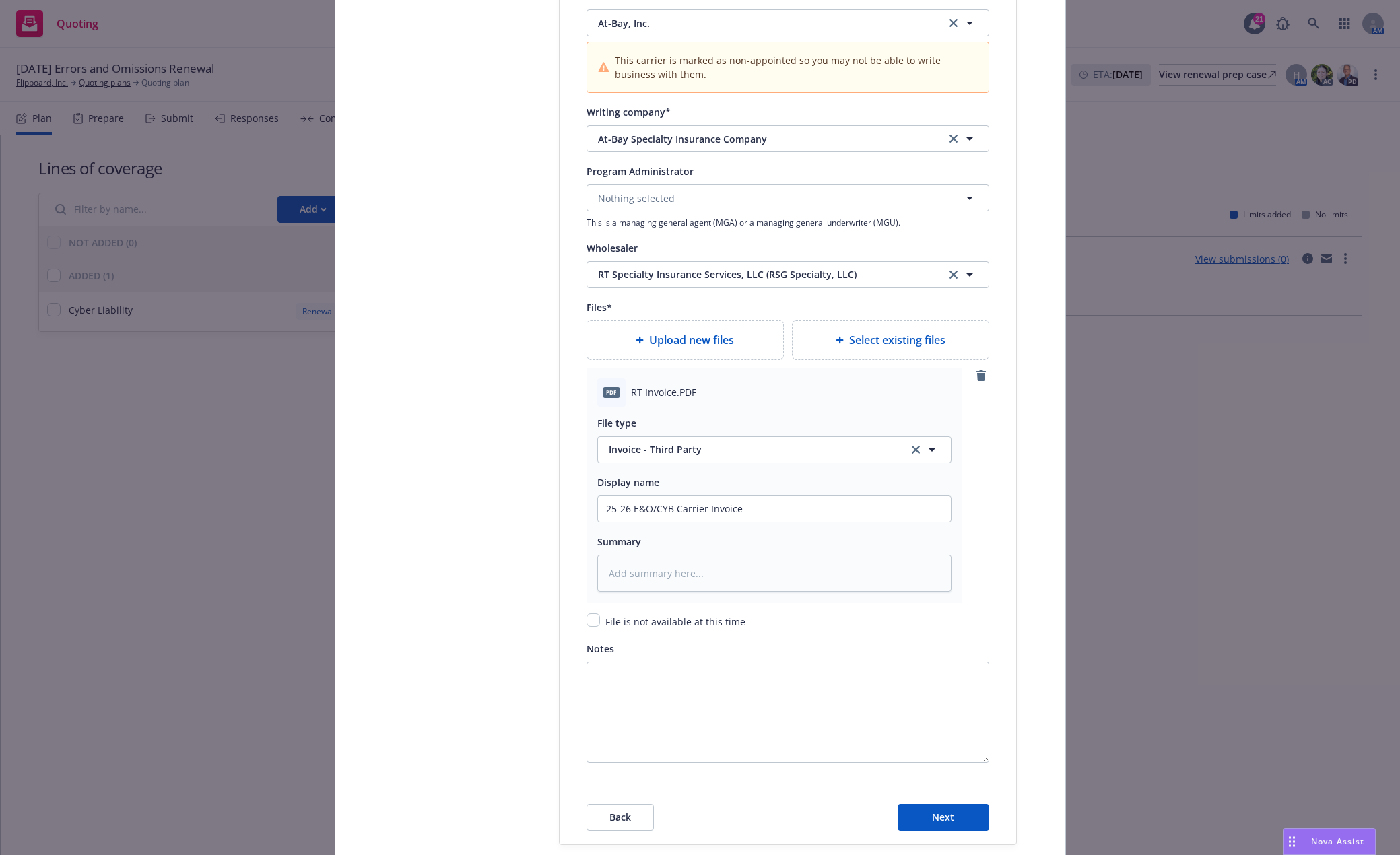
scroll to position [1640, 0]
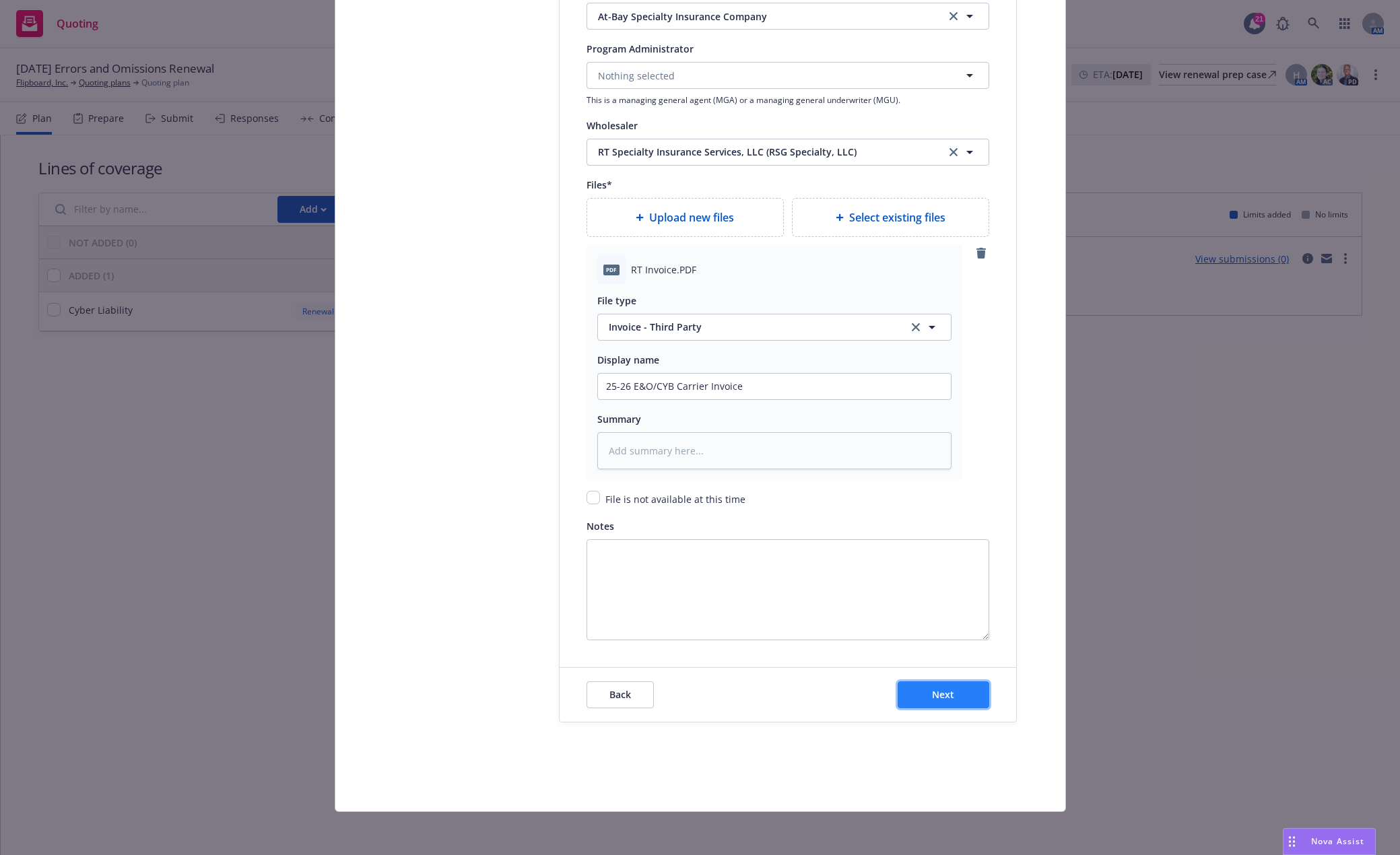
click at [944, 699] on span "Next" at bounding box center [943, 694] width 22 height 12
type textarea "x"
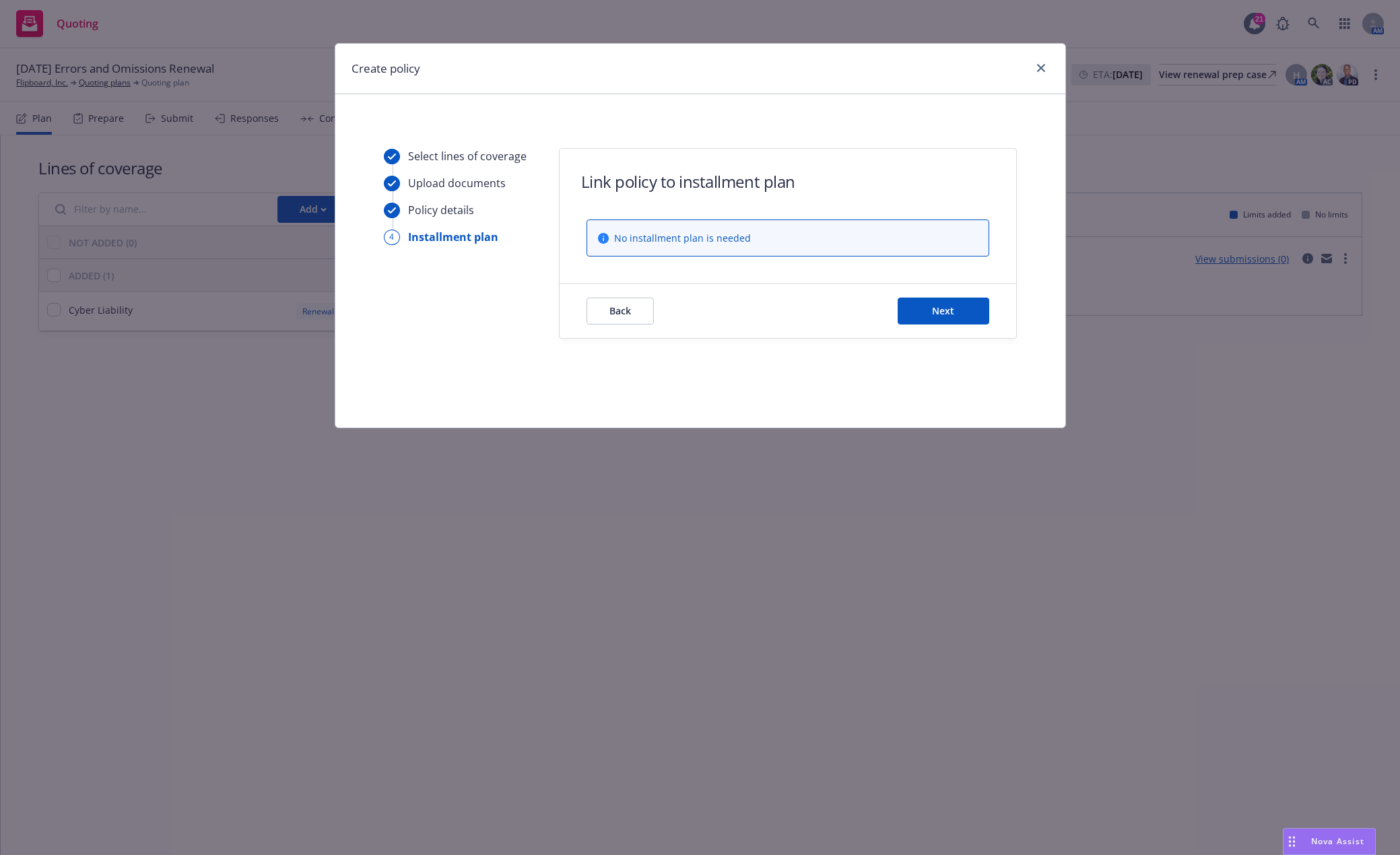
scroll to position [0, 0]
click at [958, 310] on button "Next" at bounding box center [943, 311] width 92 height 27
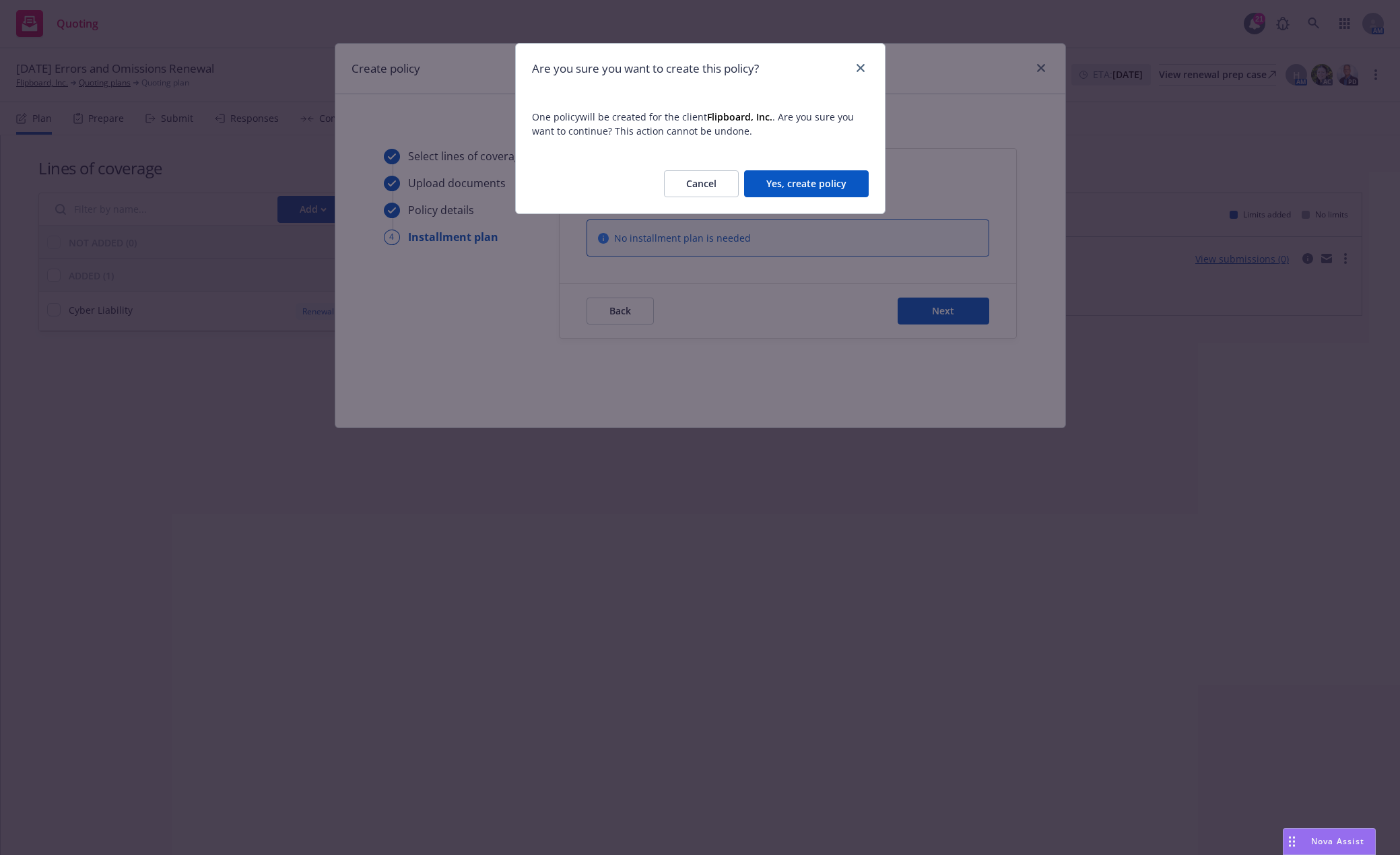
click at [810, 182] on button "Yes, create policy" at bounding box center [806, 184] width 124 height 27
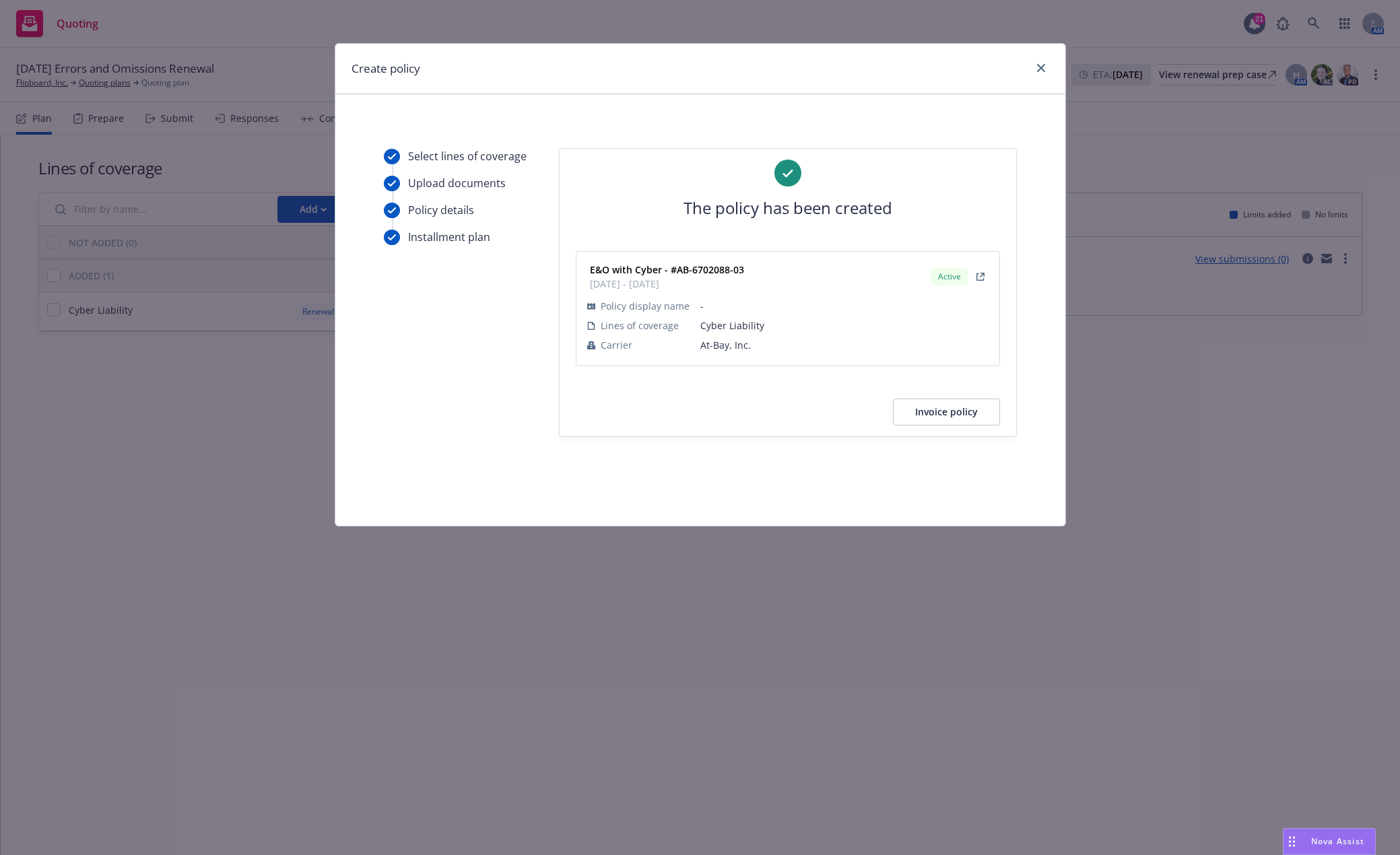
click at [934, 420] on button "Invoice policy" at bounding box center [946, 412] width 107 height 27
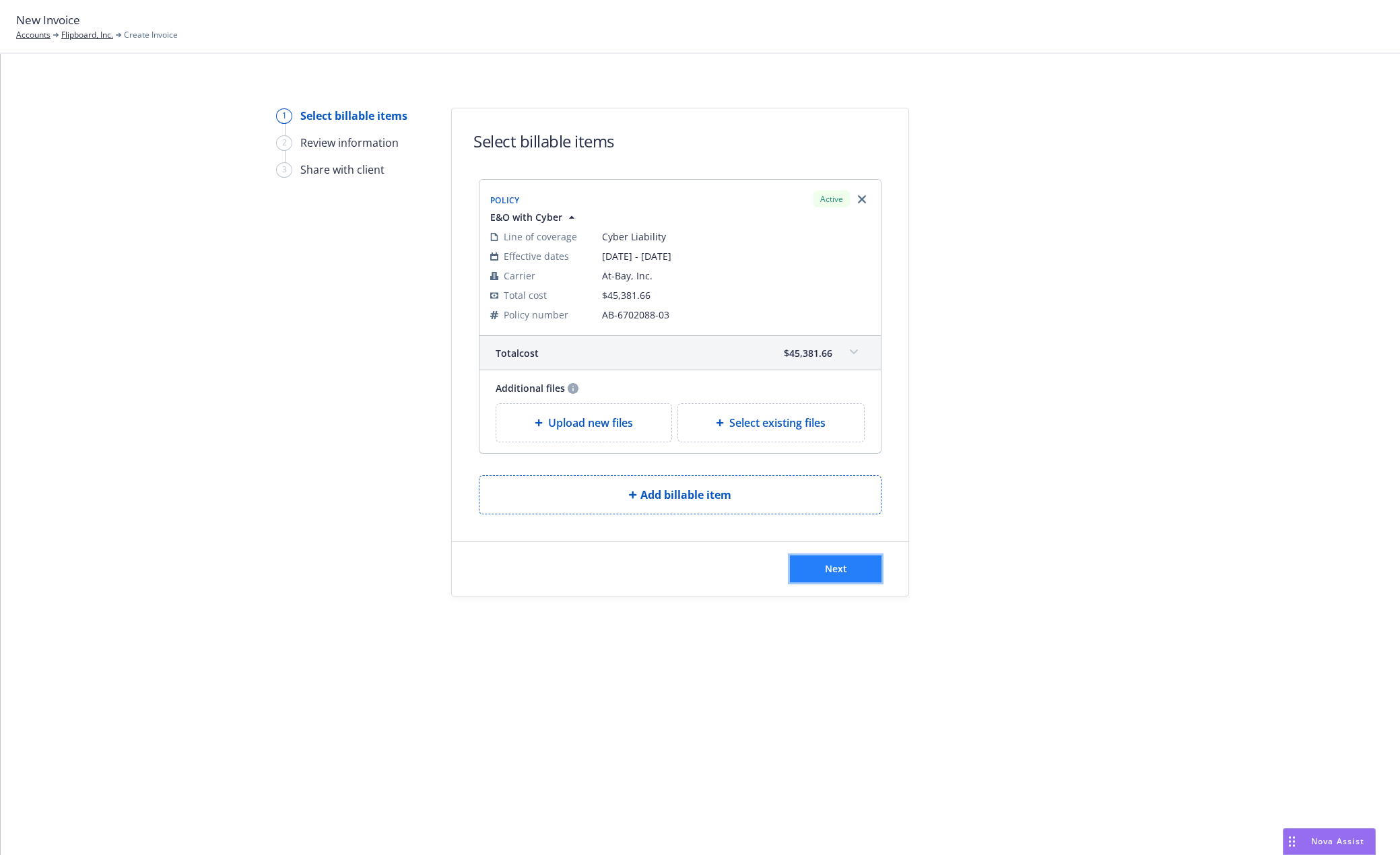
click at [843, 564] on span "Next" at bounding box center [835, 568] width 22 height 12
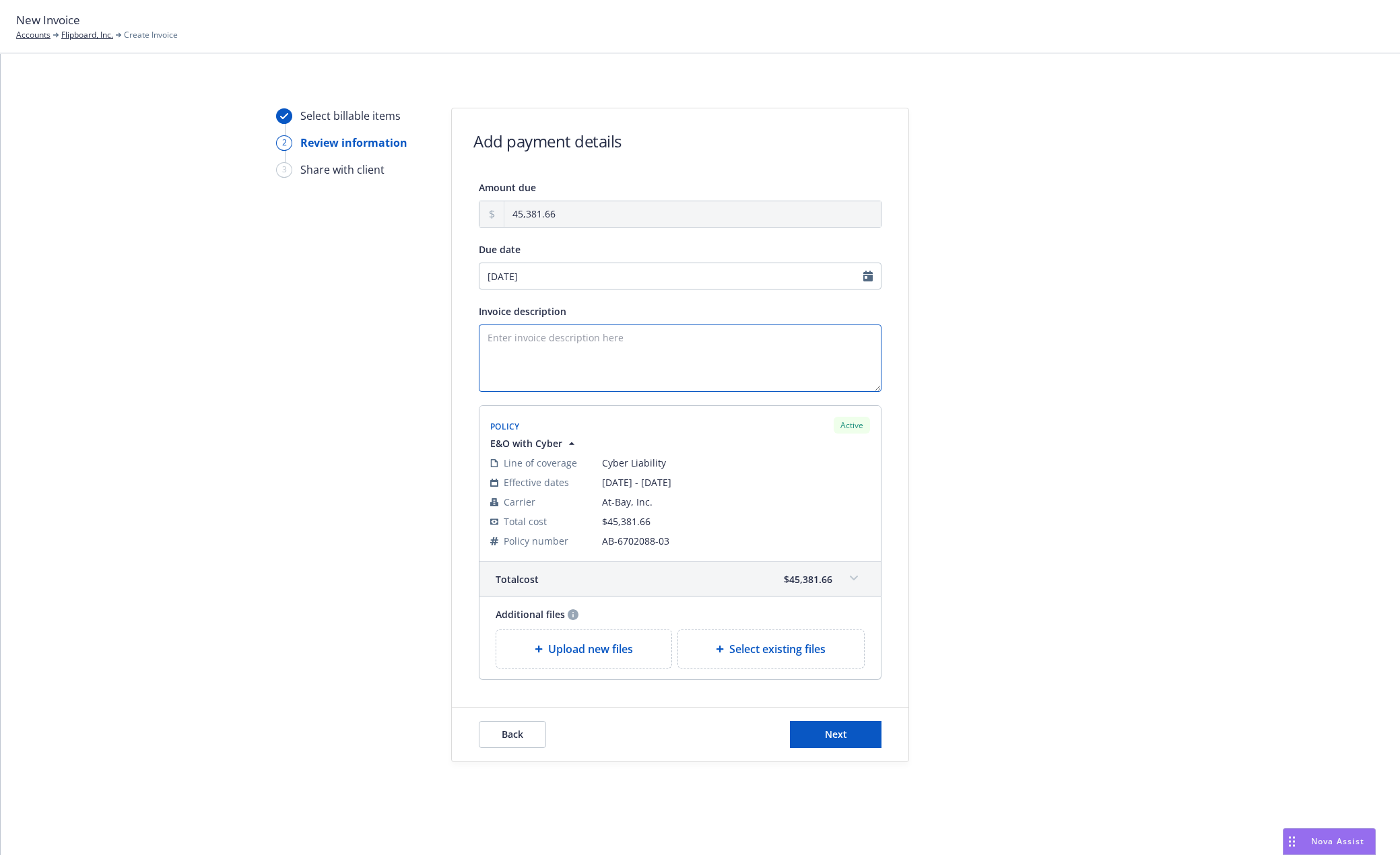
click at [599, 343] on textarea "Invoice description" at bounding box center [680, 358] width 402 height 67
click at [512, 341] on textarea "25-26 E&O/Cyber Renewal" at bounding box center [680, 358] width 402 height 67
click at [650, 338] on textarea "2025 E&O/Cyber Renewal" at bounding box center [680, 358] width 402 height 67
type textarea "2025 E&O/Cyber Renewal"
click at [836, 736] on span "Next" at bounding box center [835, 733] width 22 height 12
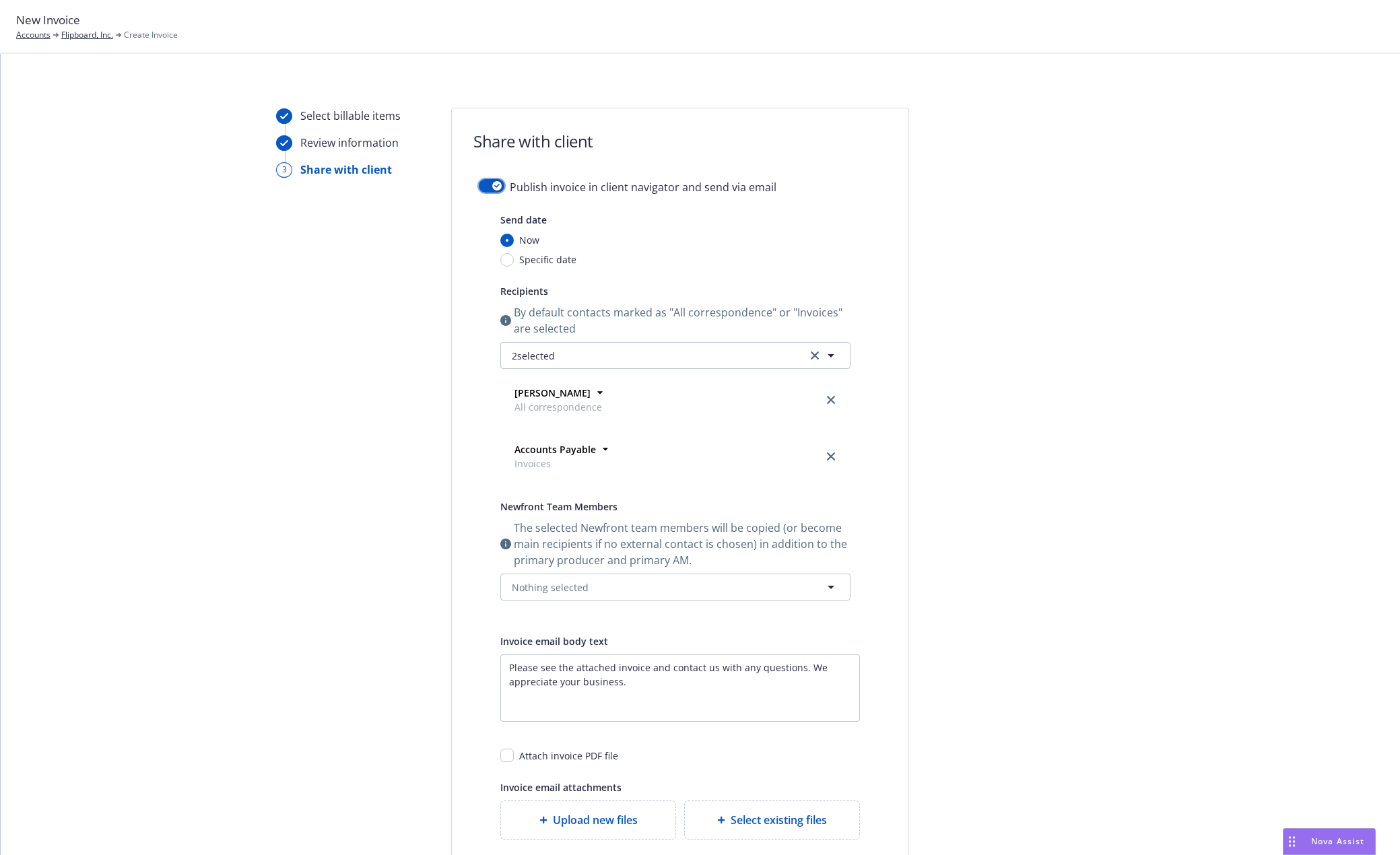
click at [494, 185] on icon "button" at bounding box center [497, 185] width 6 height 4
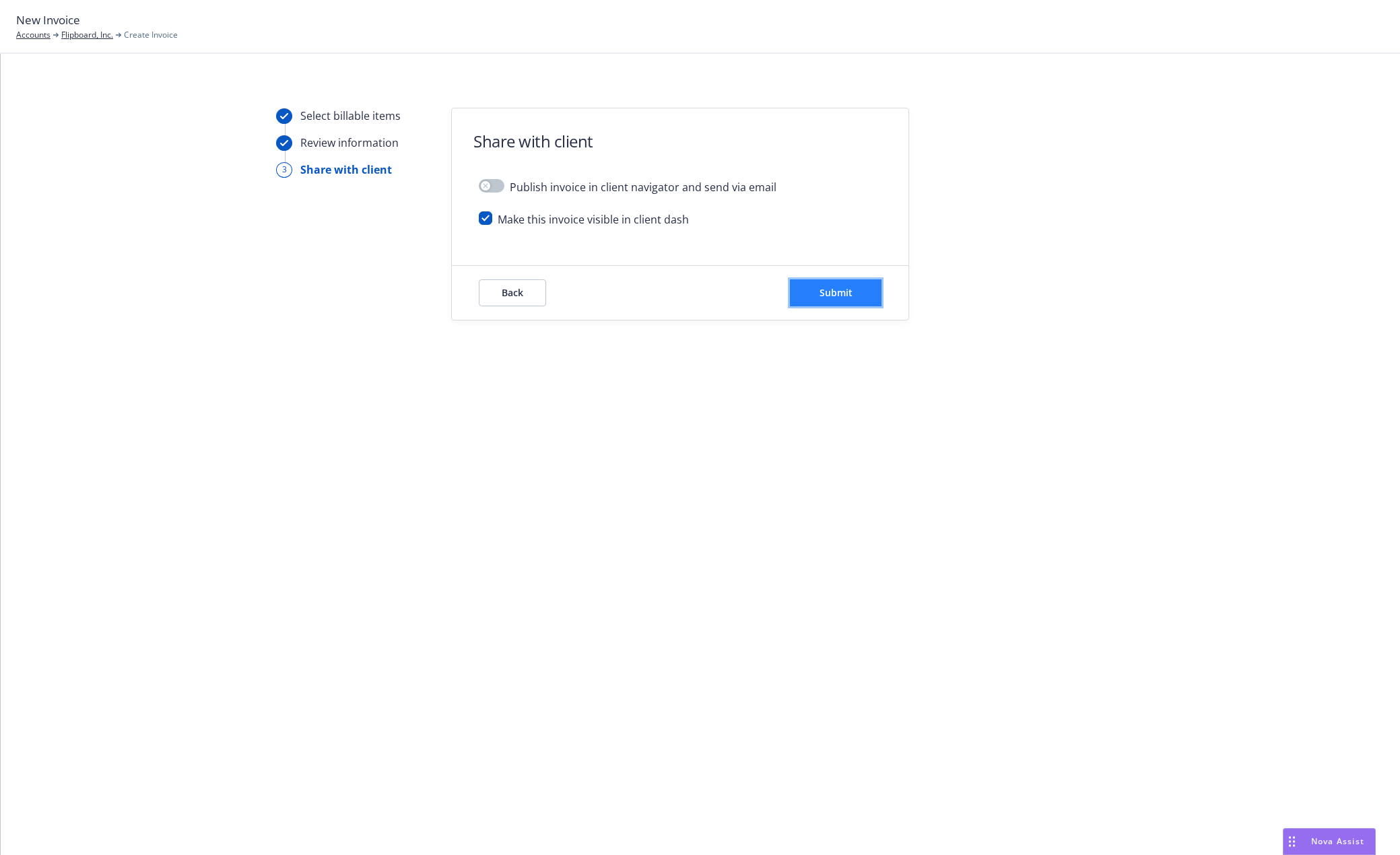
click at [845, 291] on span "Submit" at bounding box center [836, 292] width 33 height 12
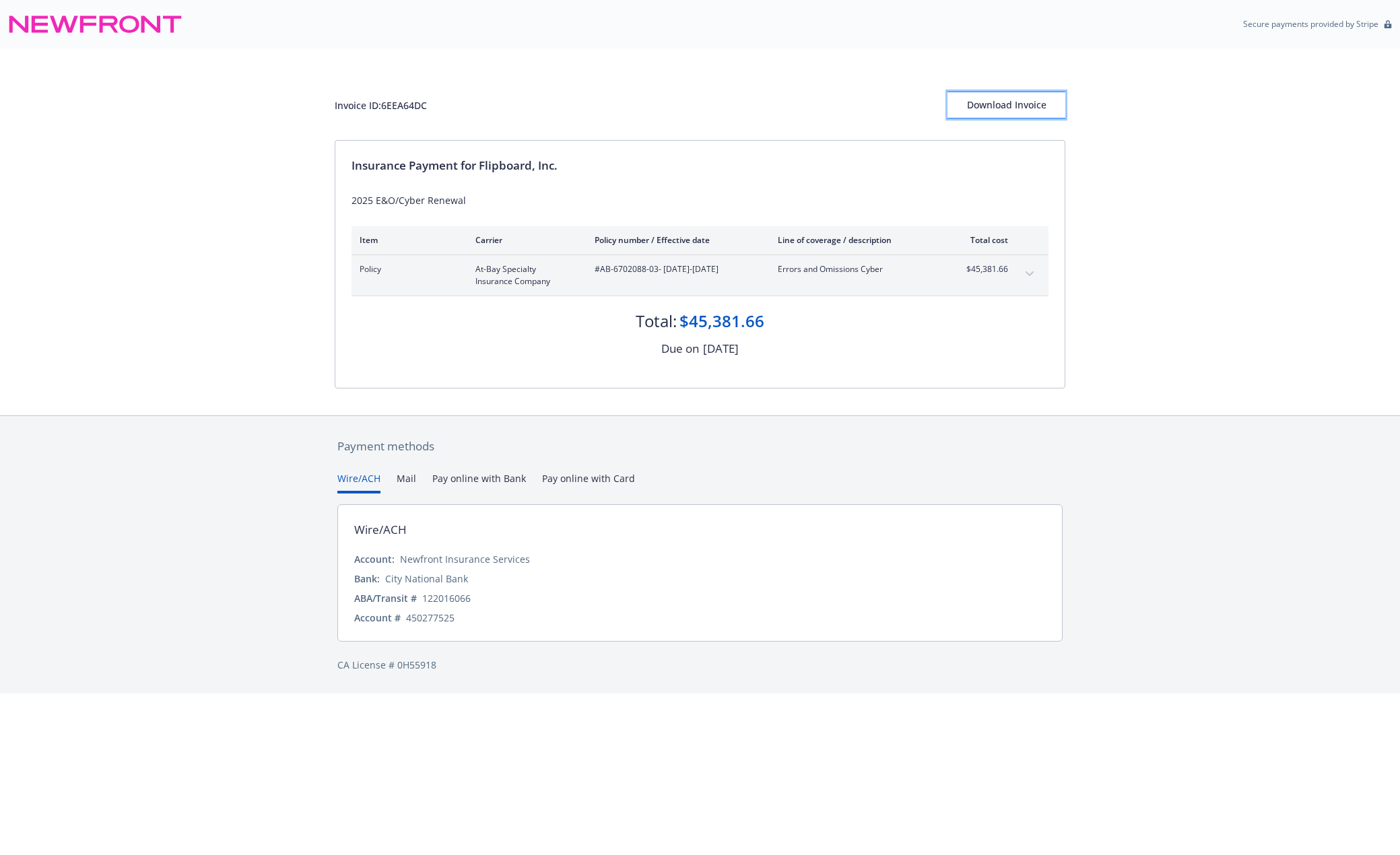
click at [1004, 99] on div "Download Invoice" at bounding box center [1006, 104] width 118 height 26
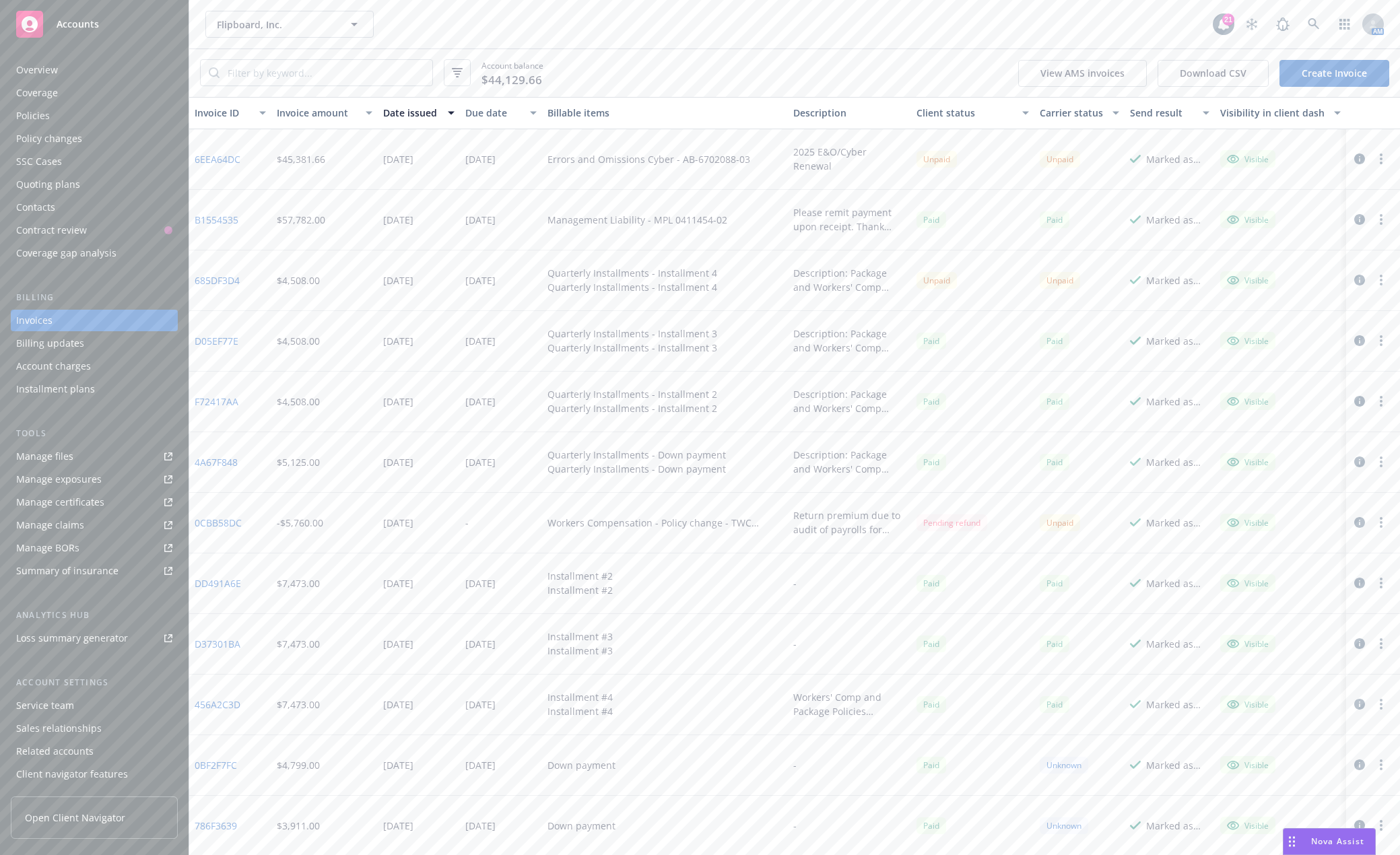
click at [61, 118] on div "Policies" at bounding box center [94, 116] width 156 height 22
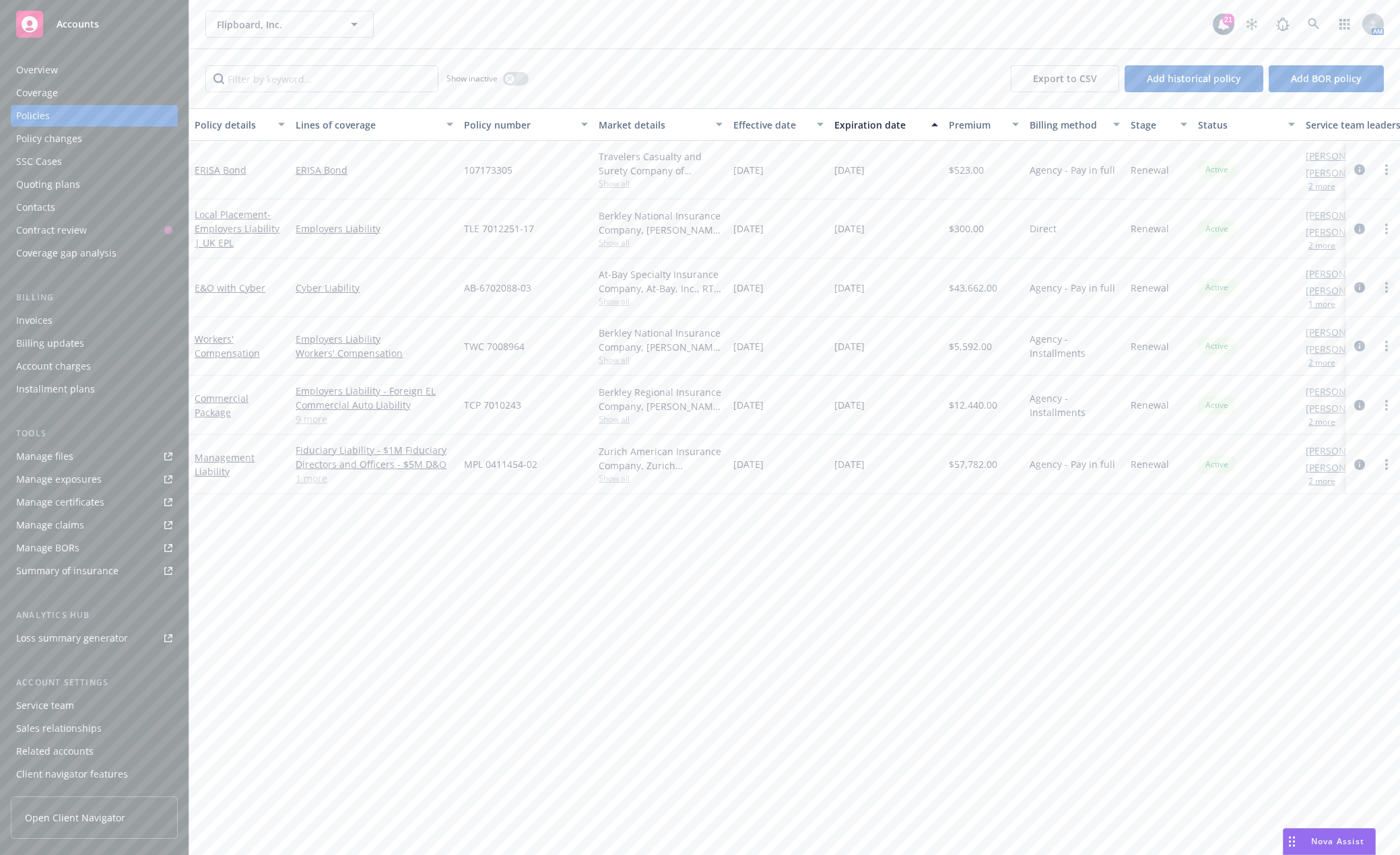
click at [1384, 289] on link "more" at bounding box center [1387, 288] width 17 height 17
click at [1285, 399] on link "Set prior policies" at bounding box center [1315, 396] width 158 height 27
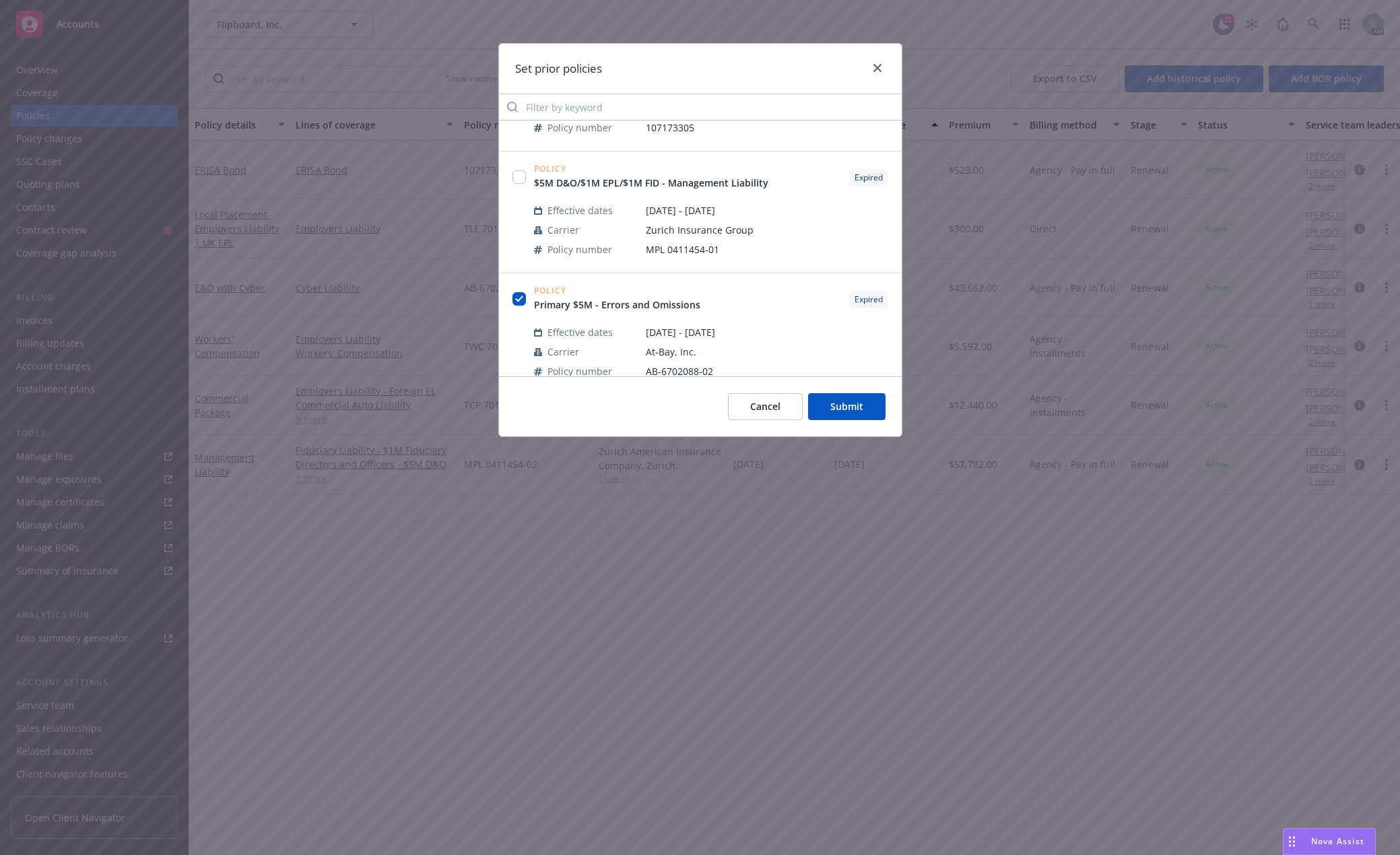
scroll to position [539, 0]
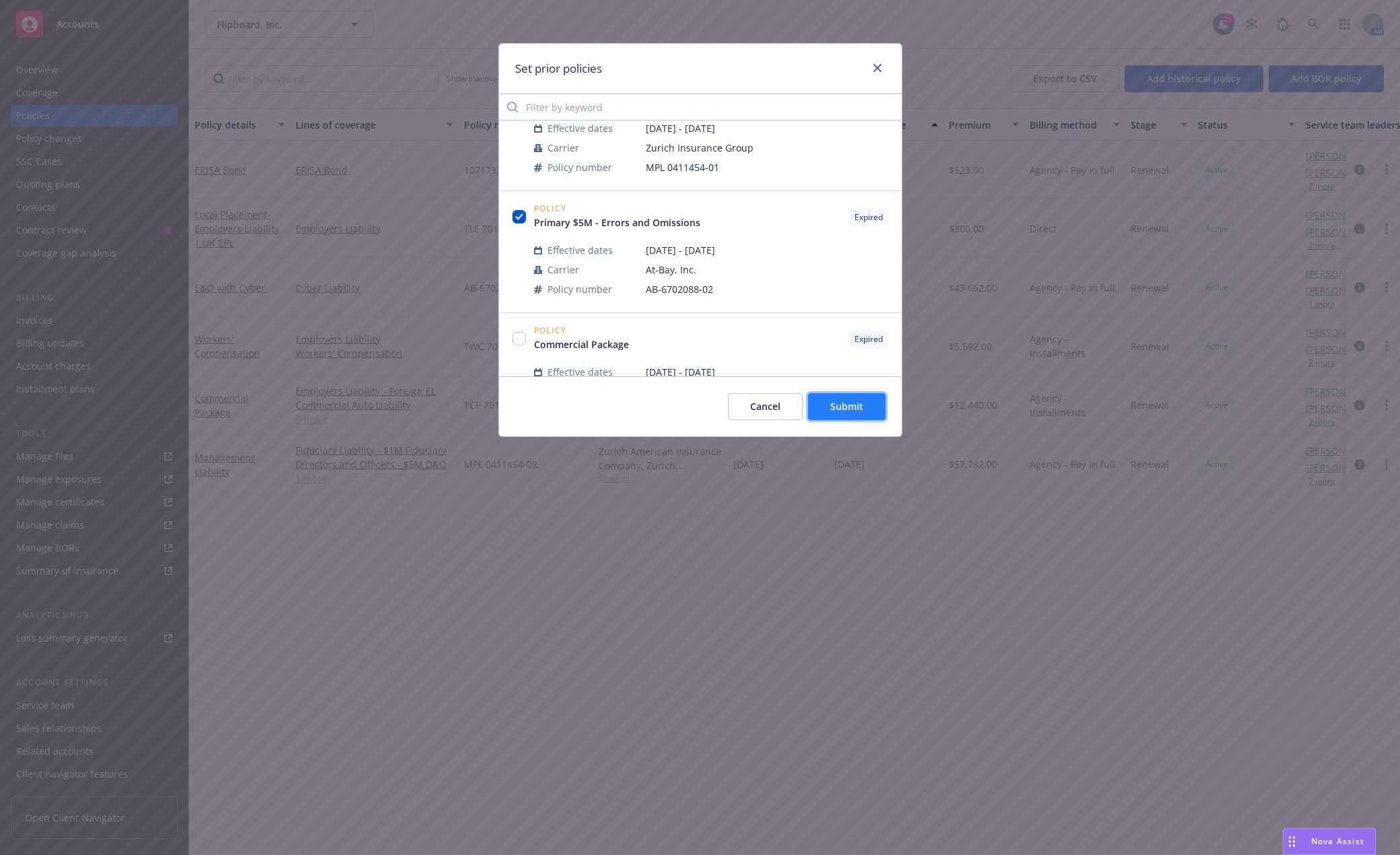
click at [857, 406] on span "Submit" at bounding box center [847, 406] width 33 height 12
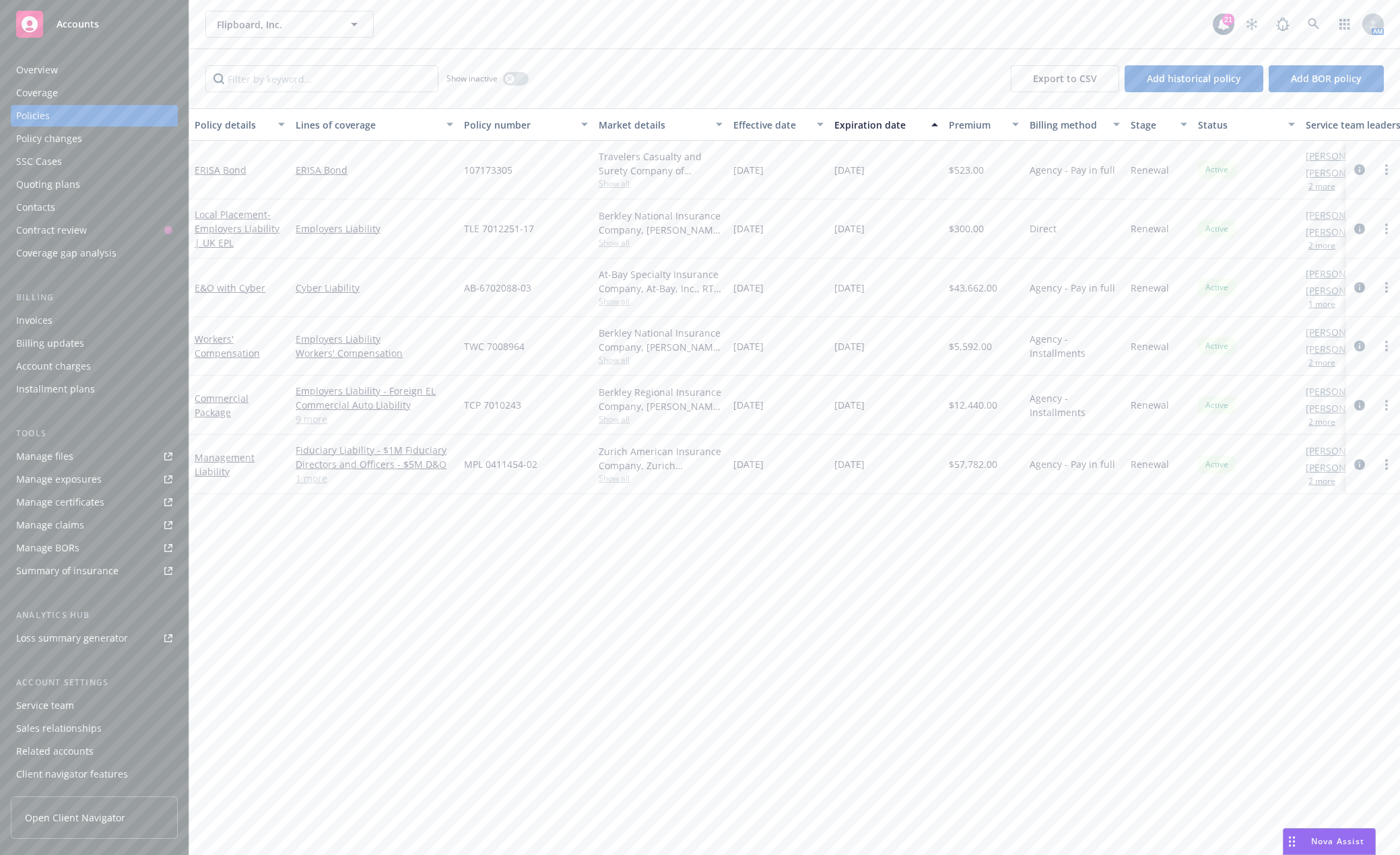
click at [80, 31] on div "Accounts" at bounding box center [94, 24] width 156 height 27
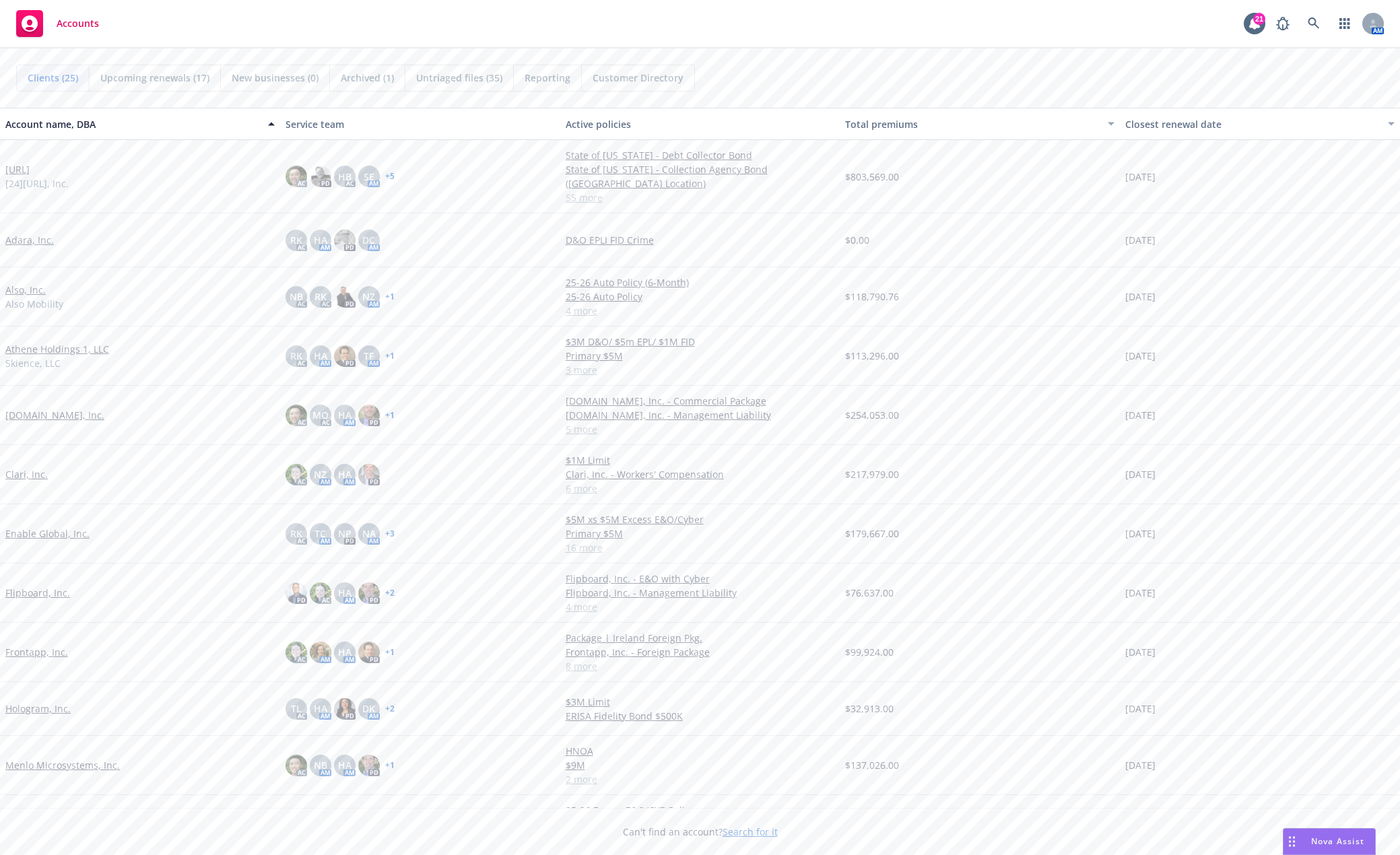
click at [31, 291] on link "Also, Inc." at bounding box center [26, 290] width 41 height 14
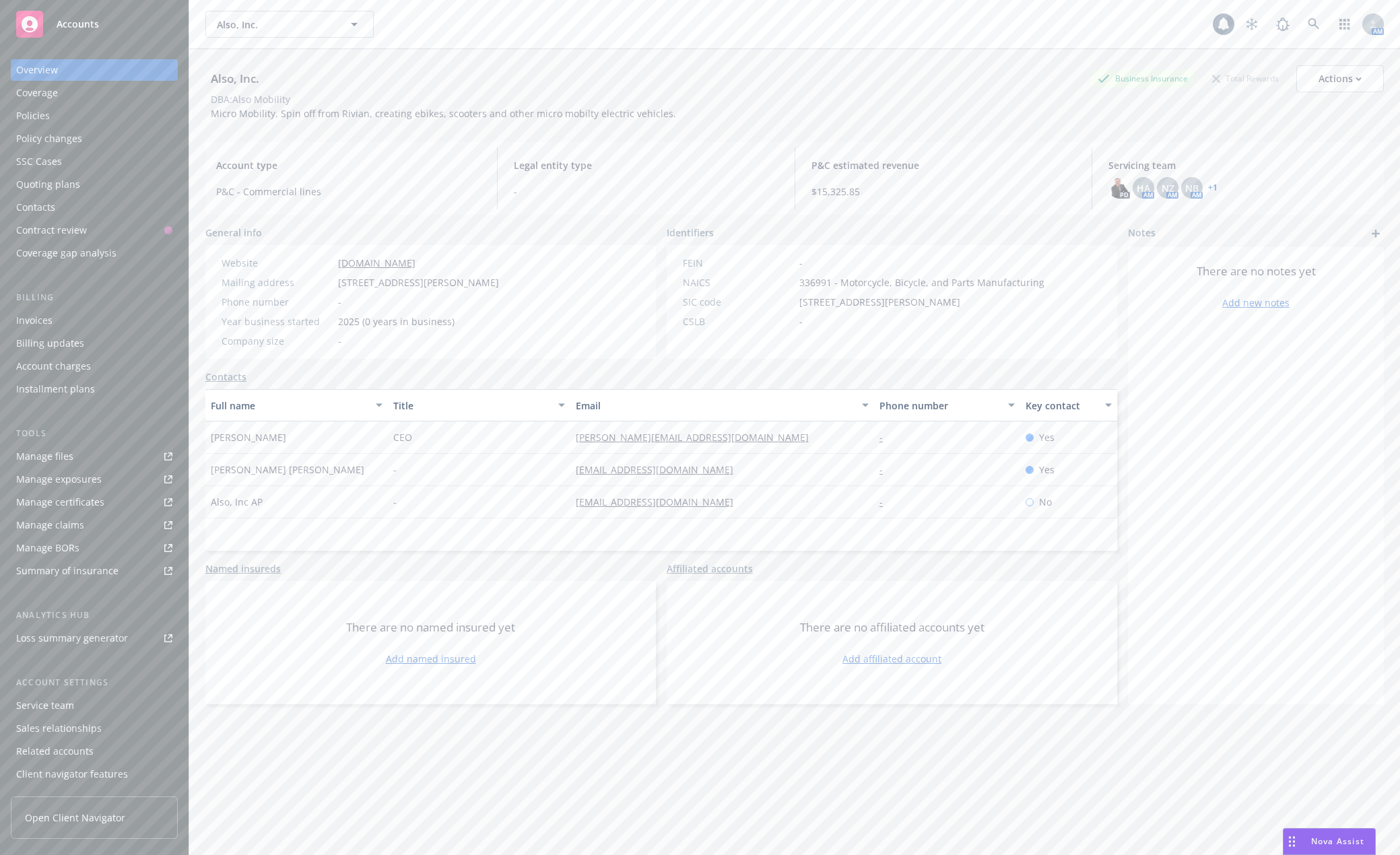
click at [17, 108] on div "Policies" at bounding box center [33, 116] width 34 height 22
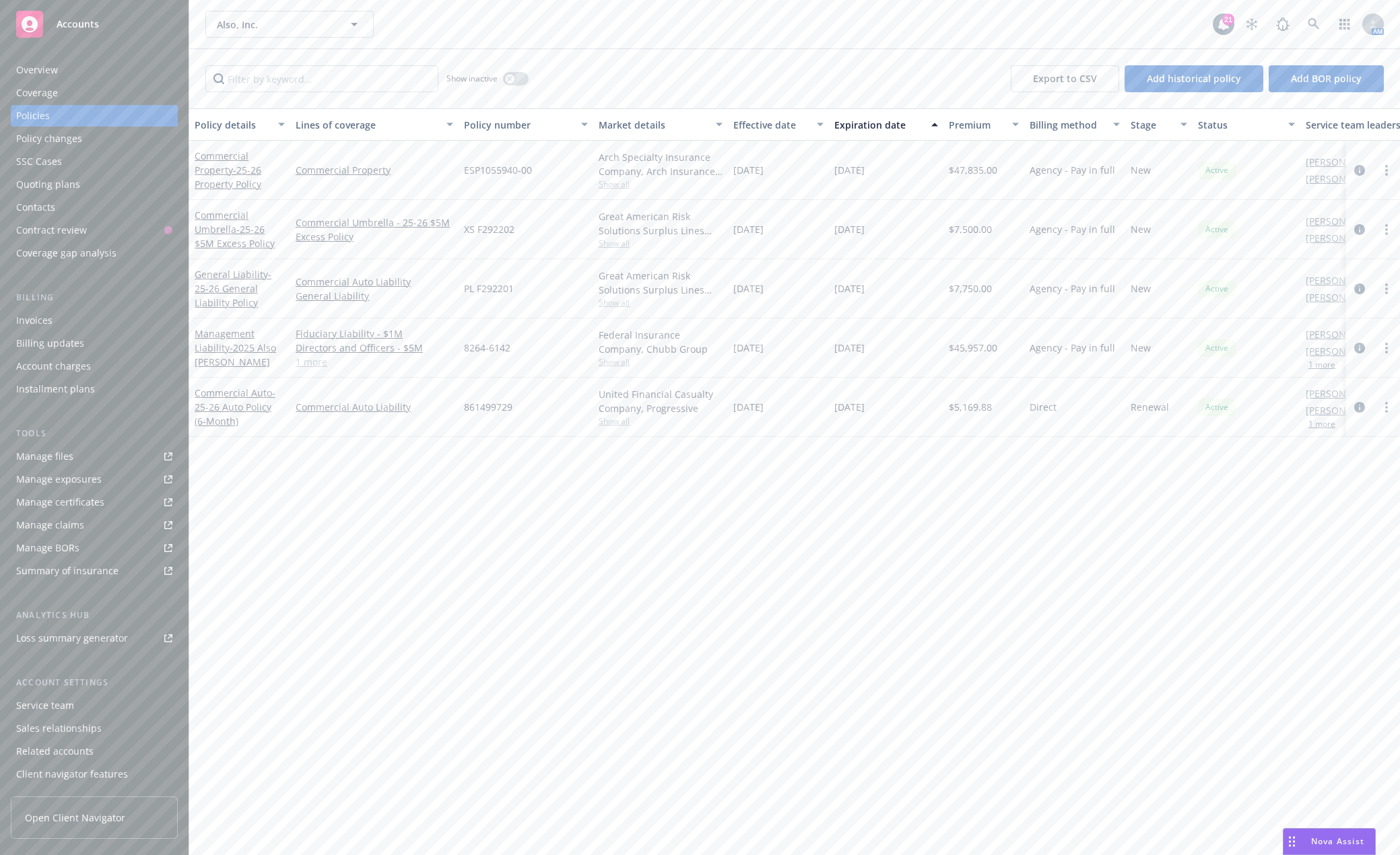
click at [103, 457] on link "Manage files" at bounding box center [94, 456] width 167 height 22
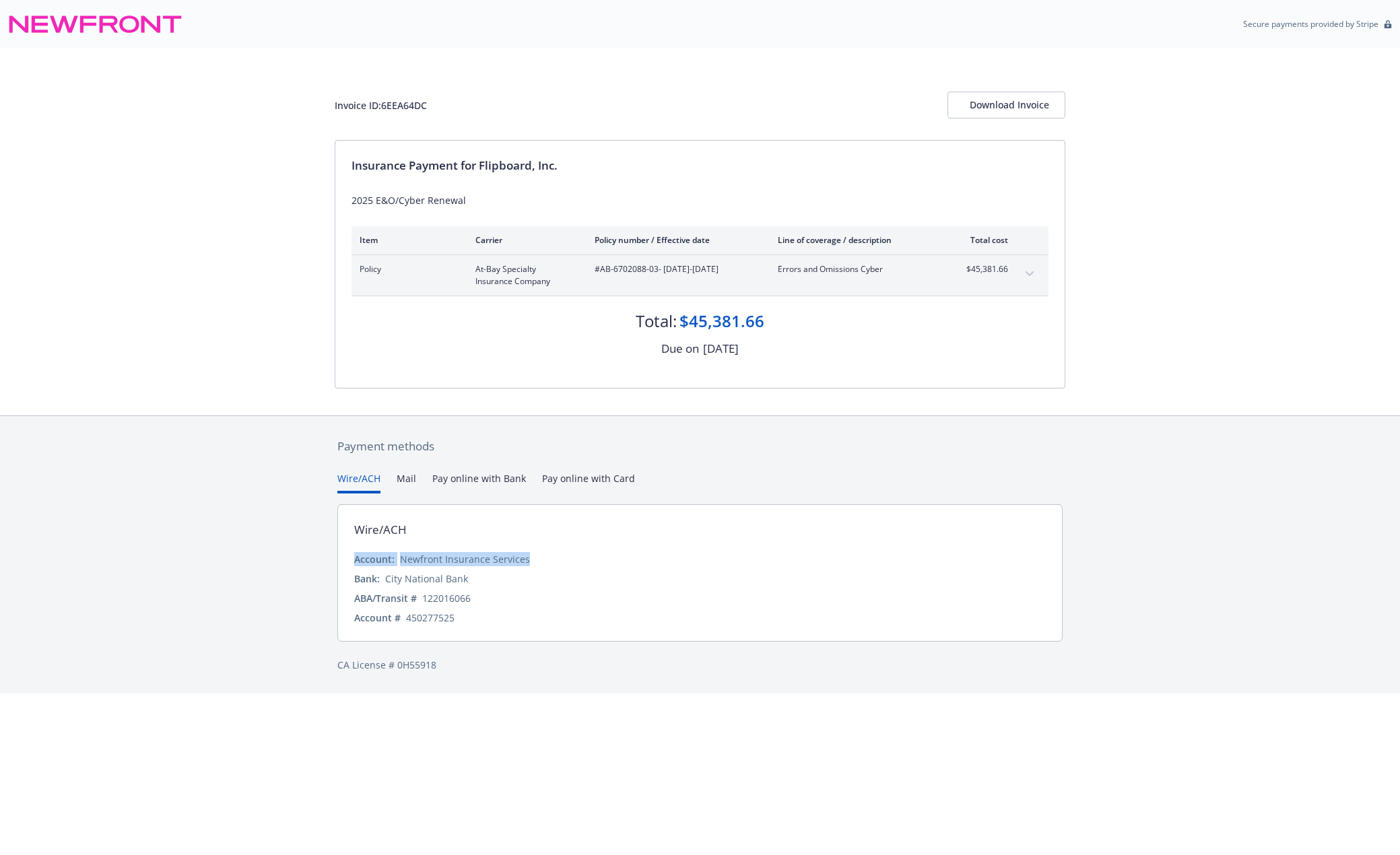
click at [1271, 544] on div "Payment methods Wire/ACH Mail Pay online with Bank Pay online with Card Wire/AC…" at bounding box center [700, 555] width 1400 height 279
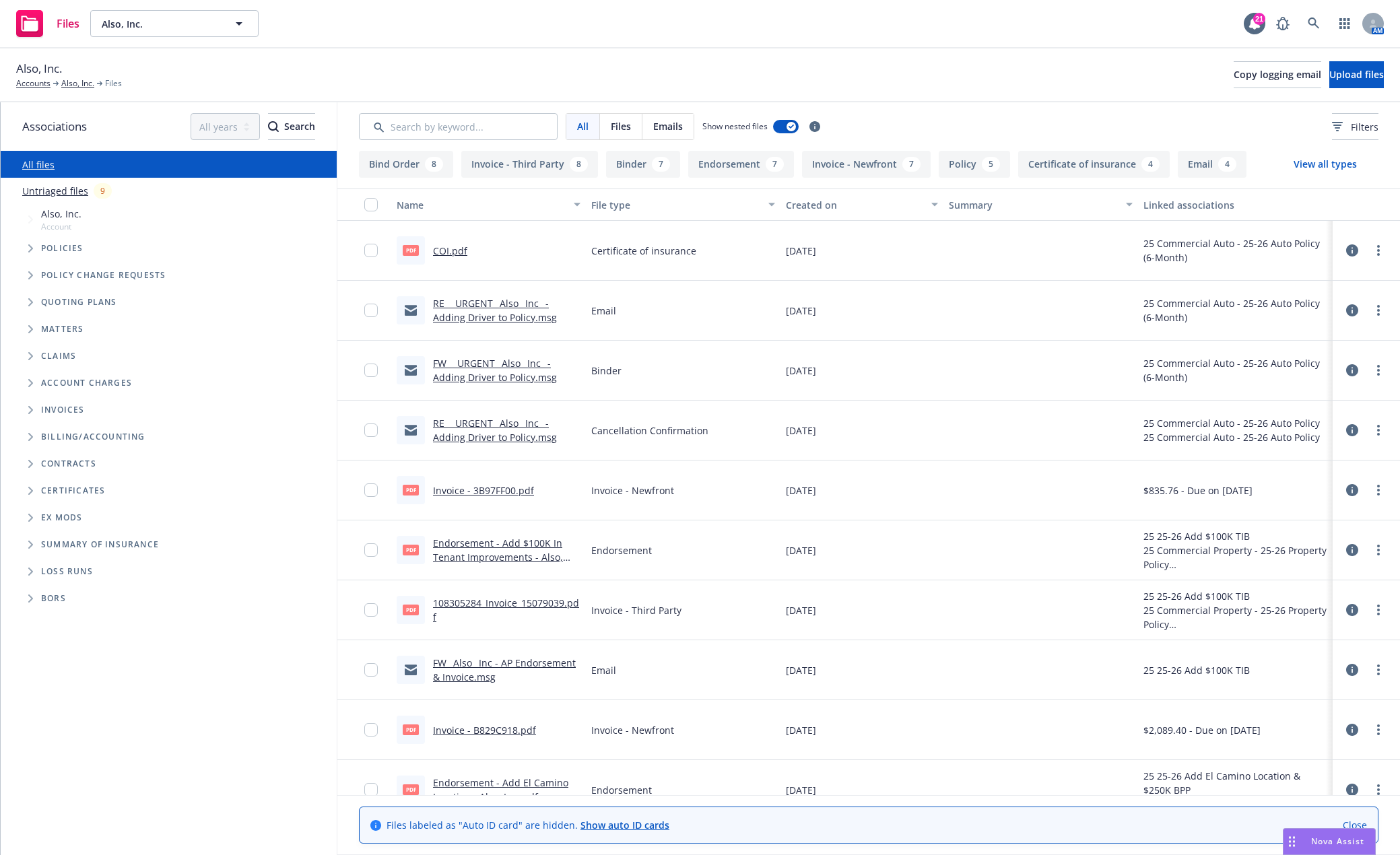
click at [24, 248] on span "Tree Example" at bounding box center [31, 248] width 22 height 22
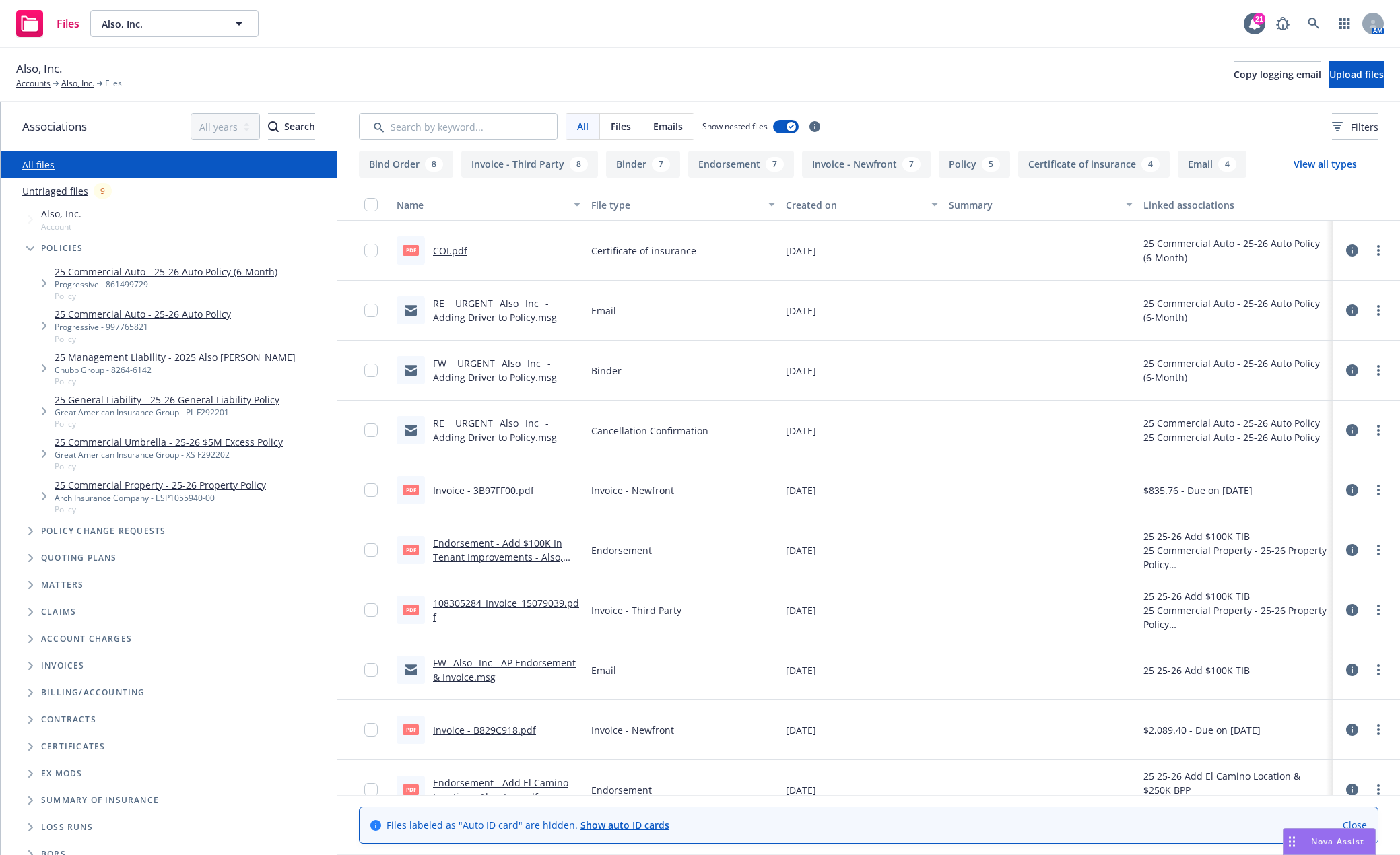
click at [237, 489] on link "25 Commercial Property - 25-26 Property Policy" at bounding box center [160, 485] width 211 height 14
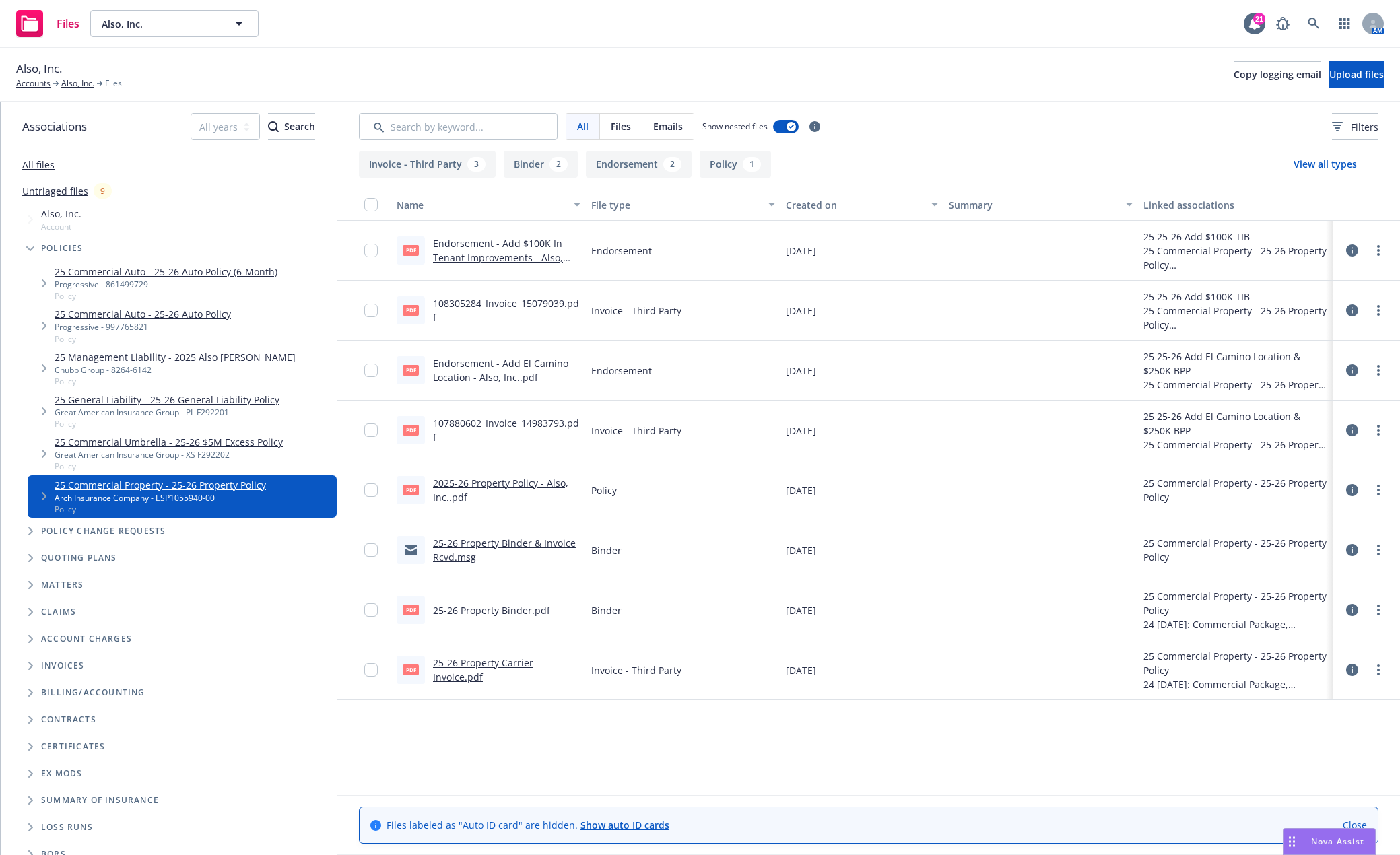
click at [535, 258] on link "Endorsement - Add $100K In Tenant Improvements - Also, Inc..pdf" at bounding box center [498, 257] width 130 height 41
click at [1099, 121] on div "All Files Emails Show nested files Filters" at bounding box center [869, 127] width 1020 height 27
